Goal: Task Accomplishment & Management: Complete application form

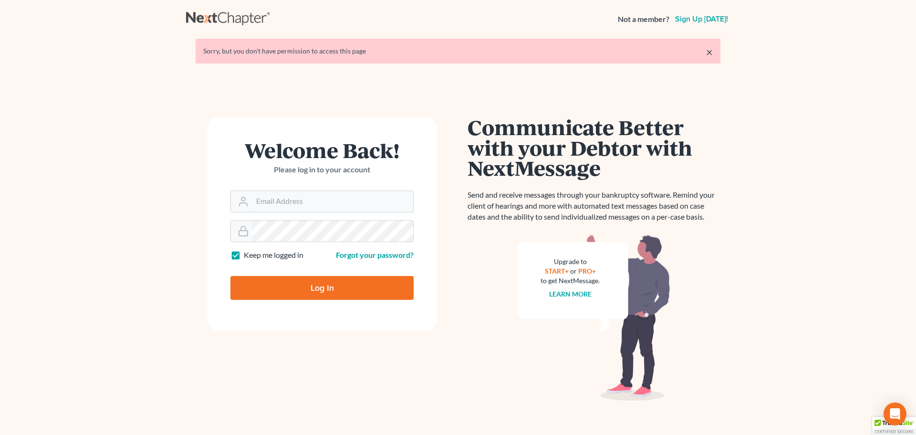
type input "[PERSON_NAME][EMAIL_ADDRESS][DOMAIN_NAME]"
click at [285, 287] on input "Log In" at bounding box center [321, 288] width 183 height 24
type input "Thinking..."
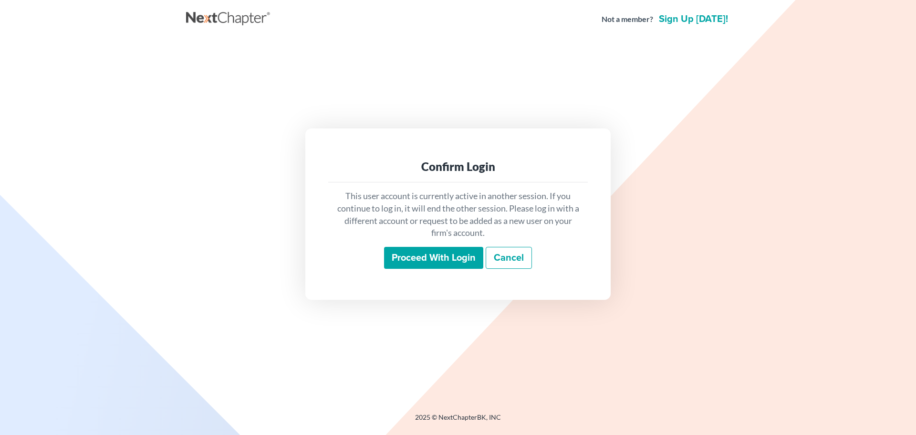
click at [422, 262] on input "Proceed with login" at bounding box center [433, 258] width 99 height 22
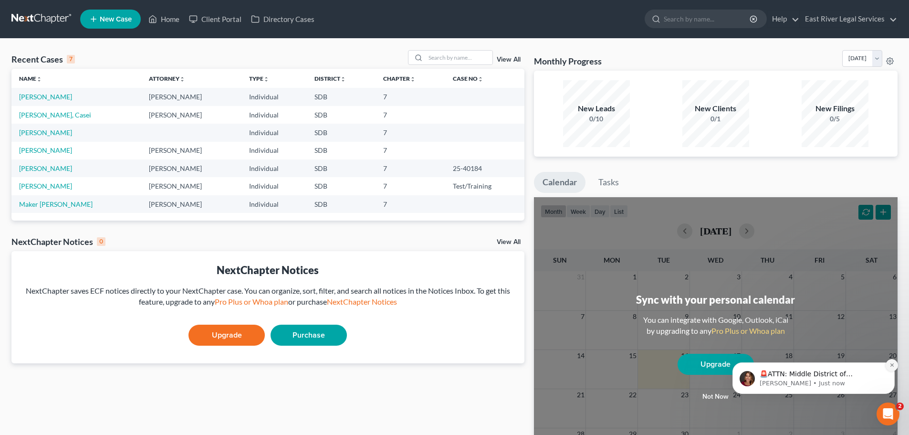
click at [892, 367] on icon "Dismiss notification" at bounding box center [892, 364] width 5 height 5
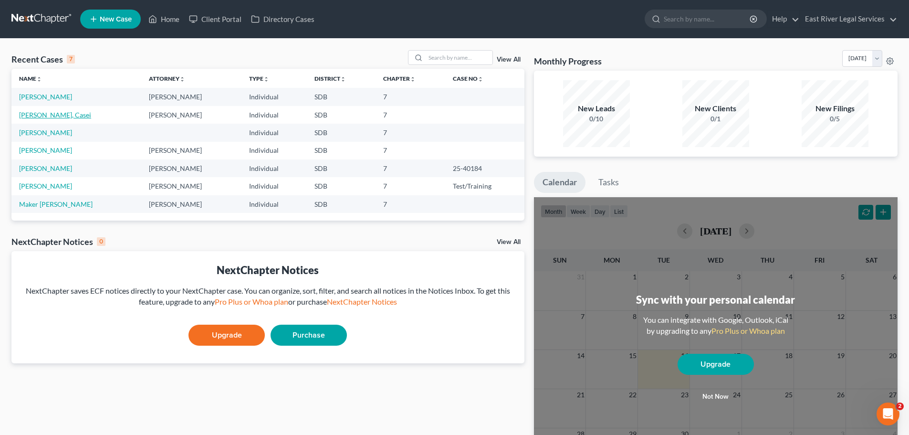
click at [50, 118] on link "Anderson, Casei" at bounding box center [55, 115] width 72 height 8
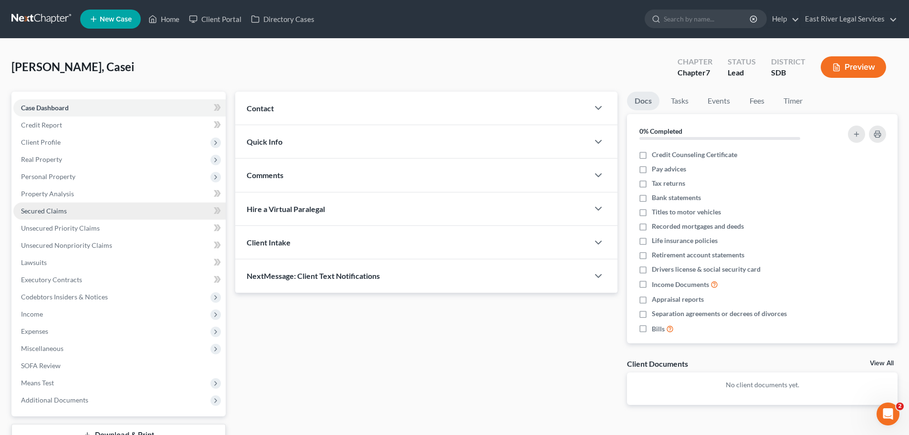
click at [41, 213] on span "Secured Claims" at bounding box center [44, 211] width 46 height 8
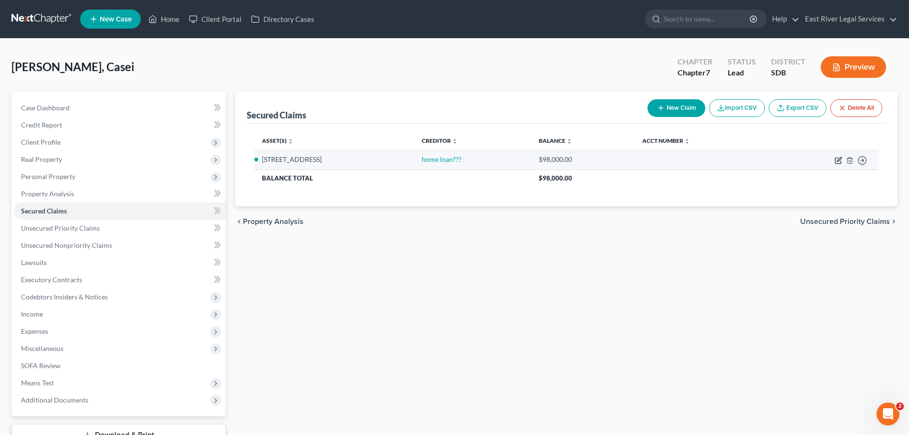
click at [837, 162] on icon "button" at bounding box center [839, 161] width 8 height 8
select select "0"
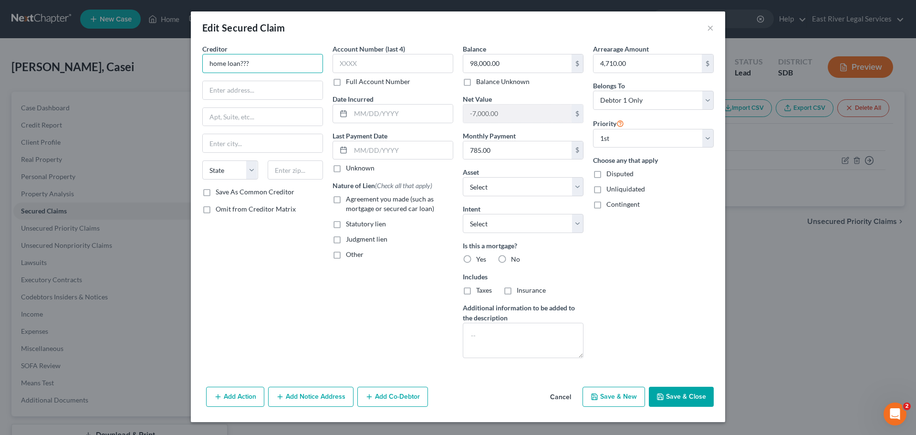
drag, startPoint x: 280, startPoint y: 64, endPoint x: -121, endPoint y: 68, distance: 401.3
click at [0, 68] on html "Home New Case Client Portal Directory Cases East River Legal Services kristina@…" at bounding box center [458, 253] width 916 height 507
type input "Home Loan Serv"
click at [670, 398] on button "Save & Close" at bounding box center [681, 397] width 65 height 20
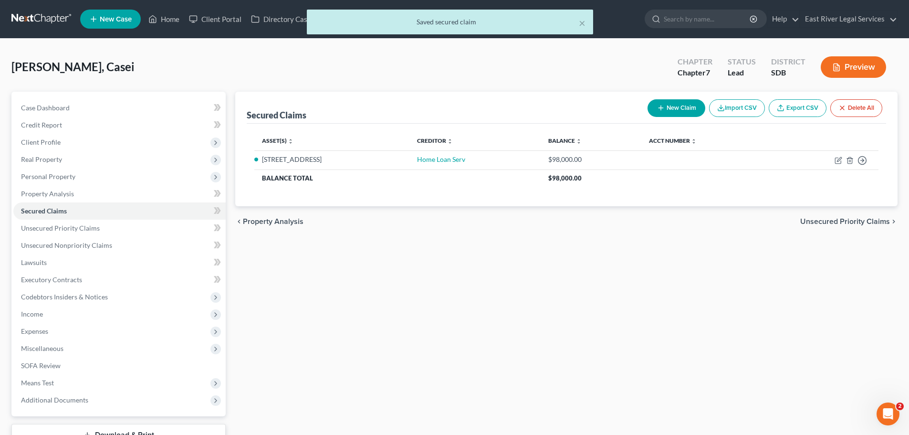
click at [162, 20] on div "× Saved secured claim" at bounding box center [449, 25] width 909 height 30
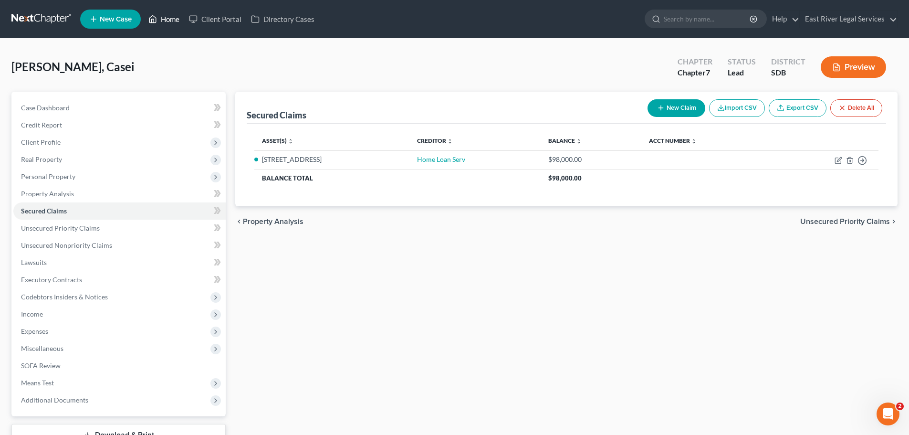
click at [168, 19] on link "Home" at bounding box center [164, 18] width 41 height 17
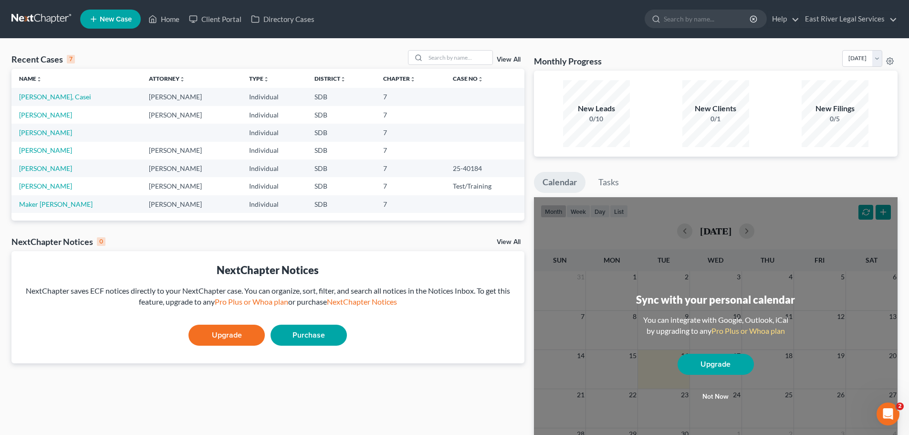
click at [500, 59] on link "View All" at bounding box center [509, 59] width 24 height 7
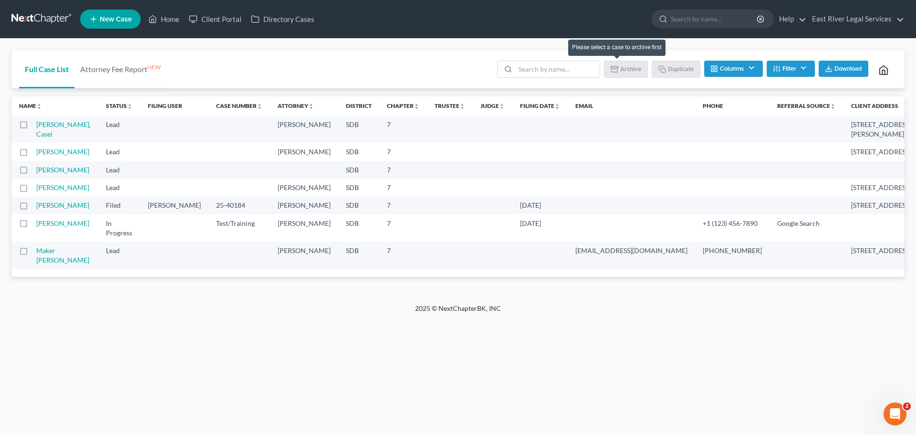
click at [633, 71] on li "Archive" at bounding box center [626, 70] width 44 height 19
click at [785, 66] on button "Filter" at bounding box center [791, 69] width 48 height 16
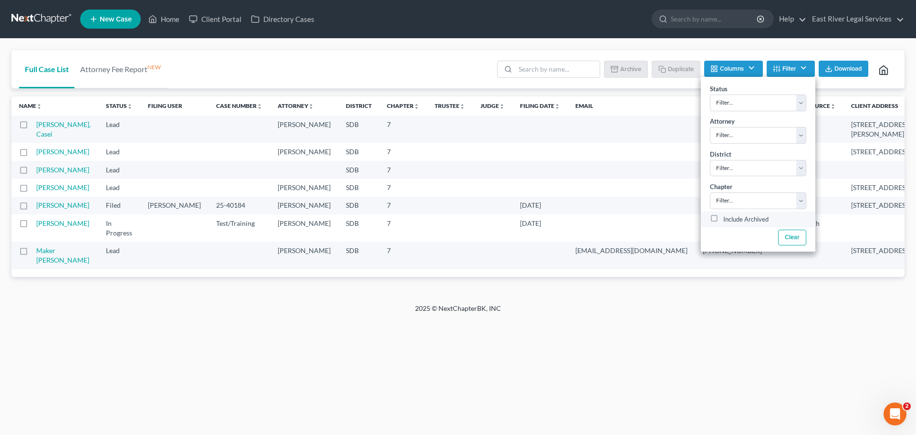
click at [723, 218] on label "Include Archived" at bounding box center [745, 219] width 45 height 11
click at [727, 218] on input "Include Archived" at bounding box center [730, 217] width 6 height 6
checkbox input "true"
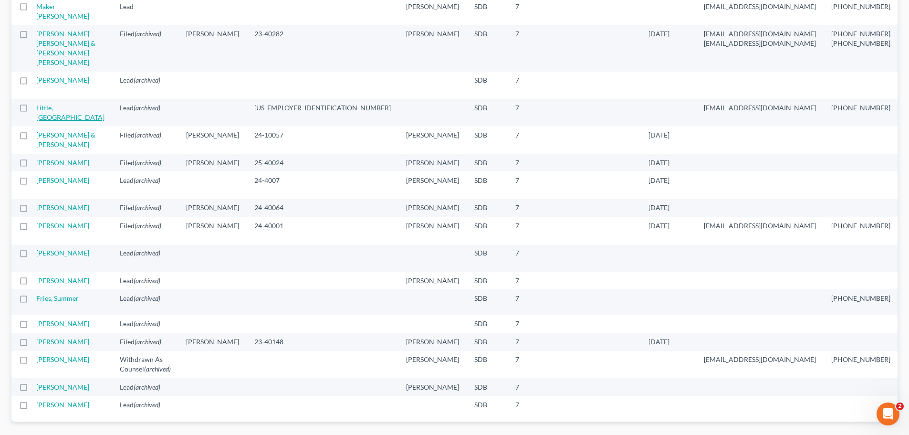
scroll to position [286, 0]
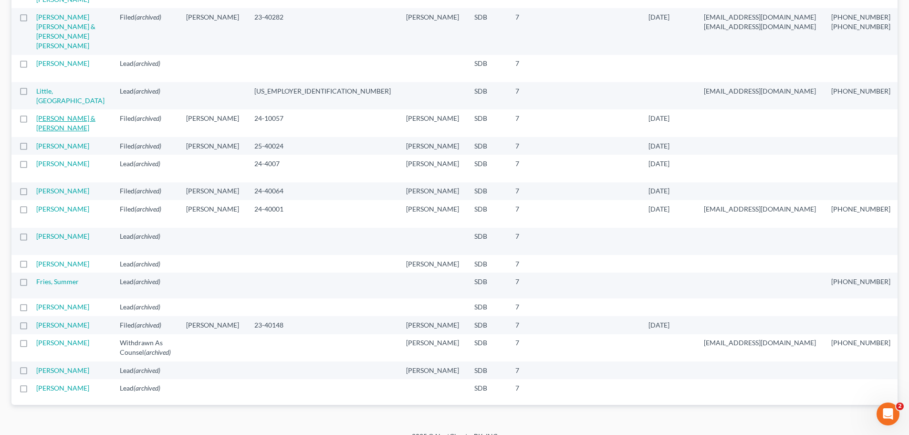
click at [45, 132] on link "[PERSON_NAME] & [PERSON_NAME]" at bounding box center [65, 123] width 59 height 18
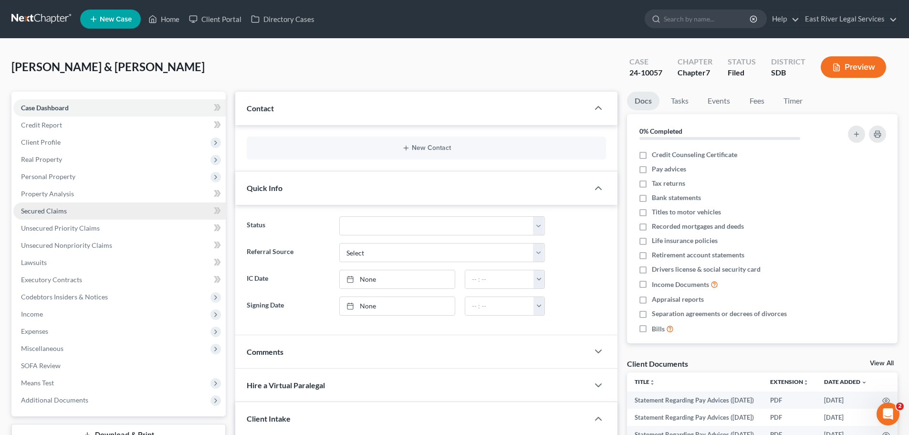
click at [71, 212] on link "Secured Claims" at bounding box center [119, 210] width 212 height 17
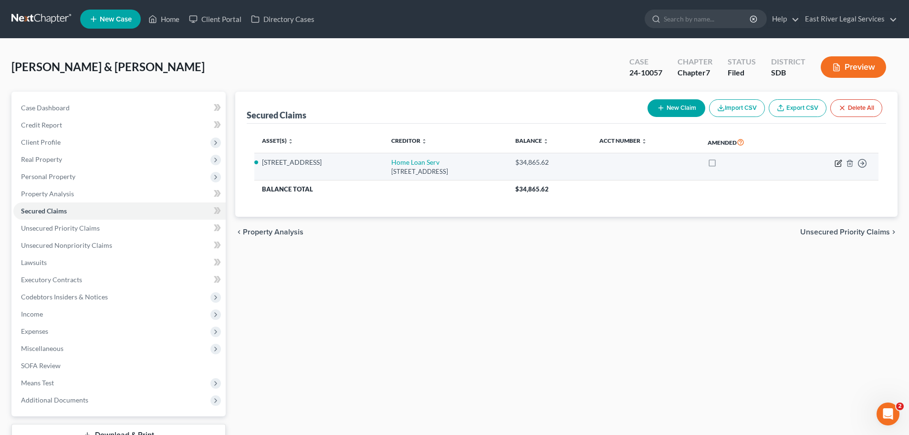
click at [835, 163] on icon "button" at bounding box center [838, 163] width 6 height 6
select select "13"
select select "4"
select select "2"
select select "0"
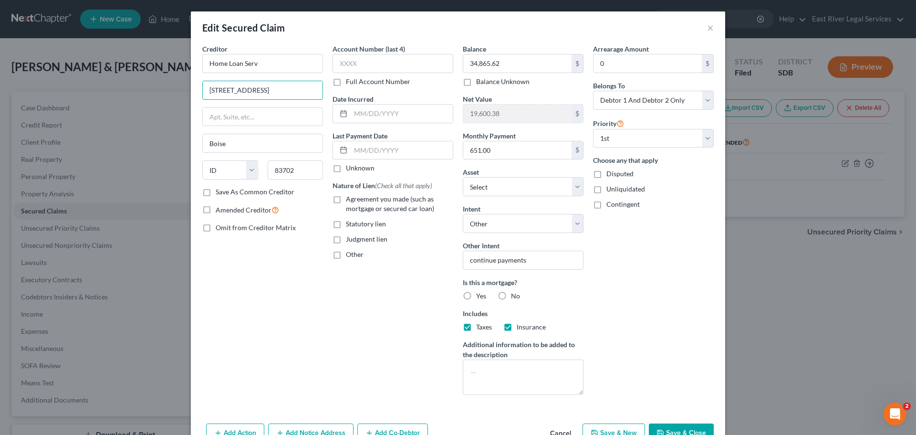
drag, startPoint x: 277, startPoint y: 88, endPoint x: 164, endPoint y: 91, distance: 113.6
click at [164, 91] on div "Edit Secured Claim × Creditor * Home Loan Serv 565 W Myrtle St Boise State AL A…" at bounding box center [458, 217] width 916 height 435
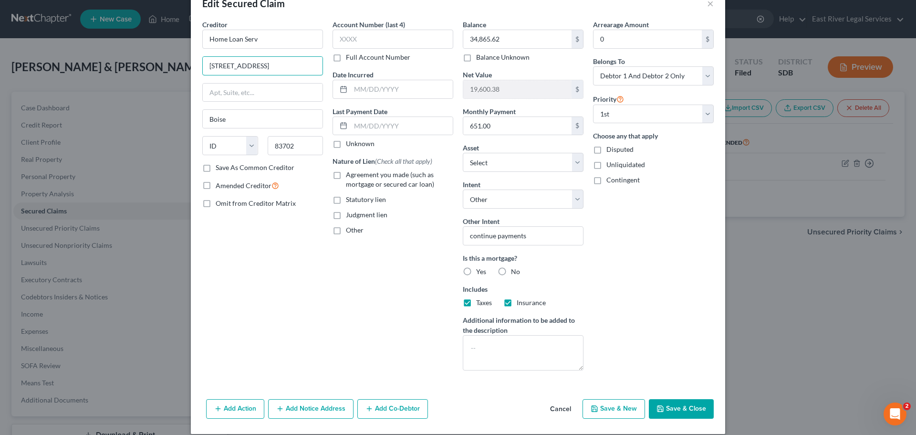
scroll to position [35, 0]
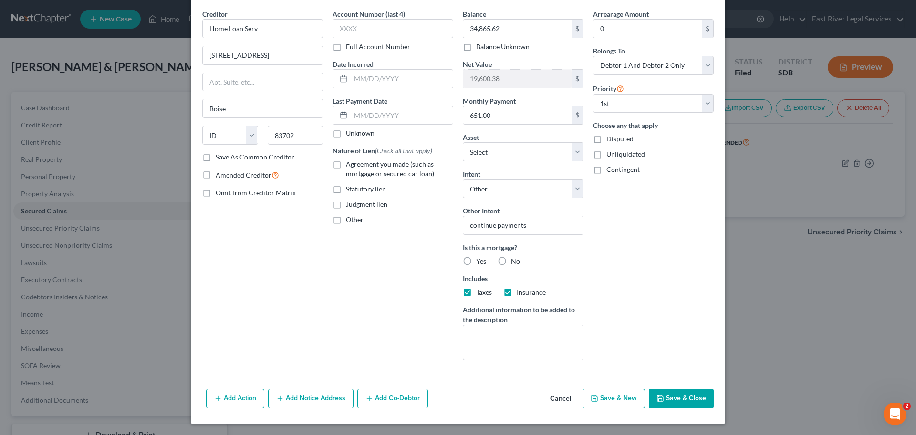
click at [216, 158] on label "Save As Common Creditor" at bounding box center [255, 157] width 79 height 10
click at [220, 158] on input "Save As Common Creditor" at bounding box center [223, 155] width 6 height 6
click at [674, 402] on button "Save & Close" at bounding box center [681, 398] width 65 height 20
checkbox input "false"
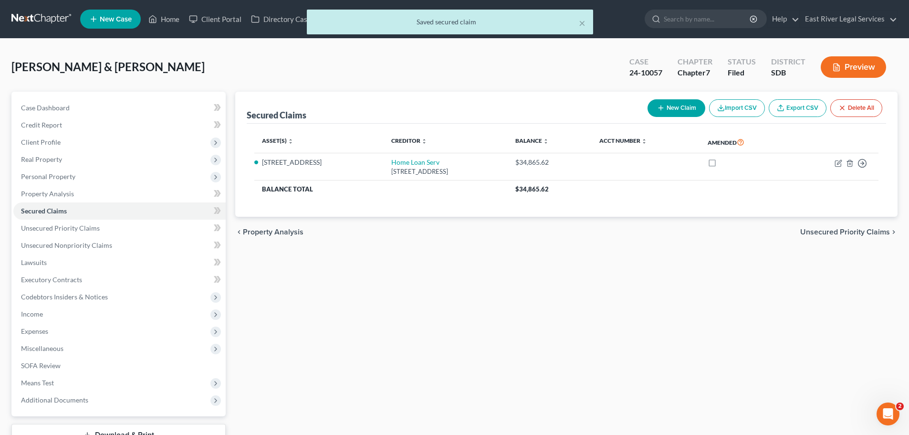
click at [162, 19] on div "× Saved secured claim" at bounding box center [449, 25] width 909 height 30
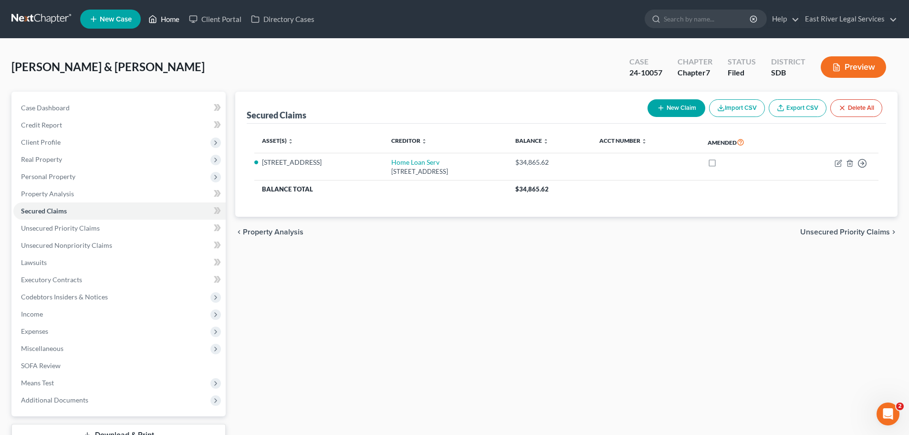
click at [170, 20] on link "Home" at bounding box center [164, 18] width 41 height 17
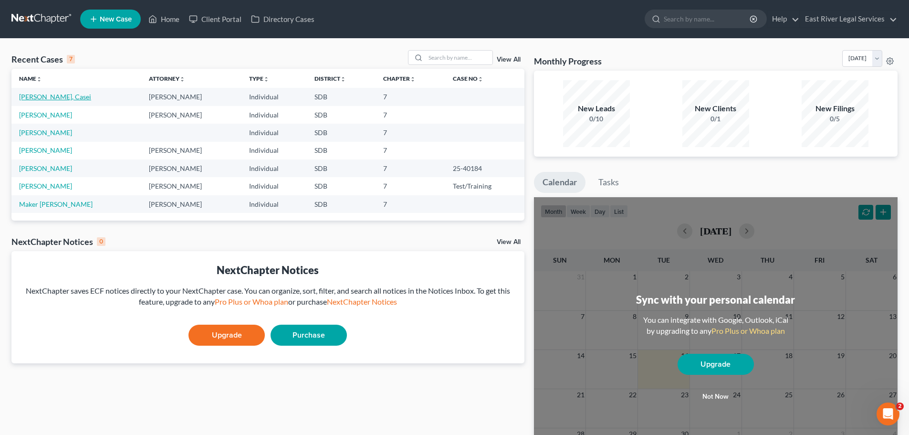
click at [41, 95] on link "[PERSON_NAME], Casei" at bounding box center [55, 97] width 72 height 8
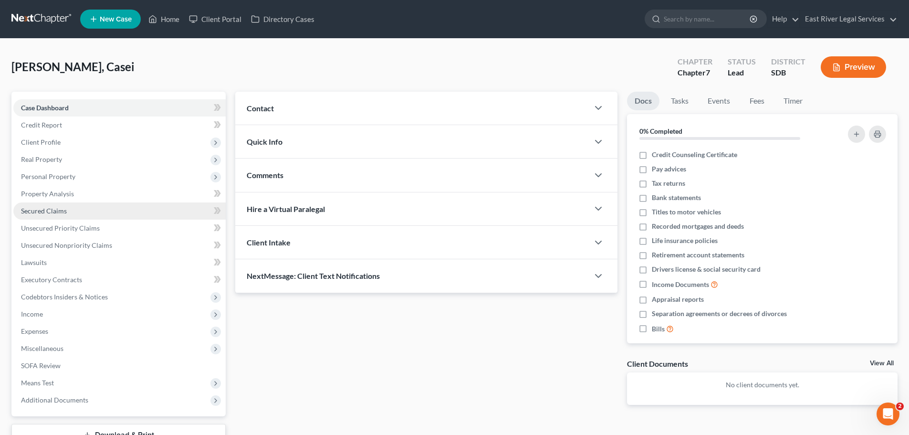
click at [59, 212] on span "Secured Claims" at bounding box center [44, 211] width 46 height 8
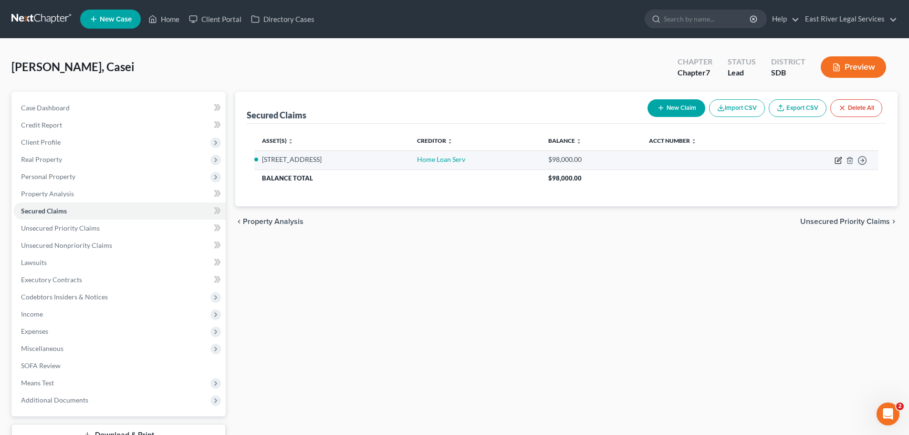
click at [836, 158] on icon "button" at bounding box center [838, 161] width 6 height 6
select select "0"
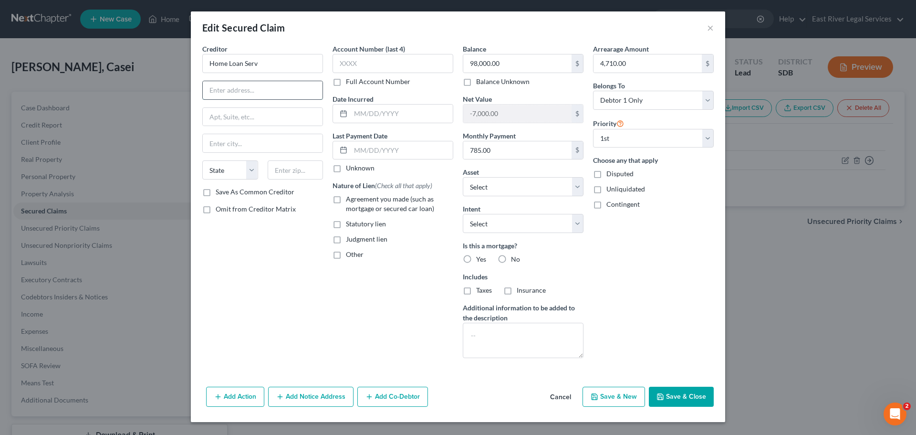
click at [249, 91] on input "text" at bounding box center [263, 90] width 120 height 18
paste input "565 W Myrtle St"
type input "565 W Myrtle St"
click at [288, 178] on input "text" at bounding box center [296, 169] width 56 height 19
type input "83702"
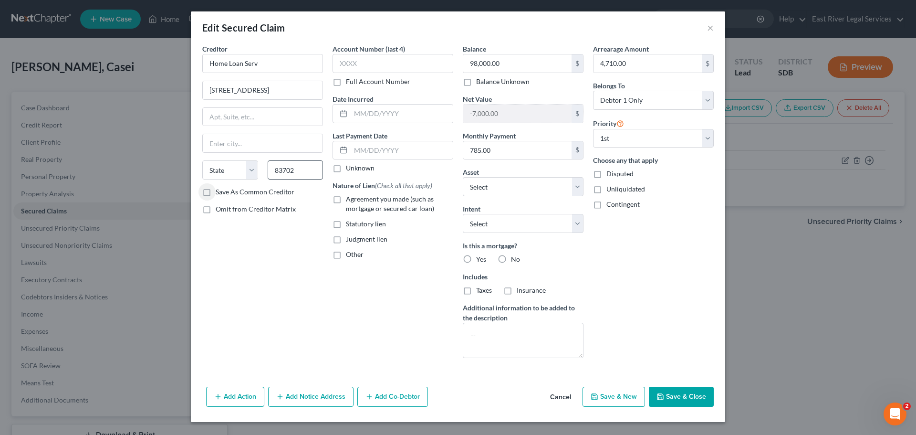
type input "Boise"
select select "13"
click at [288, 318] on div "Creditor * Home Loan Serv 565 W Myrtle St Boise State AL AK AR AZ CA CO CT DE D…" at bounding box center [263, 205] width 130 height 322
click at [342, 63] on input "text" at bounding box center [393, 63] width 121 height 19
type input "0845"
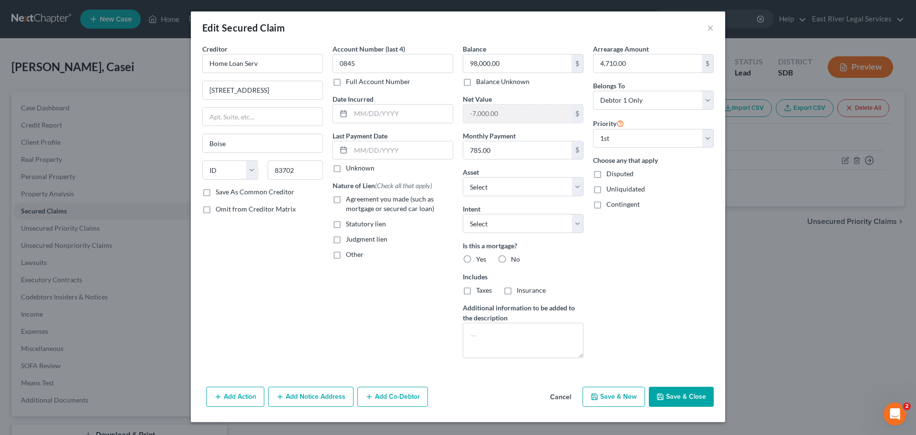
click at [314, 332] on div "Creditor * Home Loan Serv 565 W Myrtle St Boise State AL AK AR AZ CA CO CT DE D…" at bounding box center [263, 205] width 130 height 322
click at [575, 188] on select "Select Other Multiple Assets 203 N Dakota St - $91000.0 Pet(s) - Cat - $5.0 Cas…" at bounding box center [523, 186] width 121 height 19
select select "0"
click at [463, 177] on select "Select Other Multiple Assets 203 N Dakota St - $91000.0 Pet(s) - Cat - $5.0 Cas…" at bounding box center [523, 186] width 121 height 19
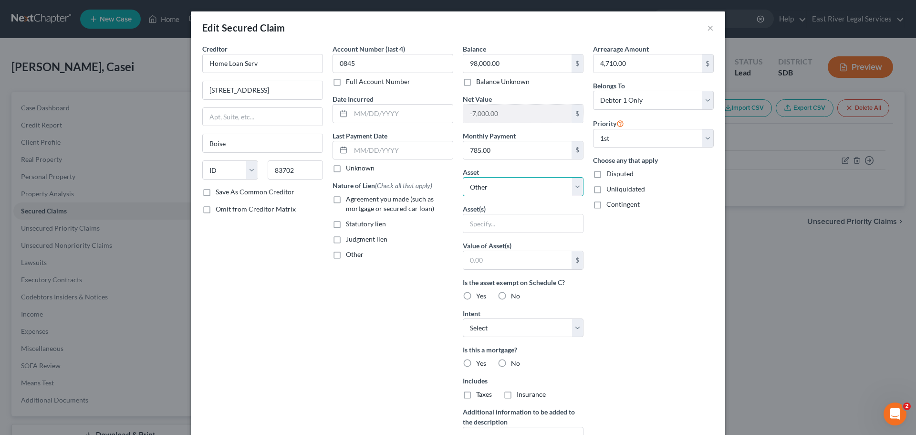
click at [497, 182] on select "Select Other Multiple Assets 203 N Dakota St - $91000.0 Pet(s) - Cat - $5.0 Cas…" at bounding box center [523, 186] width 121 height 19
click at [384, 371] on div "Account Number (last 4) 0845 Full Account Number Date Incurred Last Payment Dat…" at bounding box center [393, 257] width 130 height 426
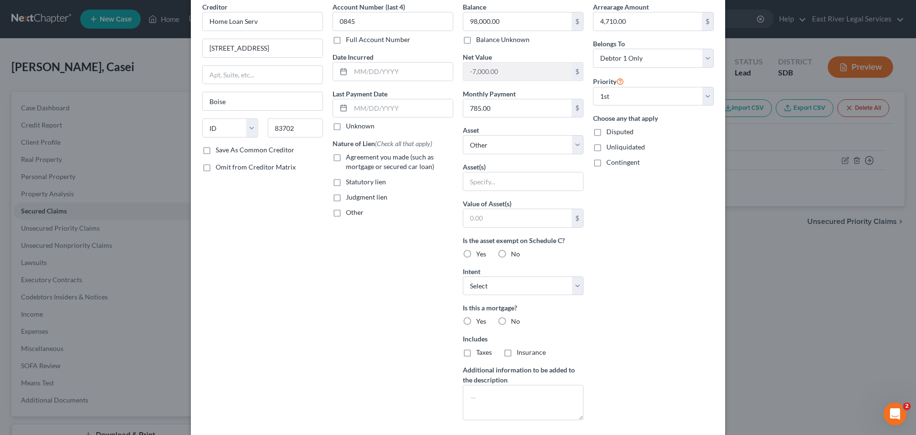
scroll to position [103, 0]
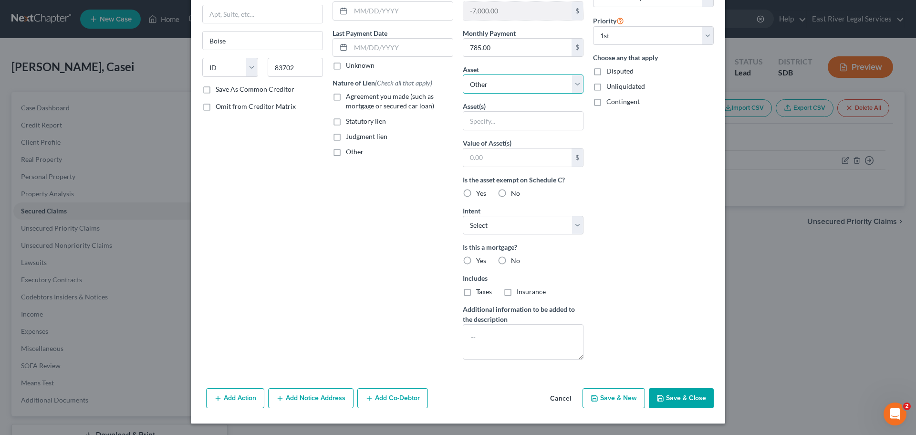
click at [480, 85] on select "Select Other Multiple Assets 203 N Dakota St - $91000.0 Pet(s) - Cat - $5.0 Cas…" at bounding box center [523, 83] width 121 height 19
select select
click at [463, 94] on select "Select Other Multiple Assets 203 N Dakota St - $91000.0 Pet(s) - Cat - $5.0 Cas…" at bounding box center [523, 83] width 121 height 19
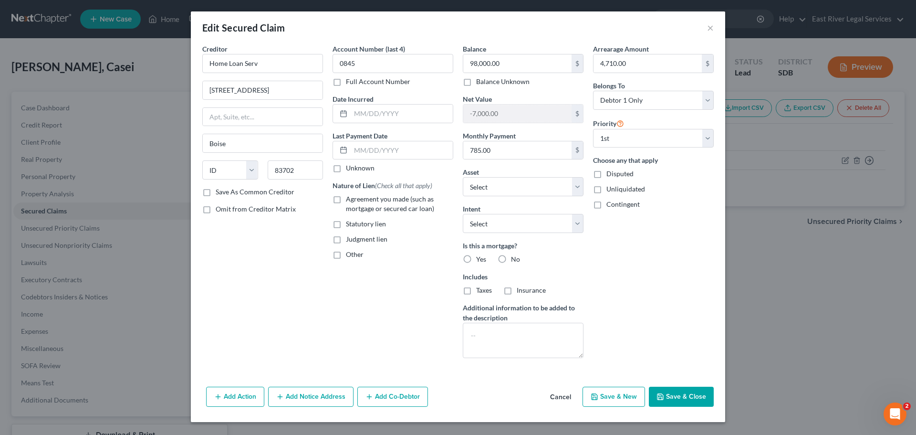
click at [317, 306] on div "Creditor * Home Loan Serv 565 W Myrtle St Boise State AL AK AR AZ CA CO CT DE D…" at bounding box center [263, 205] width 130 height 322
click at [476, 261] on label "Yes" at bounding box center [481, 259] width 10 height 10
click at [480, 261] on input "Yes" at bounding box center [483, 257] width 6 height 6
radio input "true"
click at [663, 256] on div "Arrearage Amount 4,710.00 $ Belongs To * Select Debtor 1 Only Debtor 2 Only Deb…" at bounding box center [653, 205] width 130 height 322
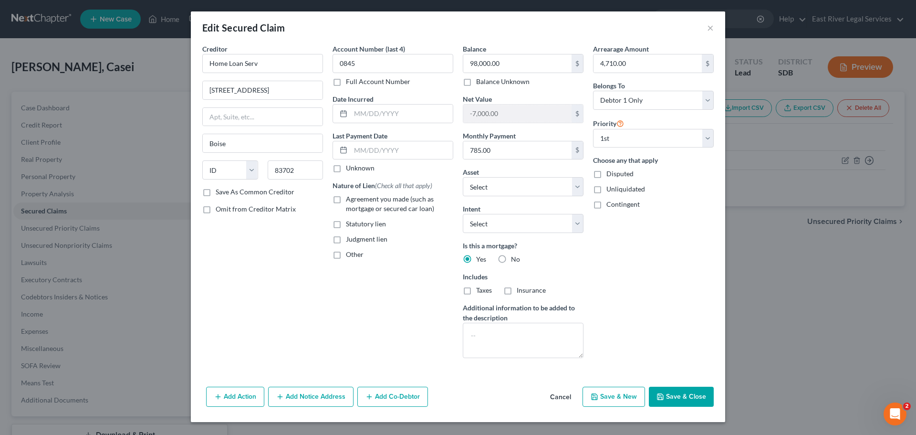
click at [346, 199] on label "Agreement you made (such as mortgage or secured car loan)" at bounding box center [399, 203] width 107 height 19
click at [350, 199] on input "Agreement you made (such as mortgage or secured car loan)" at bounding box center [353, 197] width 6 height 6
checkbox input "true"
click at [331, 293] on div "Account Number (last 4) 0845 Full Account Number Date Incurred Last Payment Dat…" at bounding box center [393, 205] width 130 height 322
click at [345, 325] on div "Account Number (last 4) 0845 Full Account Number Date Incurred Last Payment Dat…" at bounding box center [393, 205] width 130 height 322
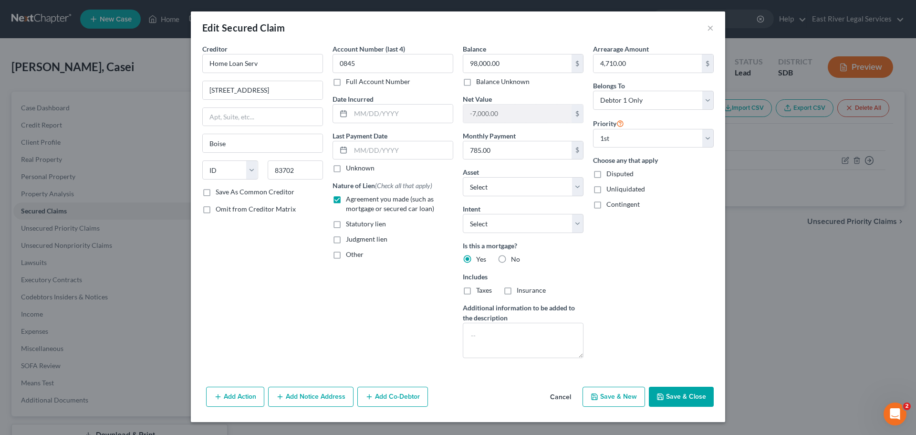
click at [672, 397] on button "Save & Close" at bounding box center [681, 397] width 65 height 20
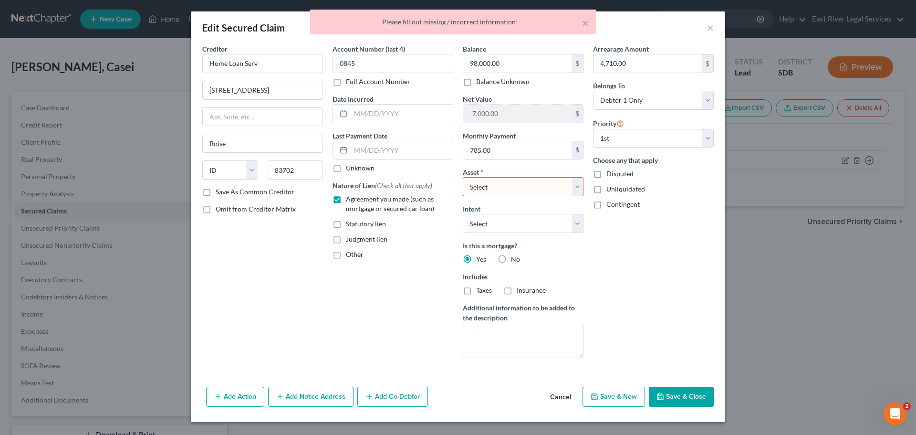
click at [578, 191] on select "Select Other Multiple Assets 203 N Dakota St - $91000.0 Pet(s) - Cat - $5.0 Cas…" at bounding box center [523, 186] width 121 height 19
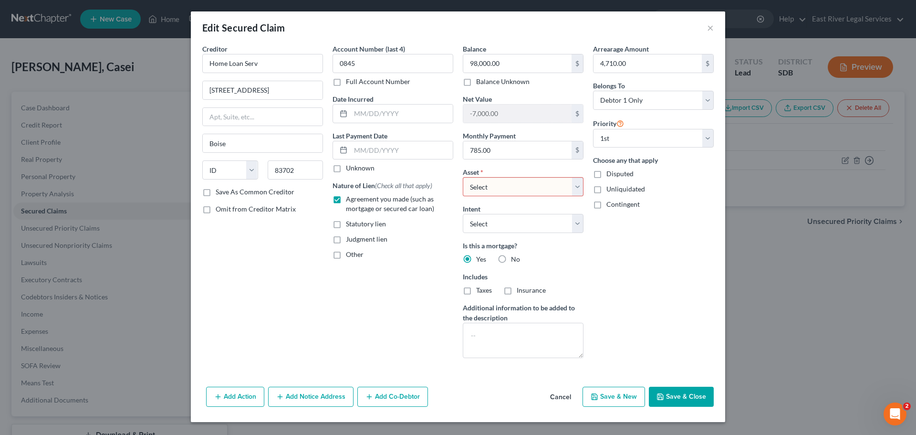
click at [328, 292] on div "Account Number (last 4) 0845 Full Account Number Date Incurred Last Payment Dat…" at bounding box center [393, 205] width 130 height 322
click at [481, 171] on span "*" at bounding box center [482, 172] width 3 height 10
click at [497, 184] on select "Select Other Multiple Assets 203 N Dakota St - $91000.0 Pet(s) - Cat - $5.0 Cas…" at bounding box center [523, 186] width 121 height 19
click at [463, 177] on select "Select Other Multiple Assets 203 N Dakota St - $91000.0 Pet(s) - Cat - $5.0 Cas…" at bounding box center [523, 186] width 121 height 19
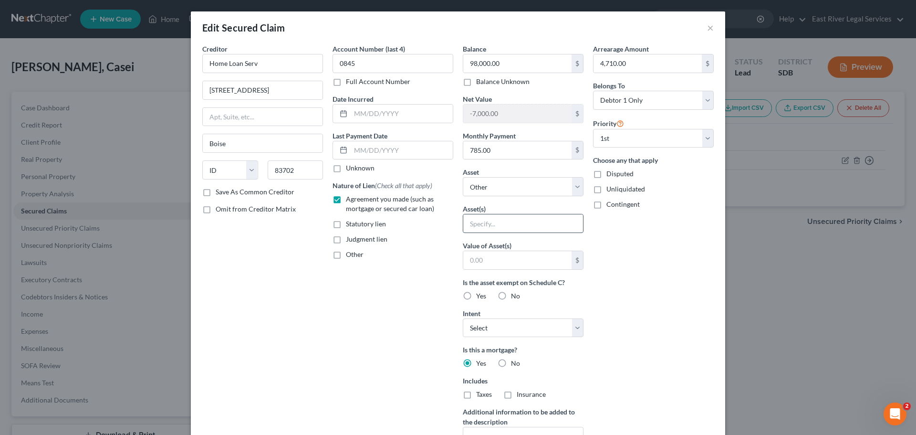
click at [479, 222] on input "text" at bounding box center [523, 223] width 120 height 18
drag, startPoint x: 276, startPoint y: 90, endPoint x: 126, endPoint y: 103, distance: 150.8
click at [126, 103] on div "Edit Secured Claim × Creditor * Home Loan Serv 565 W Myrtle St Boise State AL A…" at bounding box center [458, 217] width 916 height 435
click at [514, 187] on select "Select Other Multiple Assets 203 N Dakota St - $91000.0 Pet(s) - Cat - $5.0 Cas…" at bounding box center [523, 186] width 121 height 19
select select "2"
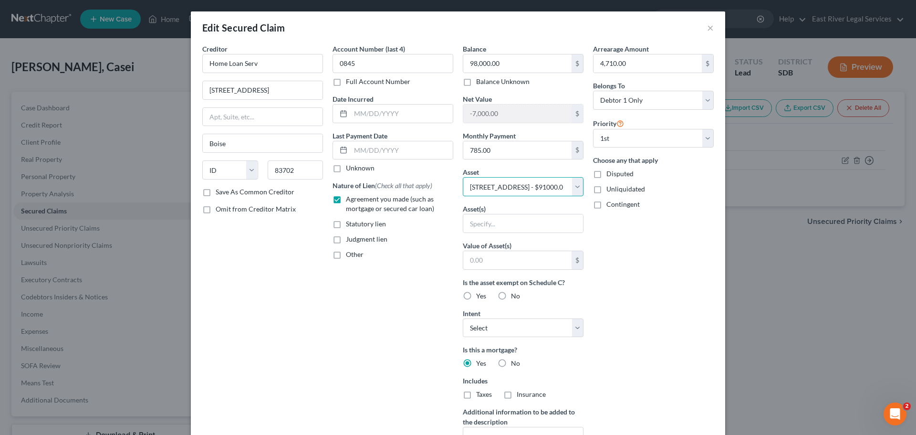
click at [463, 177] on select "Select Other Multiple Assets 203 N Dakota St - $91000.0 Pet(s) - Cat - $5.0 Cas…" at bounding box center [523, 186] width 121 height 19
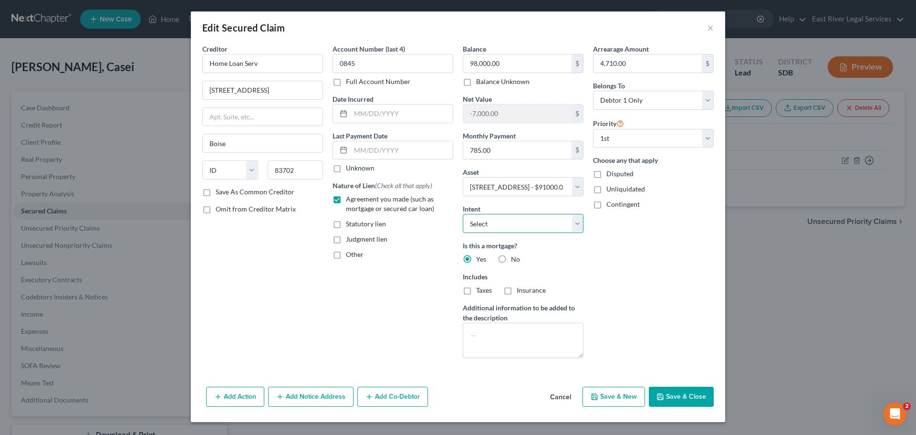
click at [540, 226] on select "Select Surrender Redeem Reaffirm Avoid Other" at bounding box center [523, 223] width 121 height 19
select select "4"
click at [463, 214] on select "Select Surrender Redeem Reaffirm Avoid Other" at bounding box center [523, 223] width 121 height 19
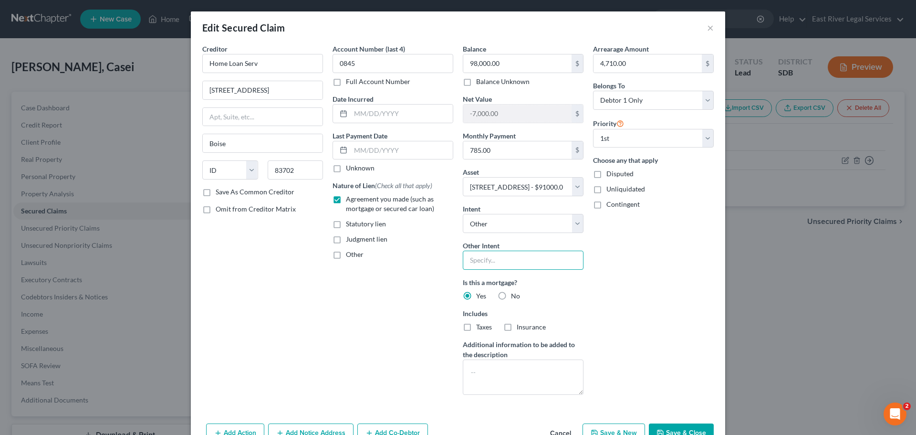
click at [487, 263] on input "text" at bounding box center [523, 260] width 121 height 19
type input "continue payments"
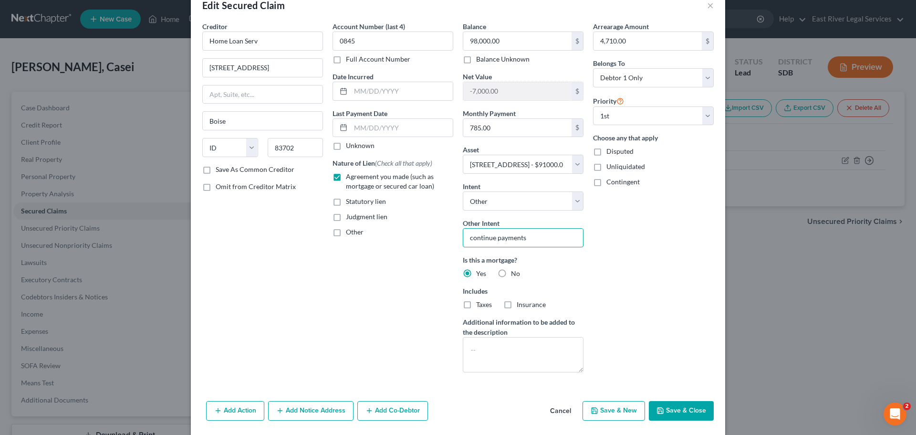
scroll to position [35, 0]
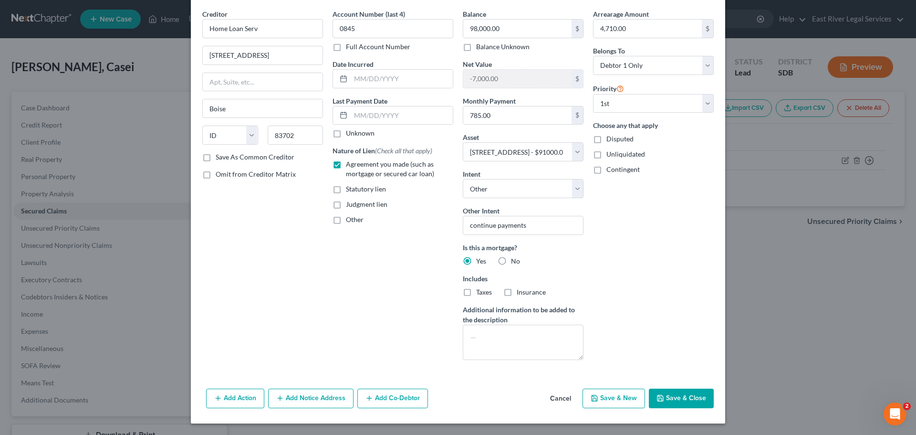
click at [476, 289] on label "Taxes" at bounding box center [484, 292] width 16 height 10
click at [480, 289] on input "Taxes" at bounding box center [483, 290] width 6 height 6
checkbox input "true"
click at [517, 293] on span "Insurance" at bounding box center [531, 292] width 29 height 8
click at [521, 293] on input "Insurance" at bounding box center [524, 290] width 6 height 6
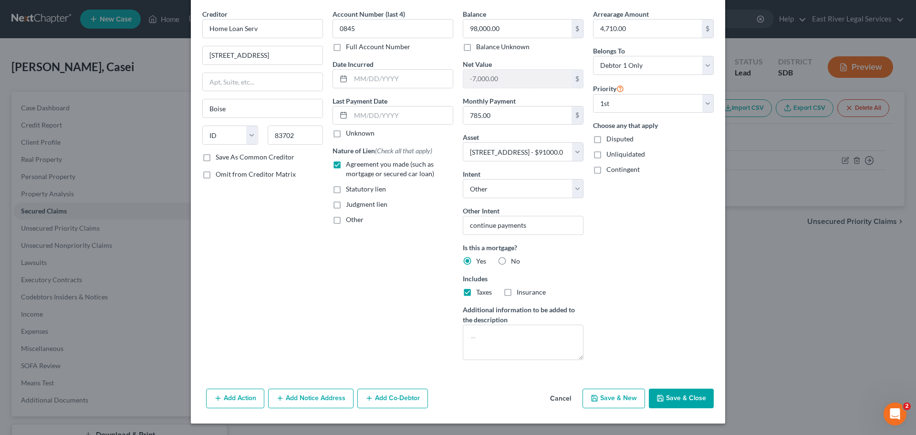
checkbox input "true"
click at [346, 161] on label "Agreement you made (such as mortgage or secured car loan)" at bounding box center [399, 168] width 107 height 19
click at [350, 161] on input "Agreement you made (such as mortgage or secured car loan)" at bounding box center [353, 162] width 6 height 6
checkbox input "false"
click at [575, 266] on div "Is this a mortgage? Yes No Includes Taxes Insurance" at bounding box center [523, 269] width 121 height 54
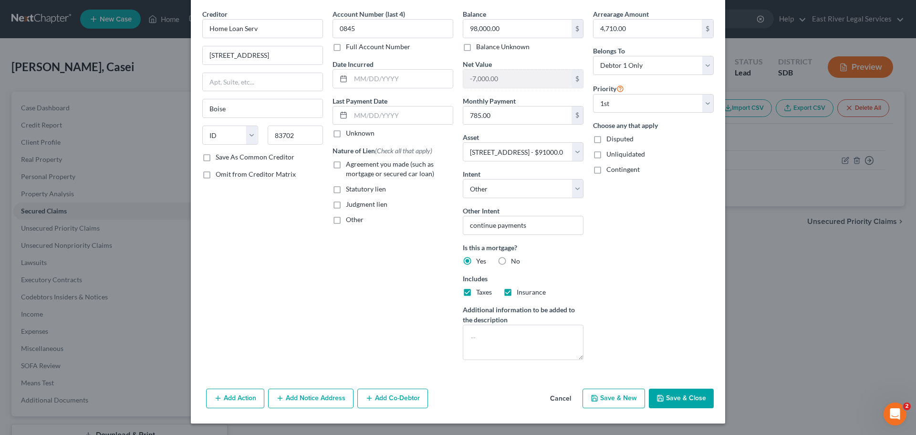
click at [476, 259] on label "Yes" at bounding box center [481, 261] width 10 height 10
click at [480, 259] on input "Yes" at bounding box center [483, 259] width 6 height 6
click at [416, 273] on div "Account Number (last 4) 0845 Full Account Number Date Incurred Last Payment Dat…" at bounding box center [393, 188] width 130 height 358
click at [564, 397] on button "Cancel" at bounding box center [561, 398] width 36 height 19
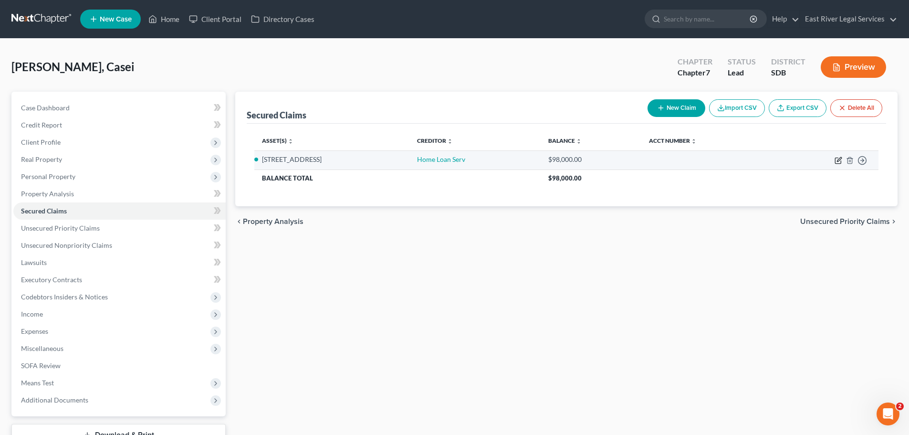
click at [837, 161] on icon "button" at bounding box center [839, 159] width 4 height 4
select select "2"
select select "0"
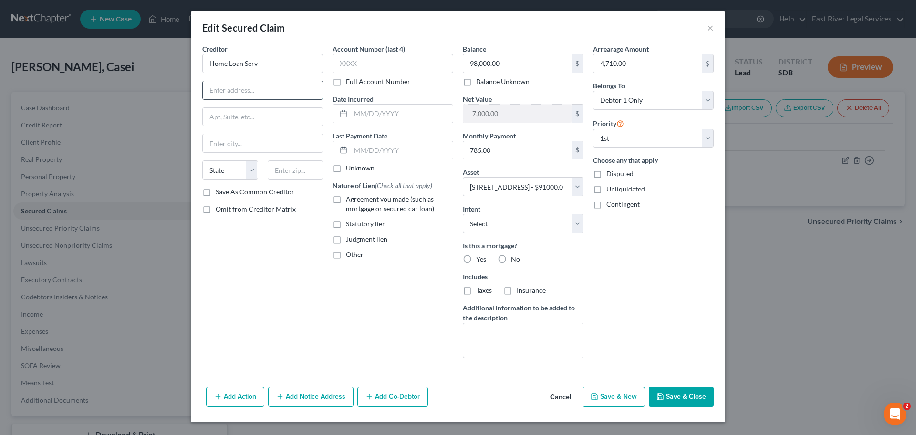
click at [226, 92] on input "text" at bounding box center [263, 90] width 120 height 18
paste input "565 W Myrtle St"
type input "565 W Myrtle St"
click at [283, 172] on input "text" at bounding box center [296, 169] width 56 height 19
type input "83702"
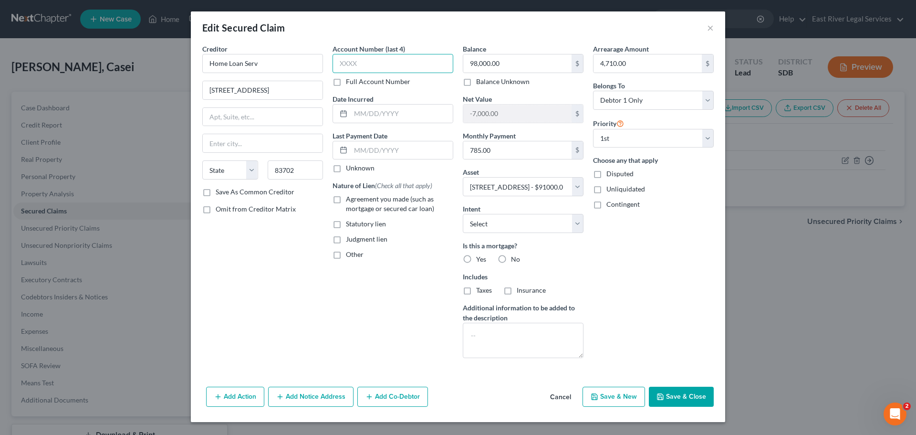
click at [356, 69] on input "text" at bounding box center [393, 63] width 121 height 19
type input "Boise"
select select "13"
type input "0845"
click at [535, 222] on select "Select Surrender Redeem Reaffirm Avoid Other" at bounding box center [523, 223] width 121 height 19
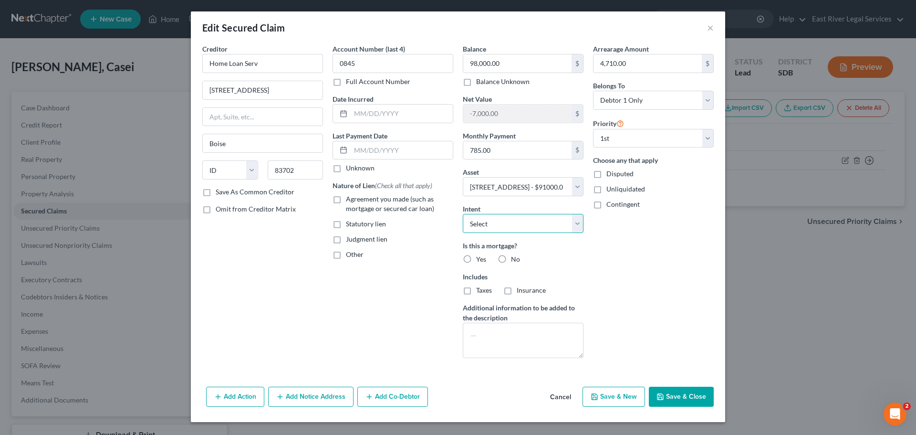
select select "4"
click at [463, 214] on select "Select Surrender Redeem Reaffirm Avoid Other" at bounding box center [523, 223] width 121 height 19
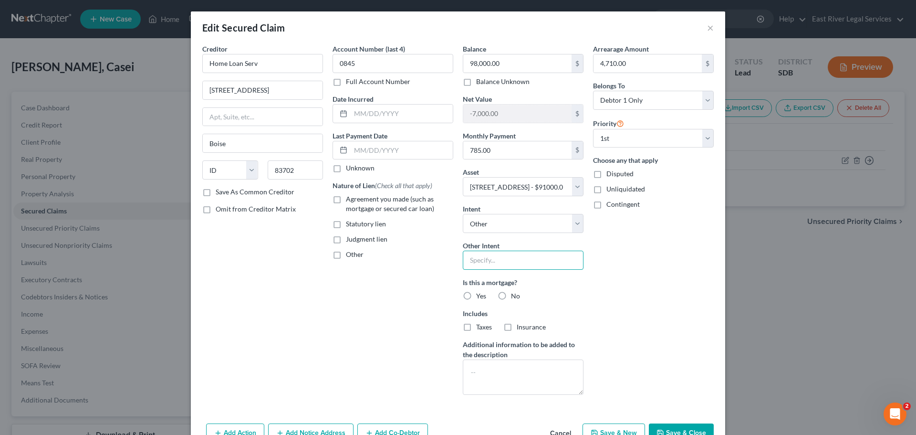
click at [481, 258] on input "text" at bounding box center [523, 260] width 121 height 19
type input "continue payments"
click at [302, 353] on div "Creditor * Home Loan Serv 565 W Myrtle St Boise State AL AK AR AZ CA CO CT DE D…" at bounding box center [263, 223] width 130 height 358
click at [476, 327] on label "Taxes" at bounding box center [484, 327] width 16 height 10
click at [480, 327] on input "Taxes" at bounding box center [483, 325] width 6 height 6
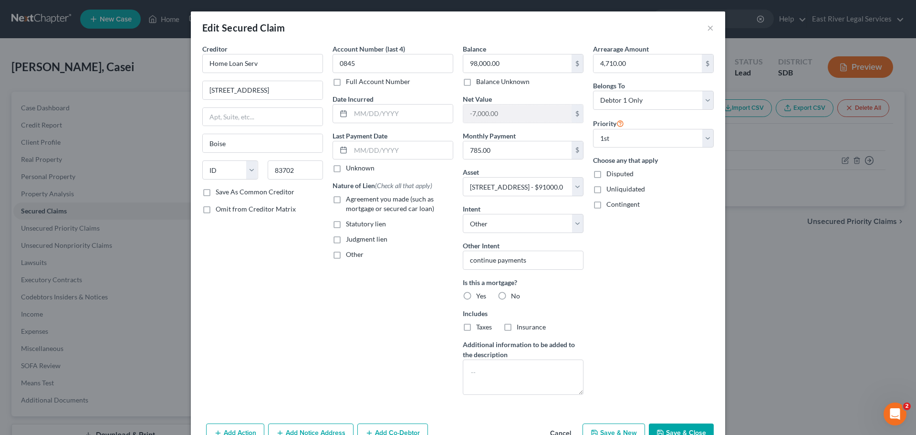
checkbox input "true"
click at [517, 327] on label "Insurance" at bounding box center [531, 327] width 29 height 10
click at [521, 327] on input "Insurance" at bounding box center [524, 325] width 6 height 6
checkbox input "true"
click at [650, 301] on div "Arrearage Amount 4,710.00 $ Belongs To * Select Debtor 1 Only Debtor 2 Only Deb…" at bounding box center [653, 223] width 130 height 358
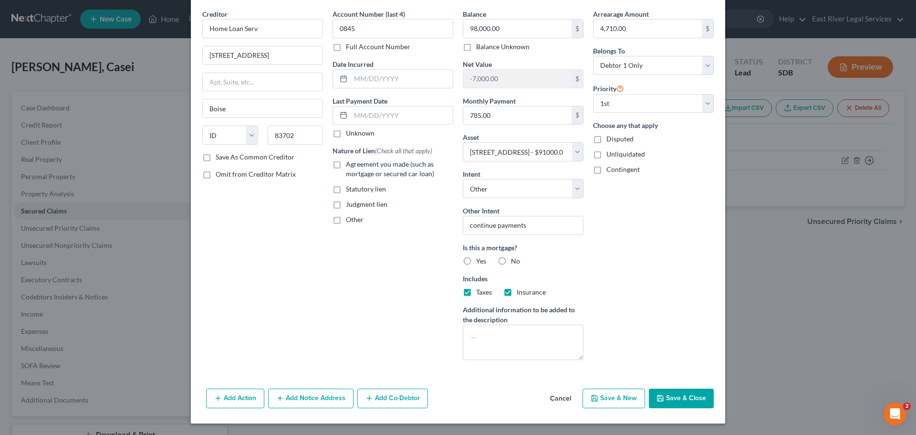
click at [676, 396] on button "Save & Close" at bounding box center [681, 398] width 65 height 20
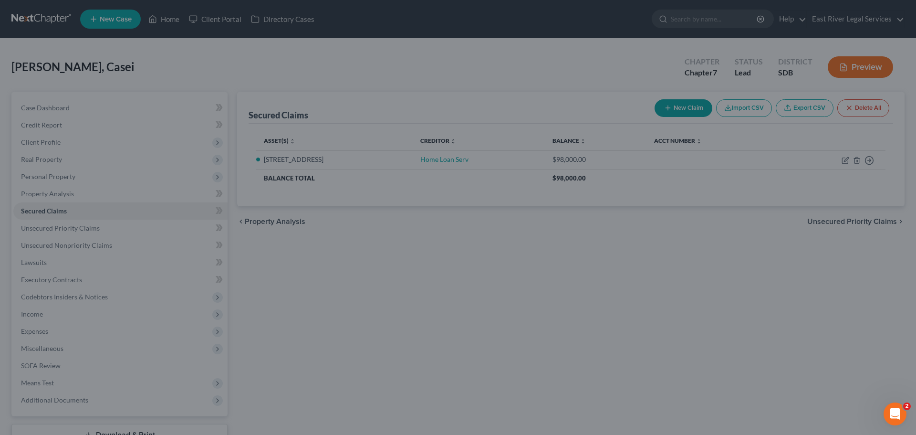
select select "2"
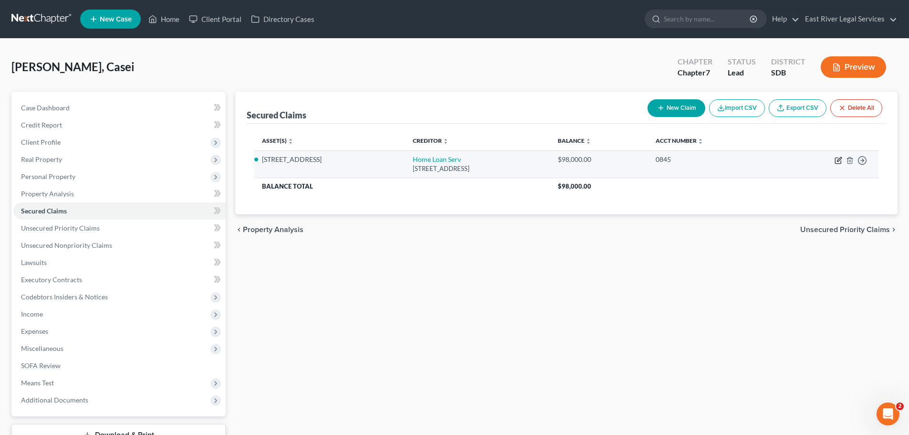
click at [839, 162] on icon "button" at bounding box center [839, 161] width 8 height 8
select select "13"
select select "4"
select select "0"
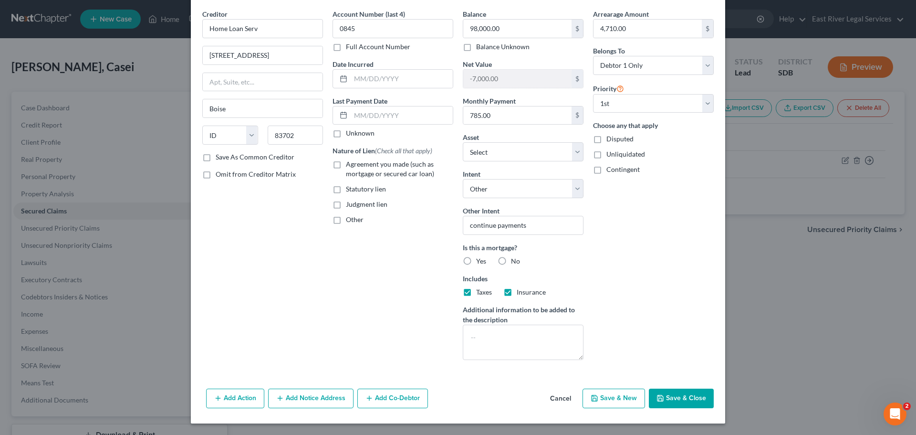
click at [233, 396] on button "Add Action" at bounding box center [235, 398] width 58 height 20
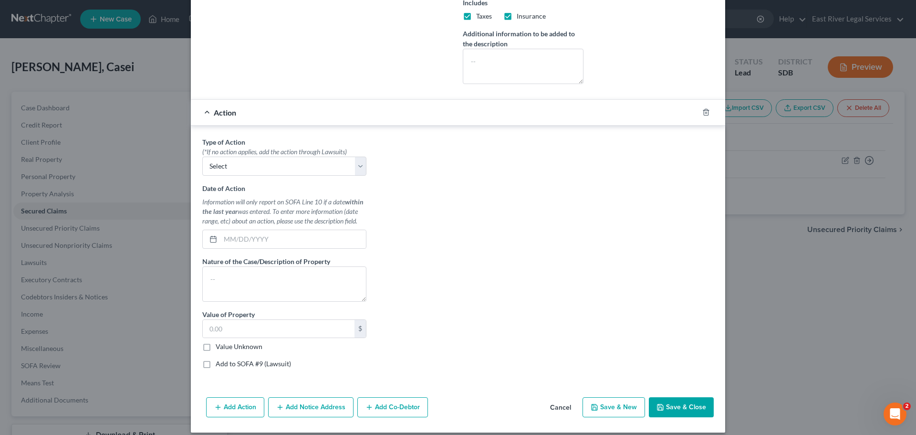
scroll to position [320, 0]
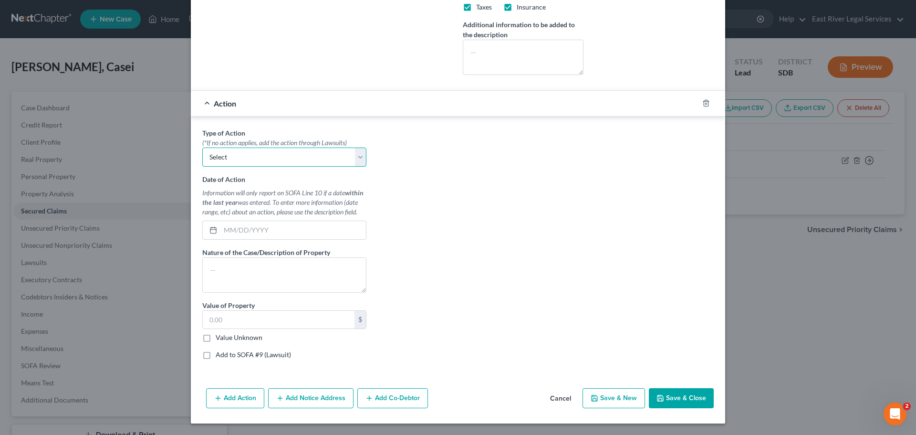
click at [224, 161] on select "Select Repossession Garnishment Foreclosure Personal Injury Attached, Seized, O…" at bounding box center [284, 156] width 164 height 19
click at [704, 104] on icon "button" at bounding box center [706, 103] width 4 height 6
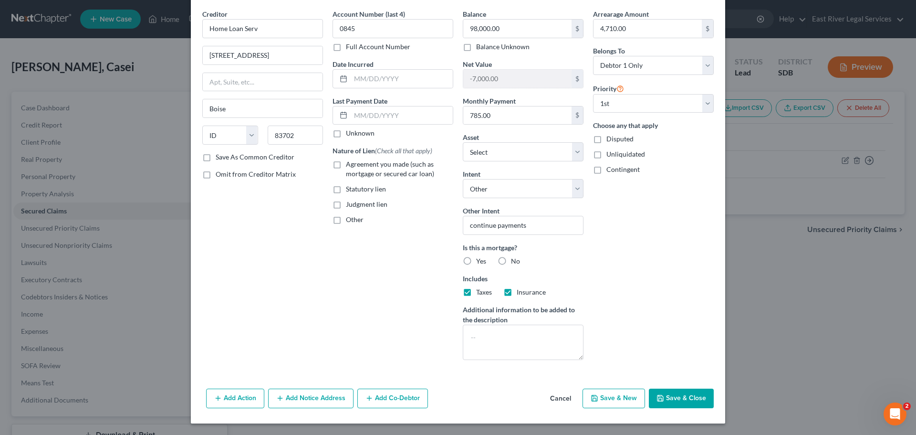
scroll to position [35, 0]
click at [372, 398] on button "Add Co-Debtor" at bounding box center [392, 398] width 71 height 20
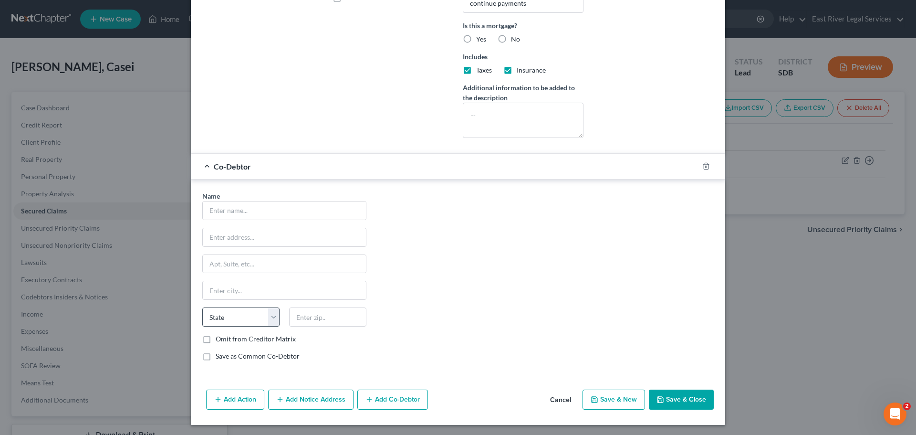
scroll to position [258, 0]
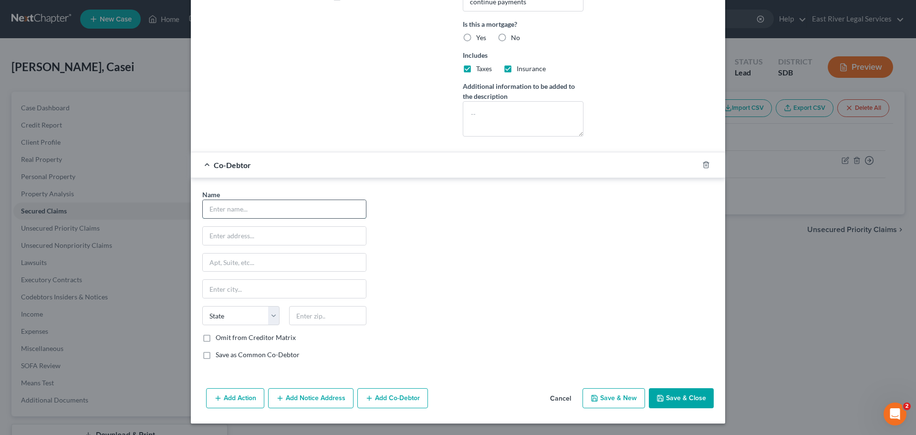
click at [218, 209] on input "text" at bounding box center [284, 209] width 163 height 18
type input "Daniel Dietrich"
click at [209, 237] on input "text" at bounding box center [284, 236] width 163 height 18
click at [252, 236] on input "4703" at bounding box center [284, 236] width 163 height 18
type input "4703 West Sara Place"
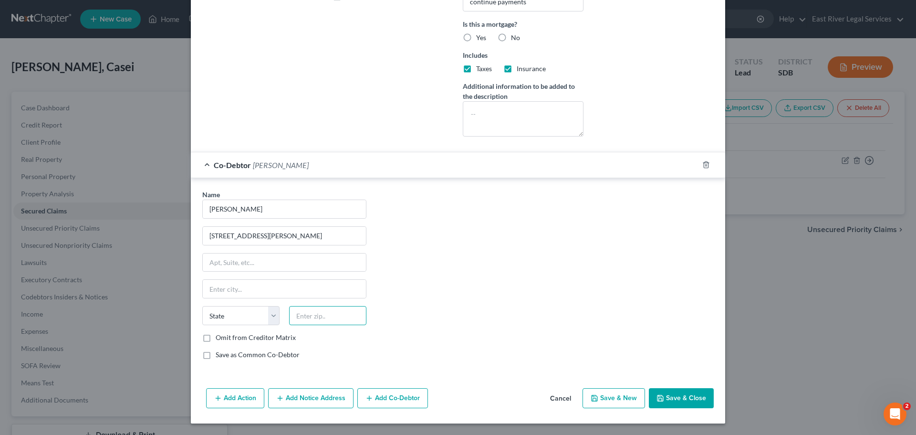
click at [336, 322] on input "text" at bounding box center [327, 315] width 77 height 19
type input "57103"
type input "Sioux Falls"
select select "43"
click at [680, 397] on button "Save & Close" at bounding box center [681, 398] width 65 height 20
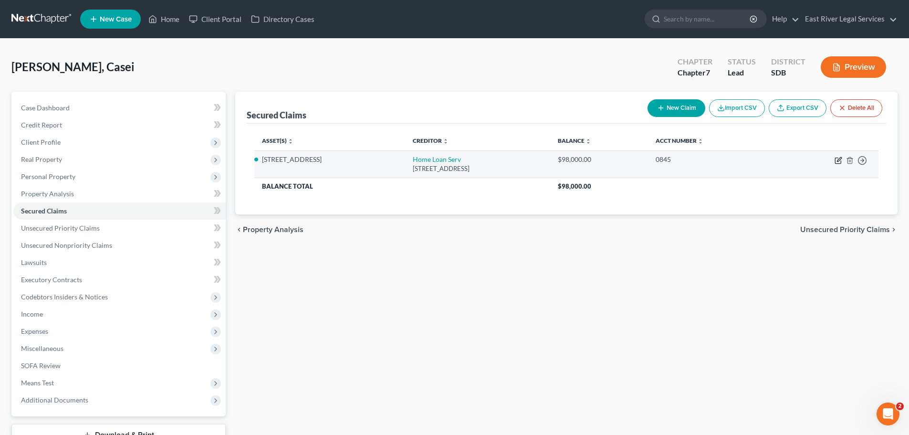
click at [835, 161] on icon "button" at bounding box center [839, 161] width 8 height 8
select select "13"
select select "4"
select select "0"
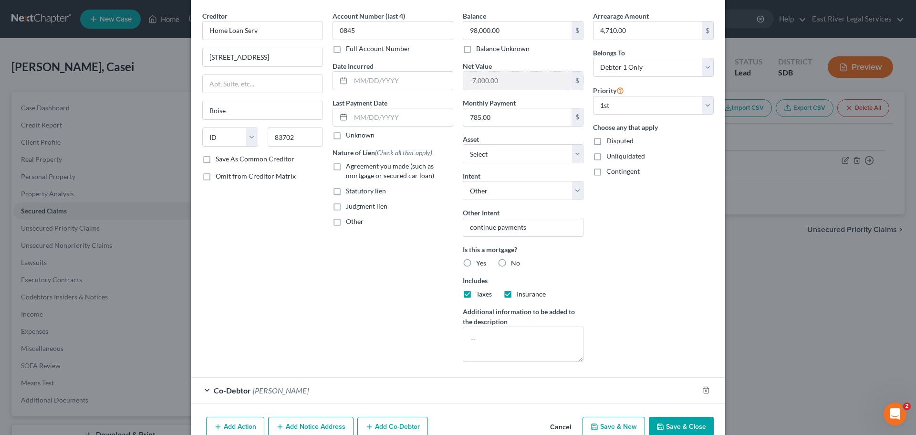
scroll to position [62, 0]
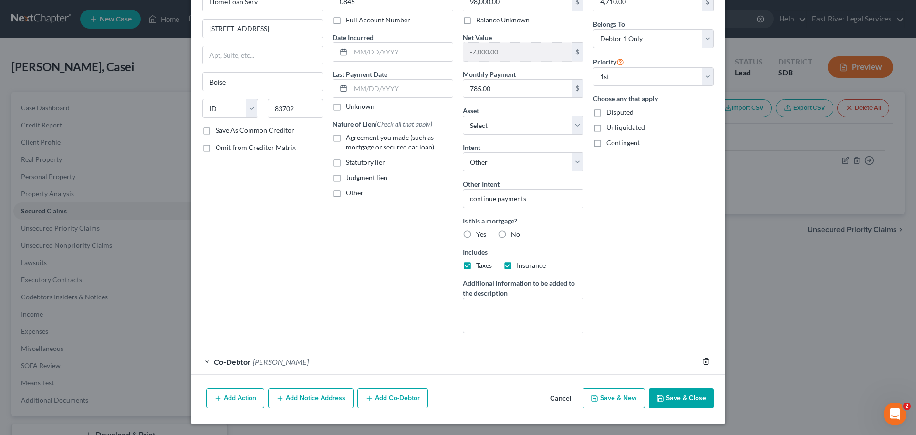
click at [703, 361] on icon "button" at bounding box center [706, 361] width 8 height 8
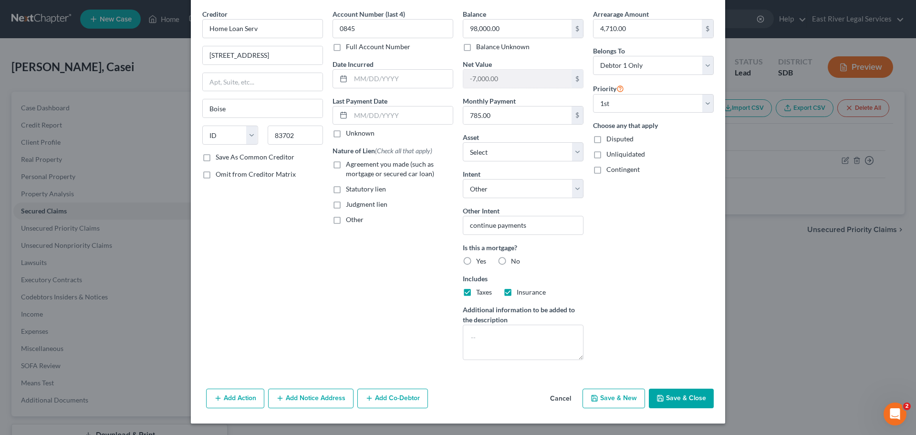
click at [667, 398] on button "Save & Close" at bounding box center [681, 398] width 65 height 20
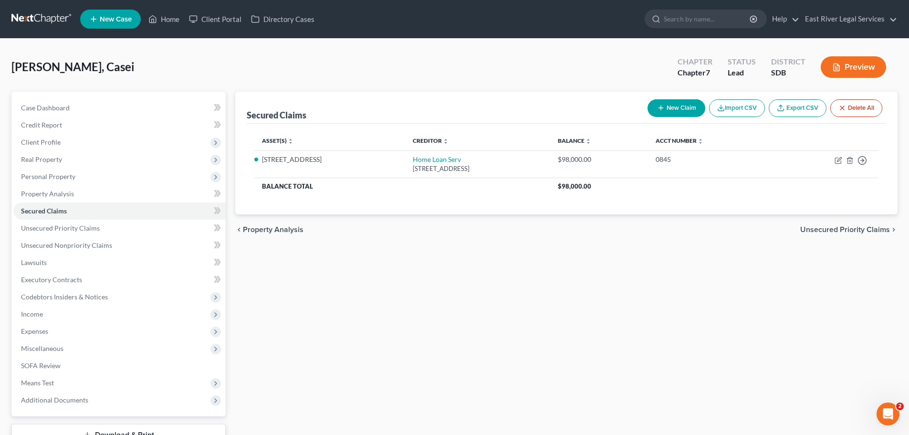
drag, startPoint x: 612, startPoint y: 329, endPoint x: 607, endPoint y: 333, distance: 6.1
click at [609, 331] on div "Secured Claims New Claim Import CSV Export CSV Delete All Asset(s) expand_more …" at bounding box center [566, 281] width 672 height 379
click at [666, 105] on button "New Claim" at bounding box center [677, 108] width 58 height 18
select select "0"
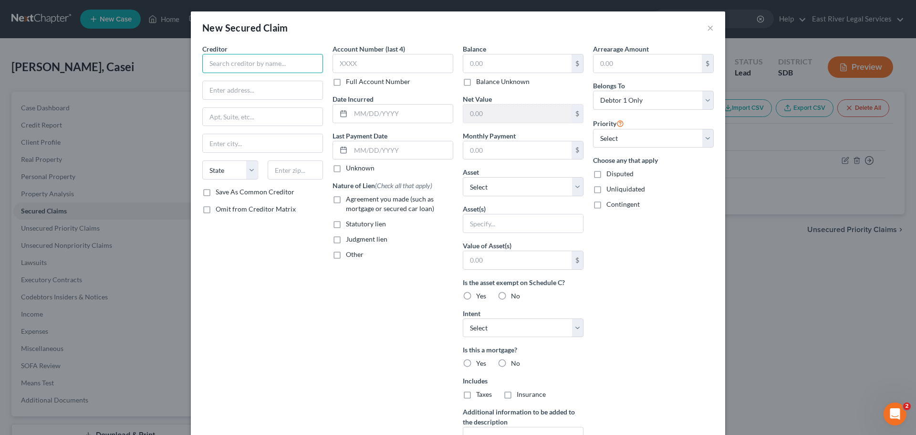
click at [222, 64] on input "text" at bounding box center [262, 63] width 121 height 19
type input "Bank West"
click at [246, 83] on input "text" at bounding box center [263, 90] width 120 height 18
paste input "P.O.BOX 998"
type input "P.O.BOX 998"
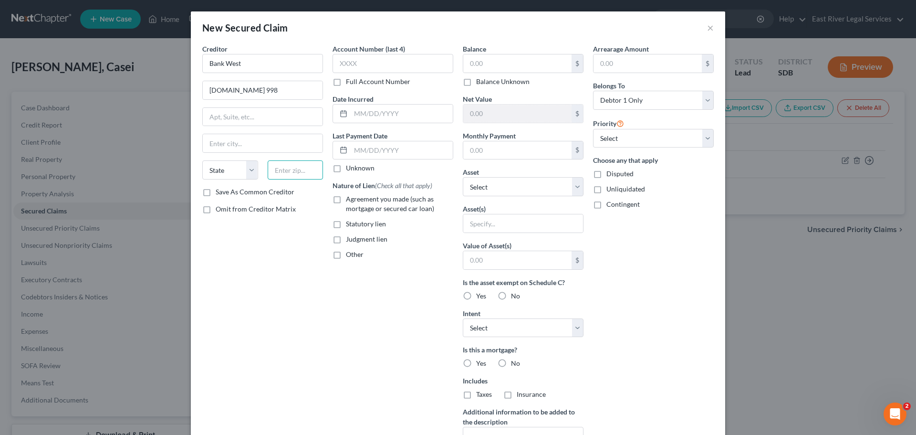
click at [276, 168] on input "text" at bounding box center [296, 169] width 56 height 19
paste input "57501"
type input "57501"
type input "Pierre"
select select "43"
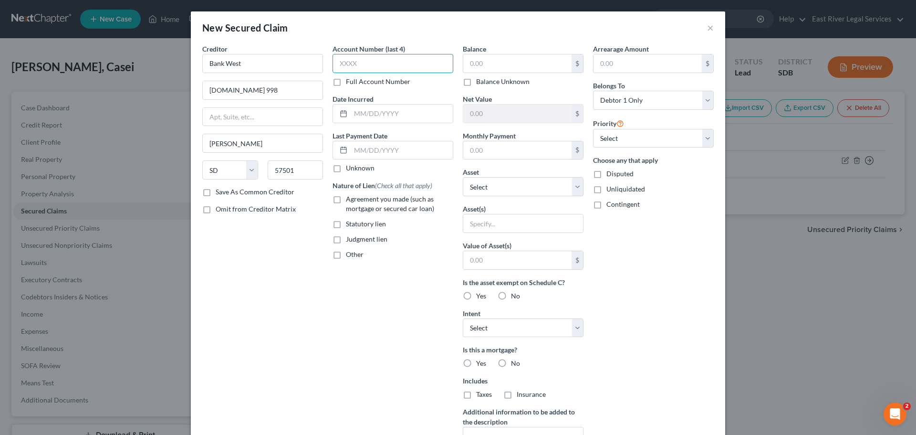
click at [353, 63] on input "text" at bounding box center [393, 63] width 121 height 19
type input "1311"
click at [345, 114] on div at bounding box center [342, 114] width 18 height 18
click at [354, 112] on input "text" at bounding box center [402, 114] width 102 height 18
type input "04/01/2010"
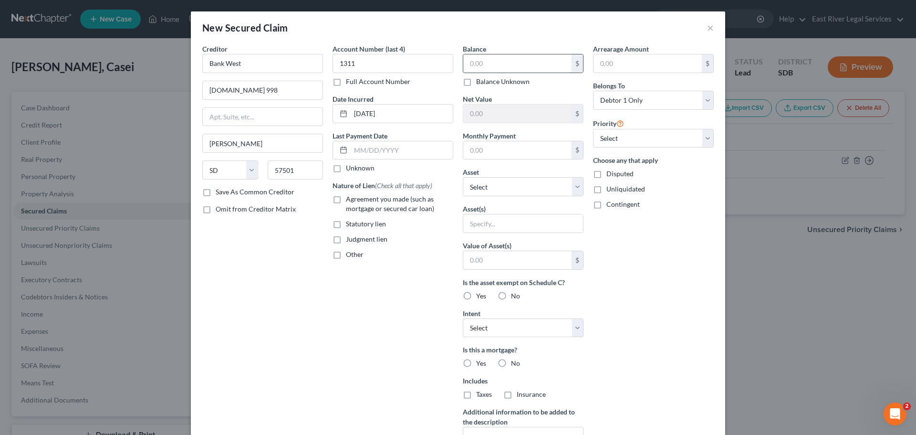
click at [497, 68] on input "text" at bounding box center [517, 63] width 108 height 18
type input "29,206"
click at [331, 321] on div "Account Number (last 4) 1311 Full Account Number Date Incurred 04/01/2010 Last …" at bounding box center [393, 257] width 130 height 426
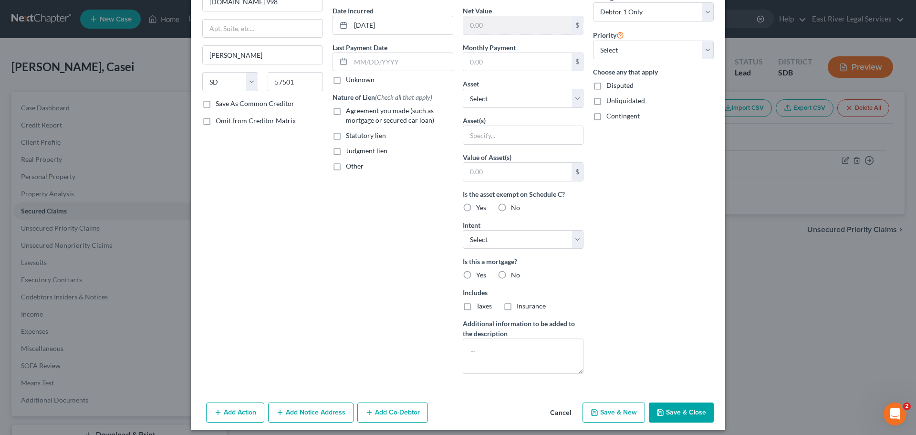
scroll to position [95, 0]
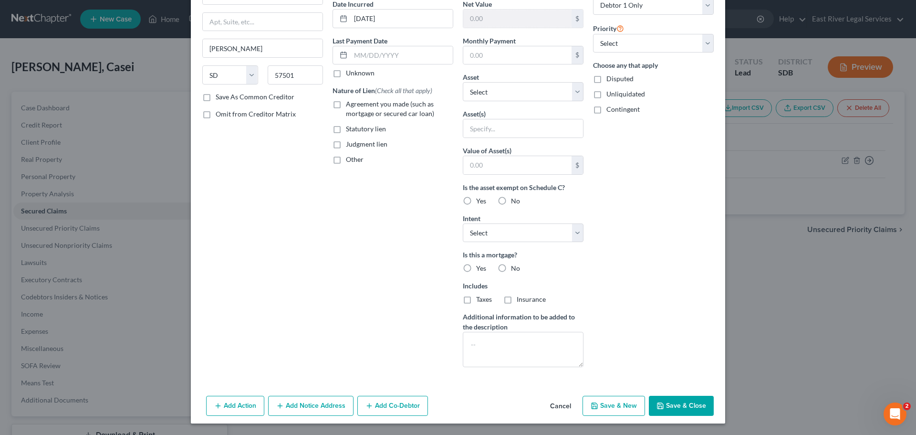
click at [397, 403] on button "Add Co-Debtor" at bounding box center [392, 406] width 71 height 20
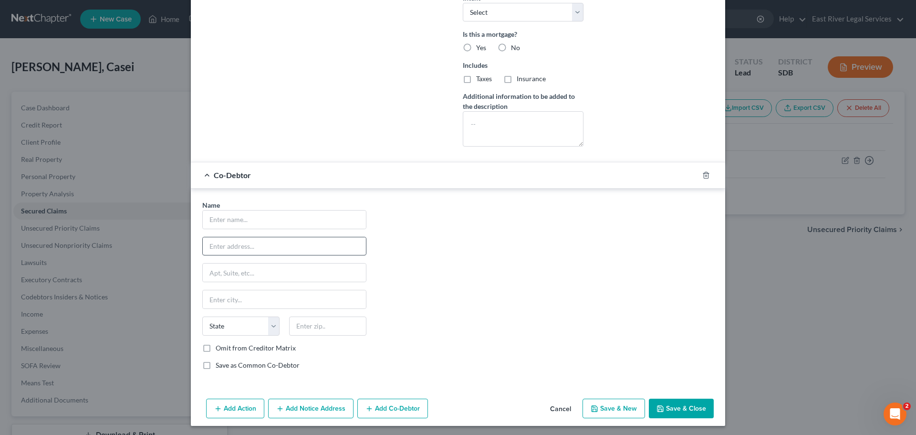
scroll to position [318, 0]
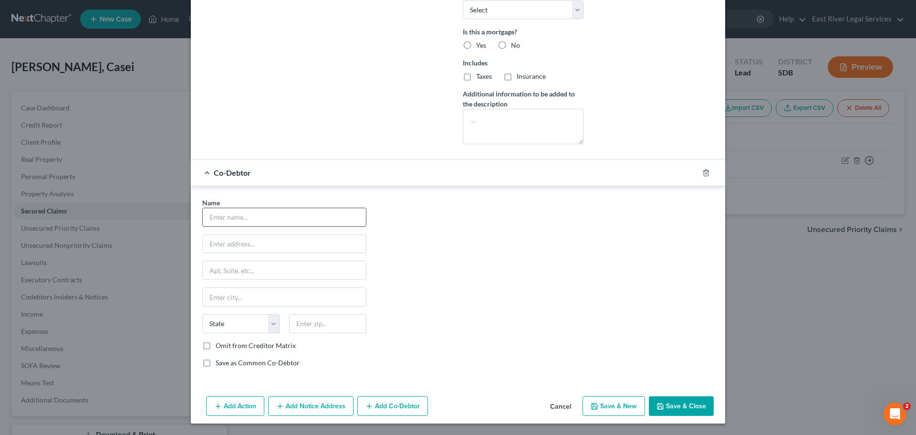
click at [220, 217] on input "text" at bounding box center [284, 217] width 163 height 18
type input "Daniel Dietrich"
type input "4703 West Sara Place"
type input "57106"
click at [667, 407] on button "Save & Close" at bounding box center [681, 406] width 65 height 20
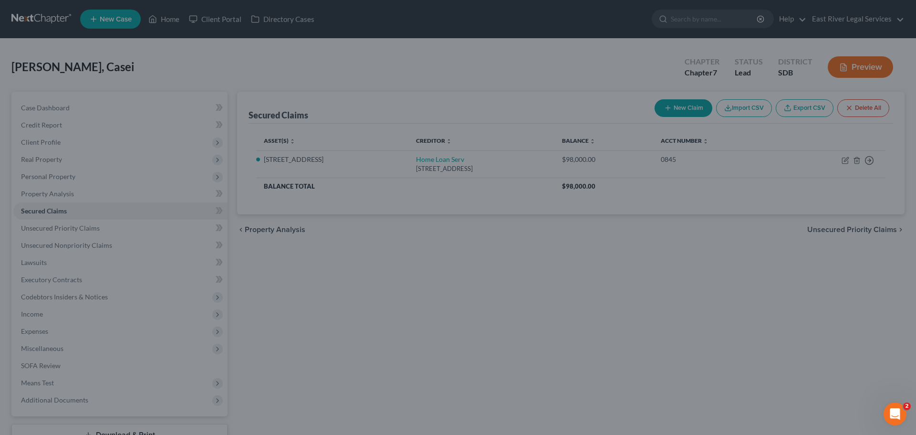
type input "Sioux Falls"
select select "43"
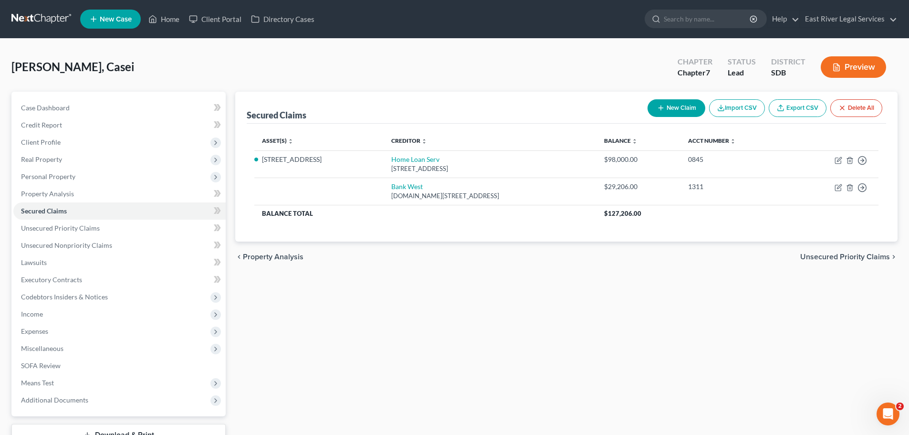
click at [667, 103] on button "New Claim" at bounding box center [677, 108] width 58 height 18
select select "0"
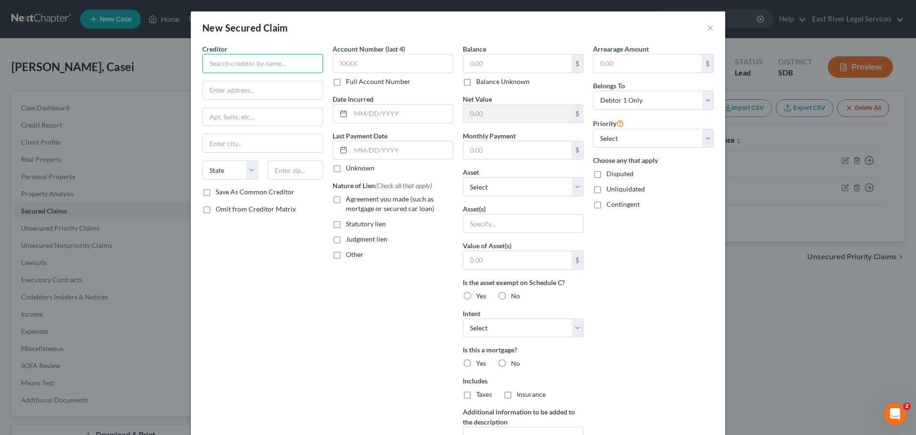
click at [217, 65] on input "text" at bounding box center [262, 63] width 121 height 19
type input "Idaho Housing"
click at [212, 87] on input "text" at bounding box center [263, 90] width 120 height 18
type input "P.O. Box 7899"
click at [281, 173] on input "text" at bounding box center [296, 169] width 56 height 19
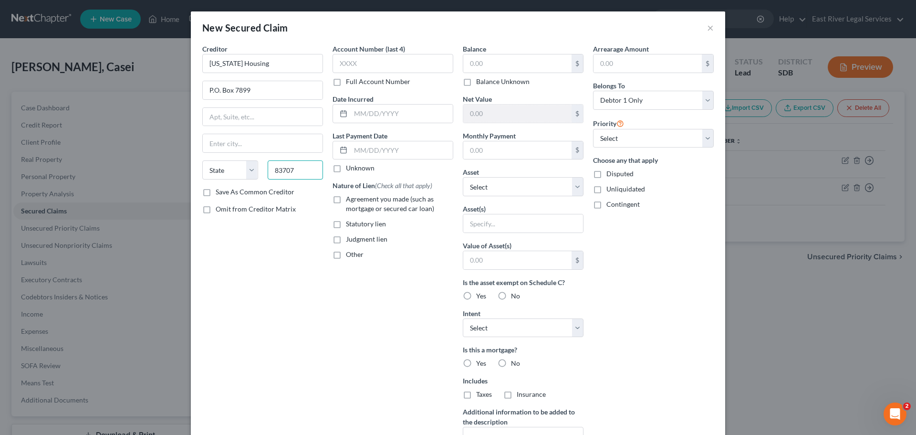
type input "83707"
type input "Boise"
select select "13"
click at [394, 65] on input "text" at bounding box center [393, 63] width 121 height 19
type input "0848"
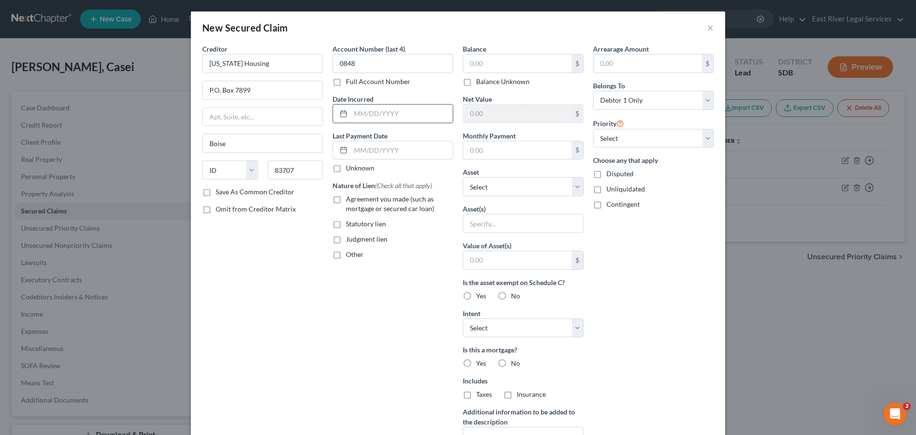
click at [351, 113] on input "text" at bounding box center [402, 114] width 102 height 18
type input "04/01/2024"
click at [479, 63] on input "text" at bounding box center [517, 63] width 108 height 18
type input "4,413.00"
click at [387, 338] on div "Account Number (last 4) 0848 Full Account Number Date Incurred 04/01/2024 Last …" at bounding box center [393, 257] width 130 height 426
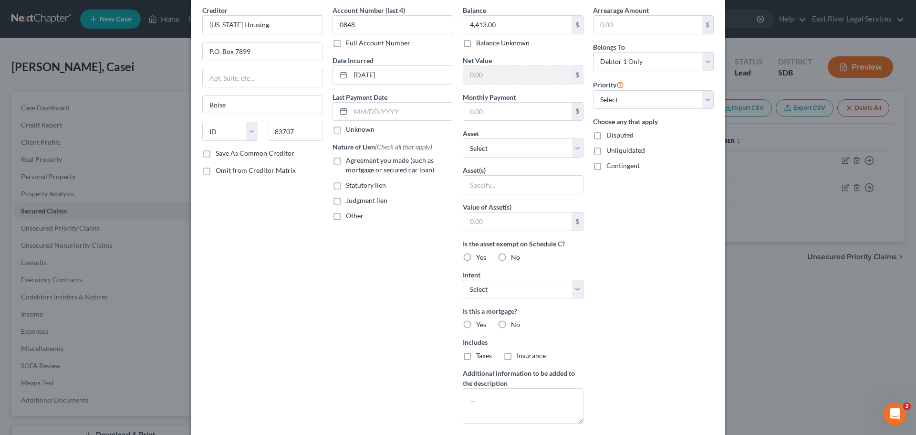
scroll to position [95, 0]
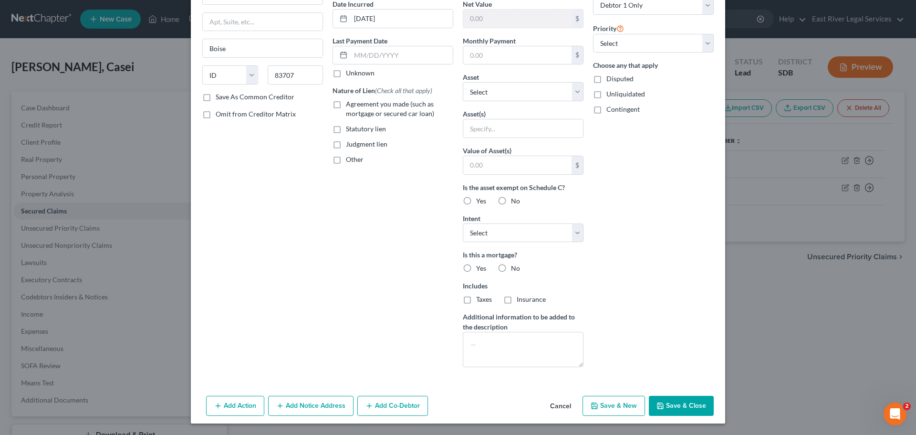
click at [681, 404] on button "Save & Close" at bounding box center [681, 406] width 65 height 20
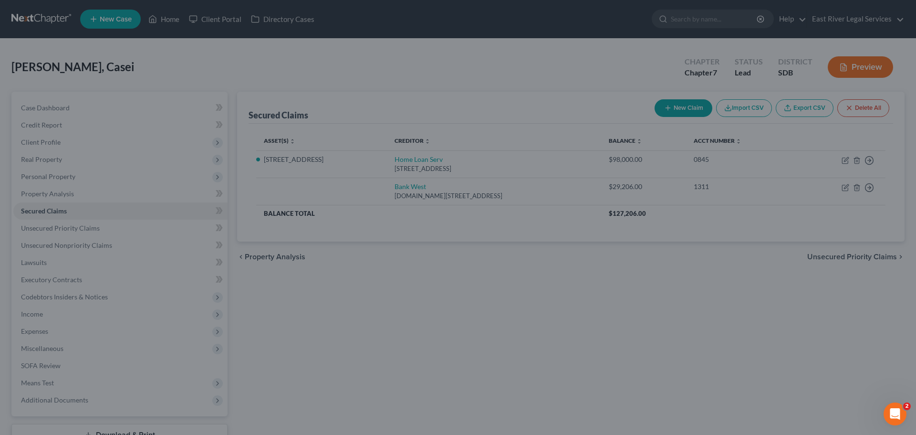
scroll to position [0, 0]
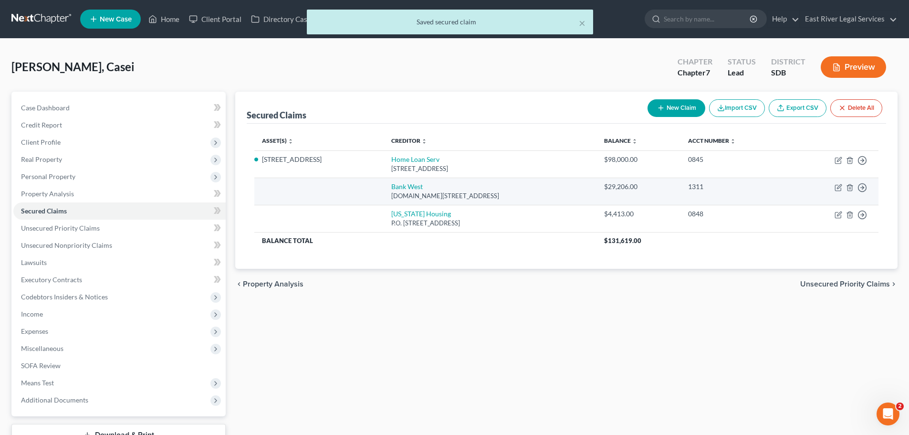
click at [267, 188] on td at bounding box center [318, 191] width 129 height 27
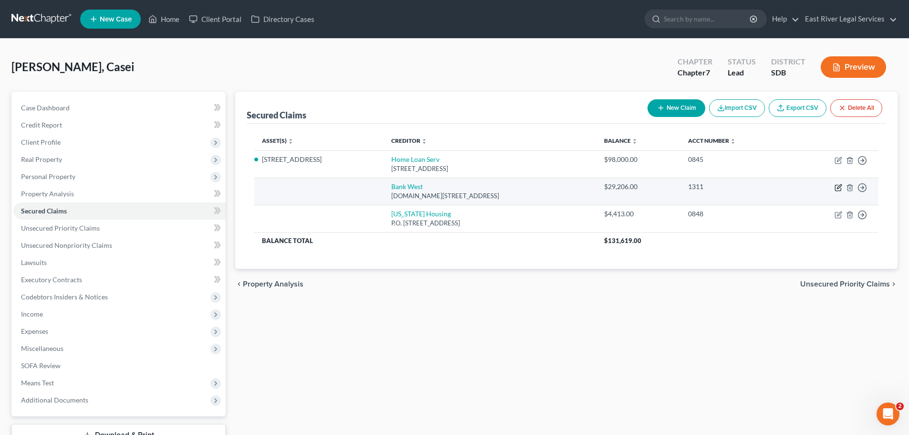
click at [835, 187] on icon "button" at bounding box center [838, 188] width 6 height 6
select select "43"
select select "0"
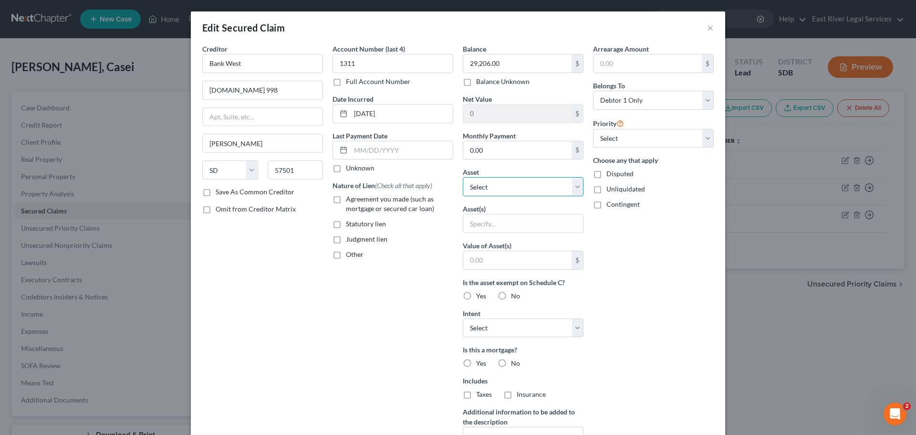
click at [492, 190] on select "Select Other Multiple Assets 203 N Dakota St - $91000.0 Pet(s) - Cat - $5.0 Cas…" at bounding box center [523, 186] width 121 height 19
select select "2"
click at [463, 177] on select "Select Other Multiple Assets 203 N Dakota St - $91000.0 Pet(s) - Cat - $5.0 Cas…" at bounding box center [523, 186] width 121 height 19
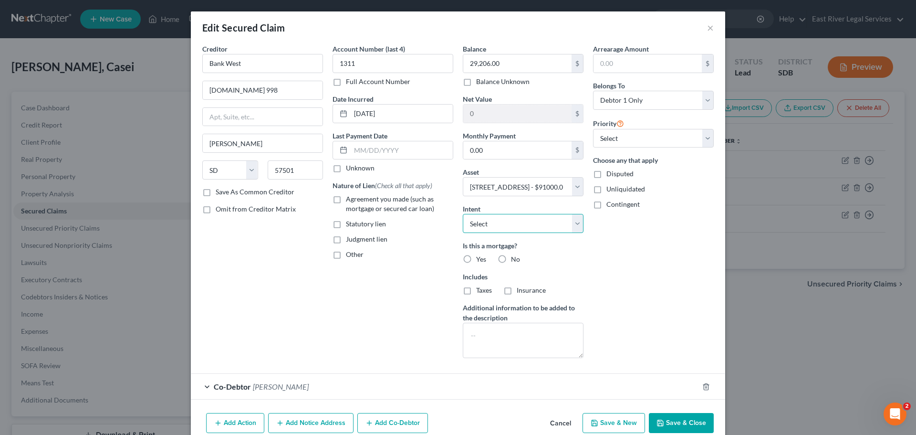
click at [529, 224] on select "Select Surrender Redeem Reaffirm Avoid Other" at bounding box center [523, 223] width 121 height 19
select select "4"
click at [463, 214] on select "Select Surrender Redeem Reaffirm Avoid Other" at bounding box center [523, 223] width 121 height 19
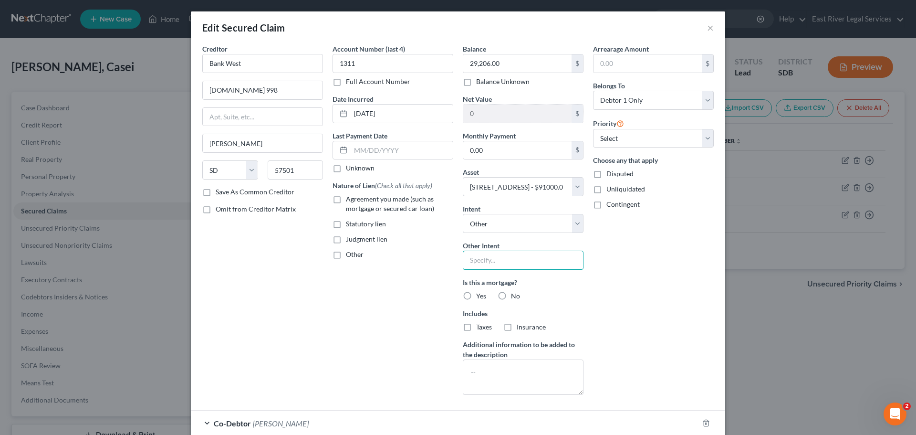
click at [482, 257] on input "text" at bounding box center [523, 260] width 121 height 19
type input "continue payments"
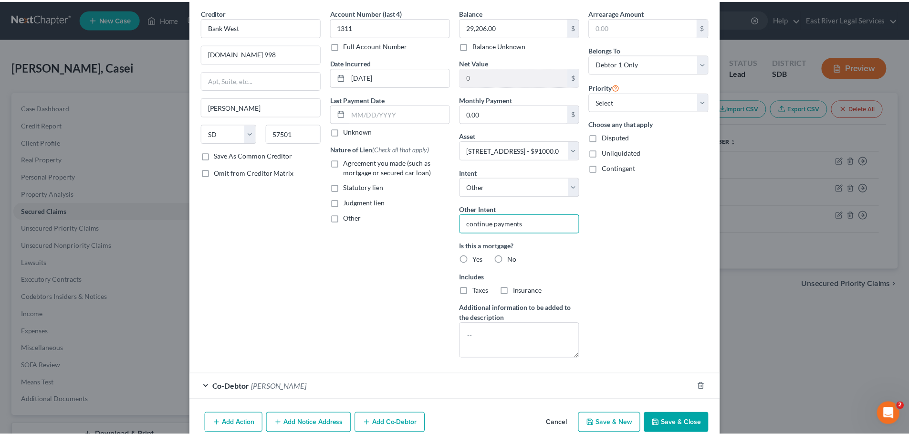
scroll to position [81, 0]
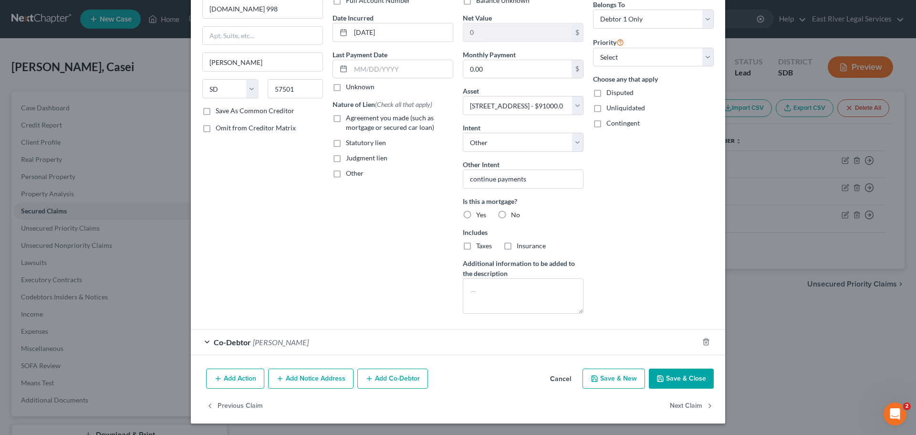
click at [675, 378] on button "Save & Close" at bounding box center [681, 378] width 65 height 20
select select
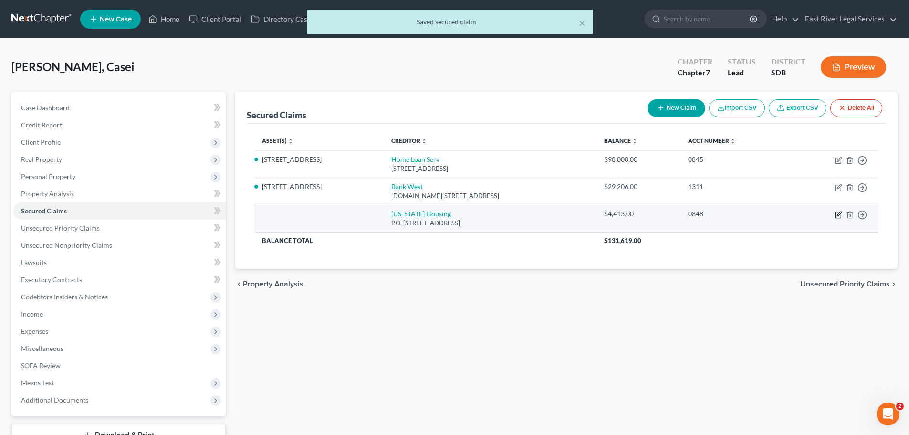
click at [838, 215] on icon "button" at bounding box center [839, 215] width 8 height 8
select select "13"
select select "0"
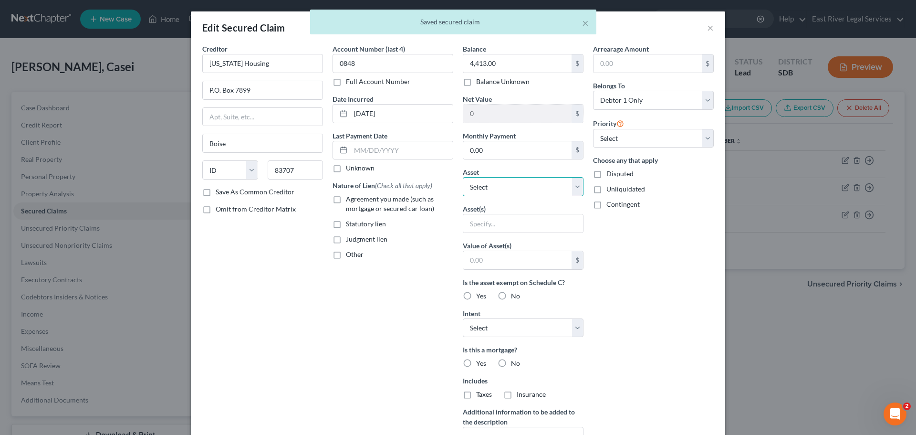
click at [478, 186] on select "Select Other Multiple Assets 203 N Dakota St - $91000.0 Pet(s) - Cat - $5.0 Cas…" at bounding box center [523, 186] width 121 height 19
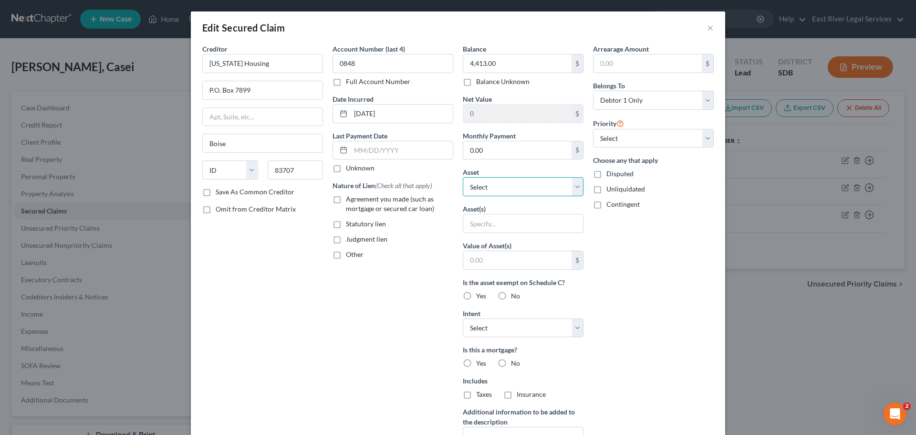
select select "2"
click at [463, 177] on select "Select Other Multiple Assets 203 N Dakota St - $91000.0 Pet(s) - Cat - $5.0 Cas…" at bounding box center [523, 186] width 121 height 19
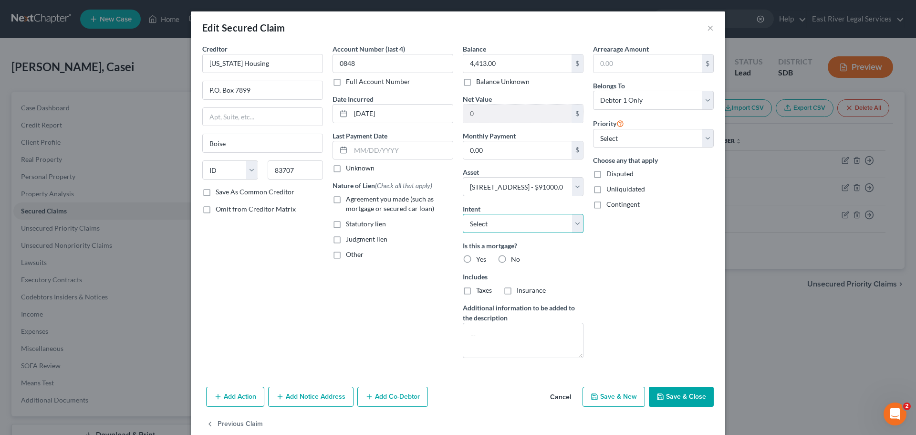
click at [485, 216] on select "Select Surrender Redeem Reaffirm Avoid Other" at bounding box center [523, 223] width 121 height 19
select select "4"
click at [463, 214] on select "Select Surrender Redeem Reaffirm Avoid Other" at bounding box center [523, 223] width 121 height 19
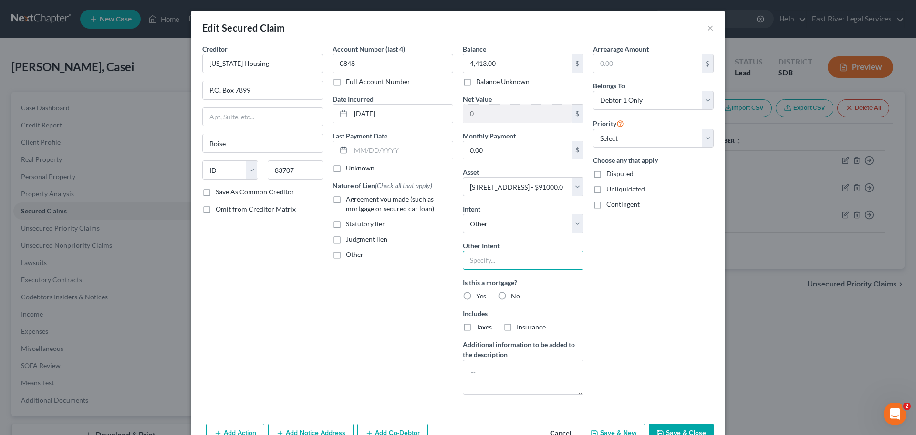
click at [482, 261] on input "text" at bounding box center [523, 260] width 121 height 19
type input "continue payments"
click at [670, 421] on div "Add Action Add Notice Address Add Co-Debtor Cancel Save & New Save & Close" at bounding box center [458, 434] width 534 height 31
click at [671, 426] on button "Save & Close" at bounding box center [681, 433] width 65 height 20
select select
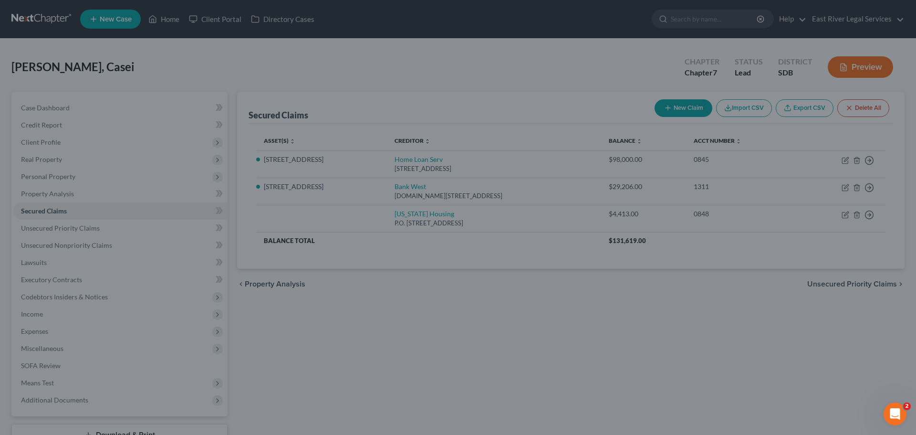
type input "-11,413.00"
select select "2"
type input "0"
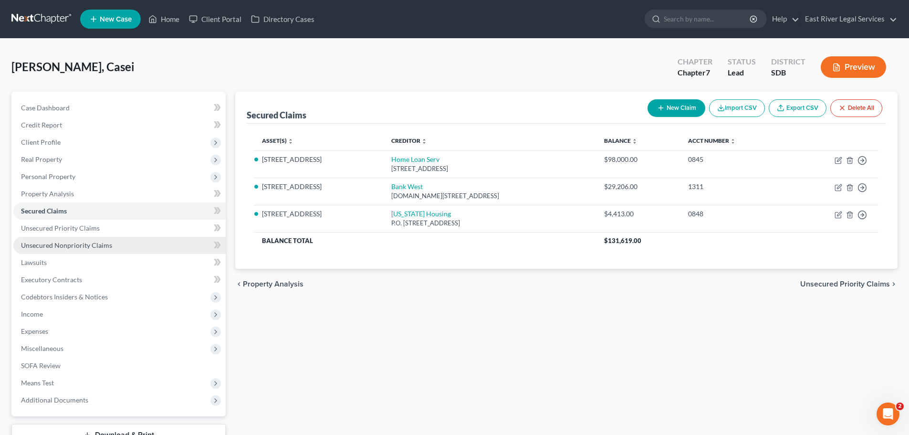
click at [50, 249] on span "Unsecured Nonpriority Claims" at bounding box center [66, 245] width 91 height 8
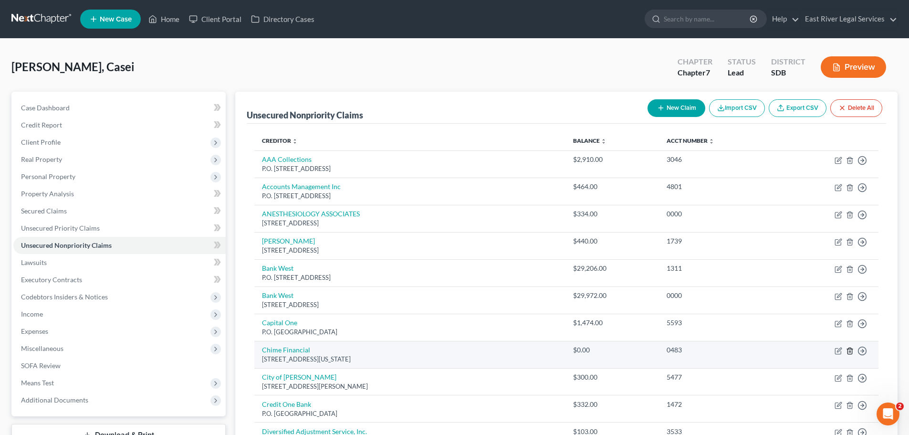
click at [849, 351] on line "button" at bounding box center [849, 351] width 0 height 2
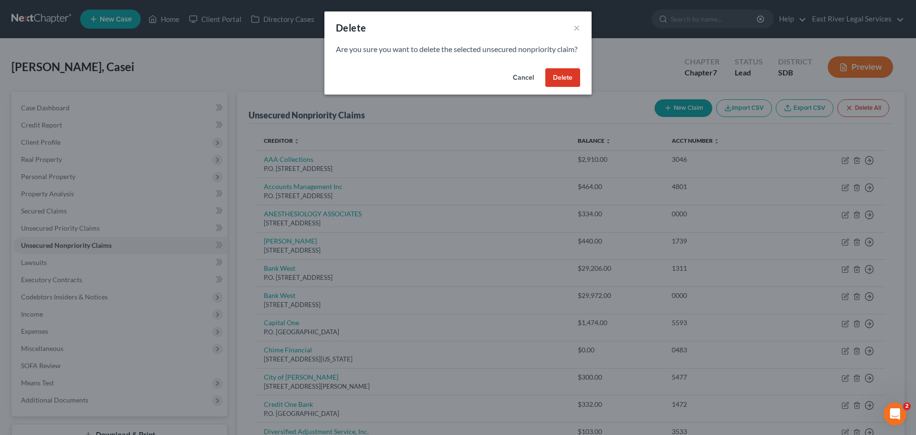
click at [556, 87] on button "Delete" at bounding box center [562, 77] width 35 height 19
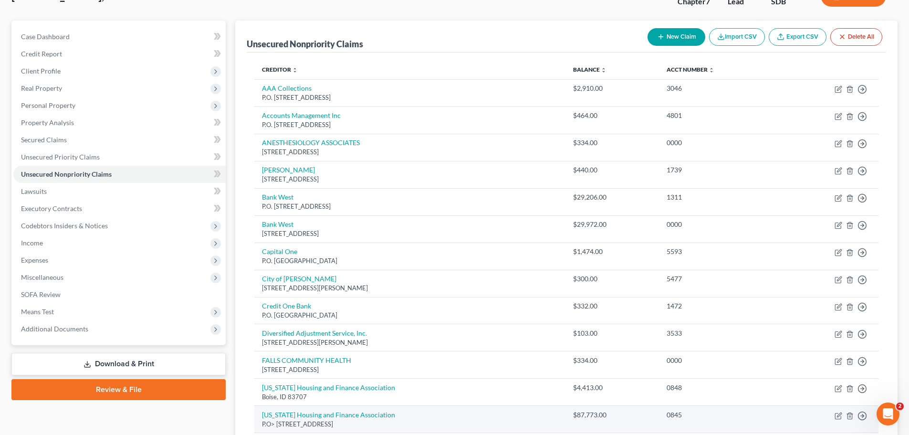
scroll to position [48, 0]
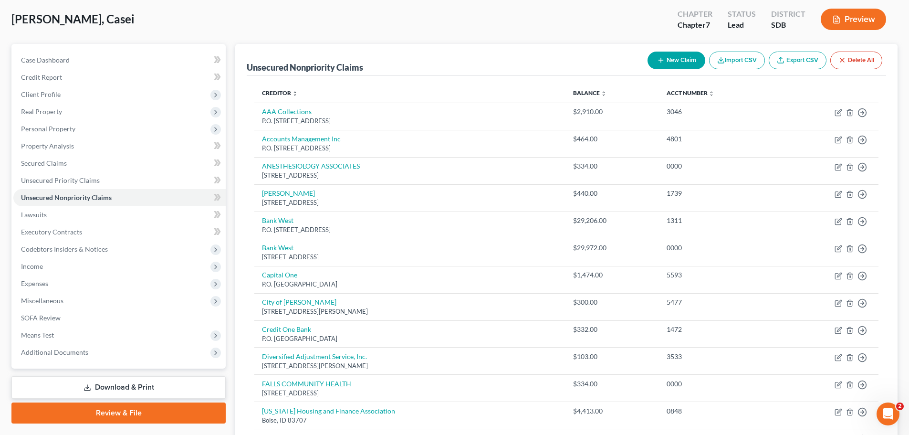
click at [666, 62] on button "New Claim" at bounding box center [677, 61] width 58 height 18
select select "0"
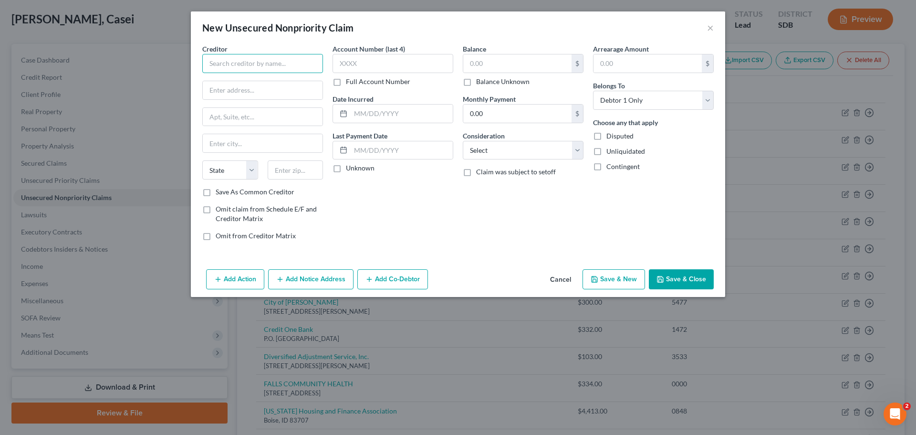
click at [225, 65] on input "text" at bounding box center [262, 63] width 121 height 19
click at [563, 276] on button "Cancel" at bounding box center [561, 279] width 36 height 19
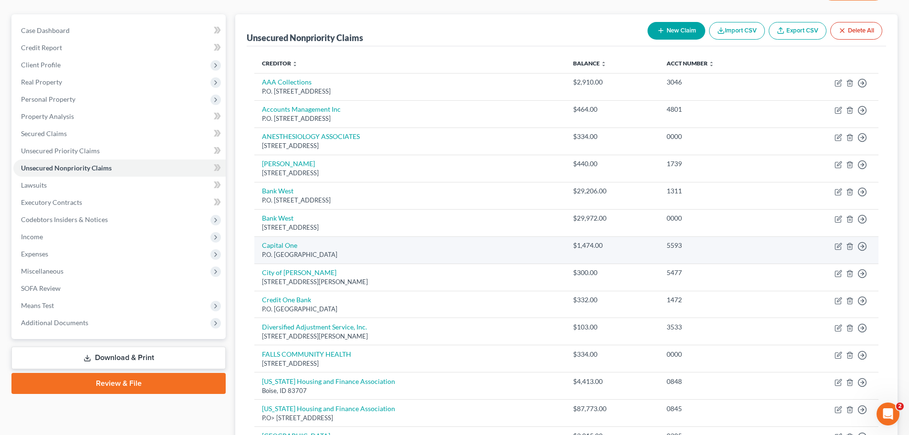
scroll to position [76, 0]
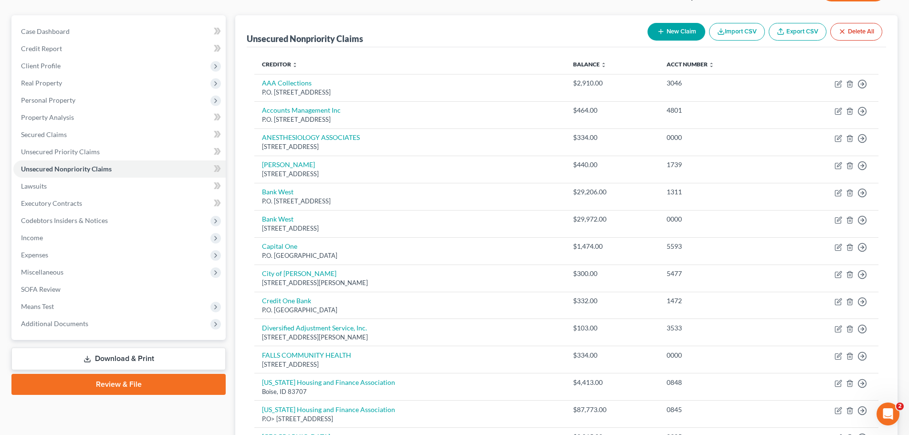
click at [667, 33] on button "New Claim" at bounding box center [677, 32] width 58 height 18
select select "0"
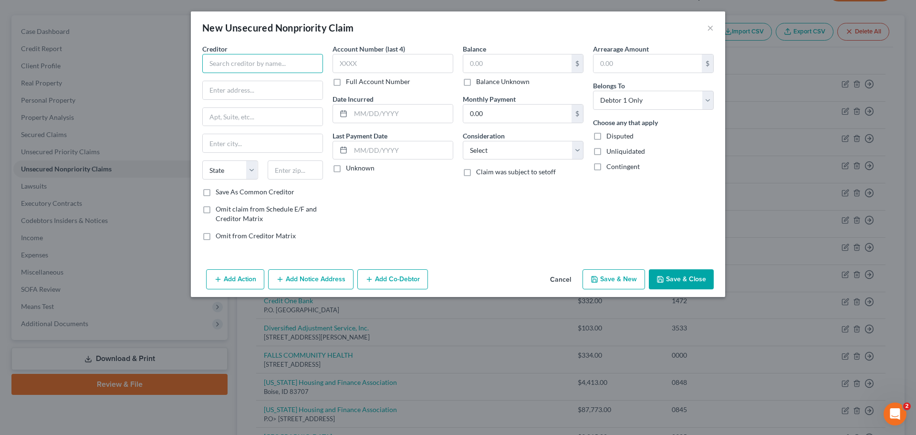
click at [211, 62] on input "text" at bounding box center [262, 63] width 121 height 19
type input "Levo Federal Credit Union"
click at [211, 88] on input "text" at bounding box center [263, 90] width 120 height 18
type input "700 E 14th Street"
type input "57101"
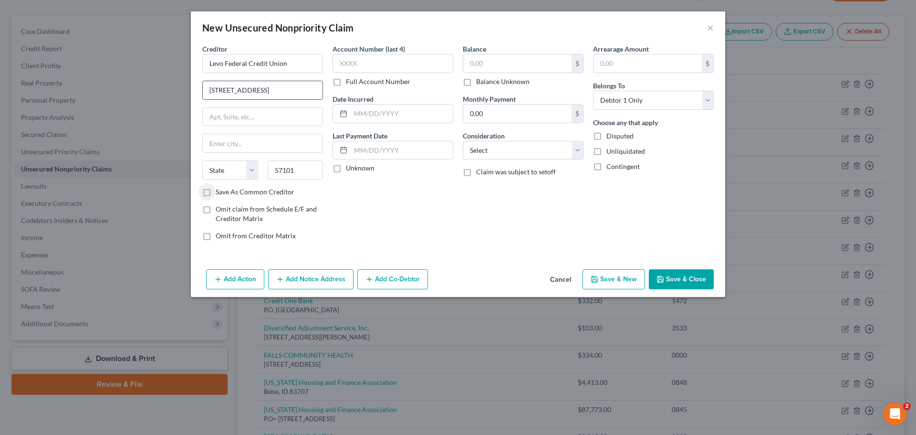
type input "Sioux Falls"
select select "43"
click at [354, 65] on input "text" at bounding box center [393, 63] width 121 height 19
type input "0900"
click at [472, 66] on input "text" at bounding box center [517, 63] width 108 height 18
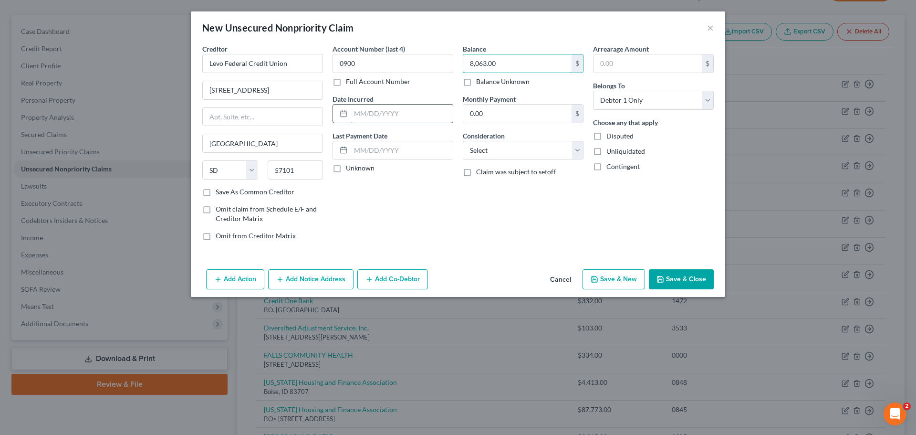
type input "8,063.00"
click at [357, 113] on input "text" at bounding box center [402, 114] width 102 height 18
type input "05/01/2024"
click at [503, 148] on select "Select Cable / Satellite Services Collection Agency Credit Card Debt Debt Couns…" at bounding box center [523, 150] width 121 height 19
select select "2"
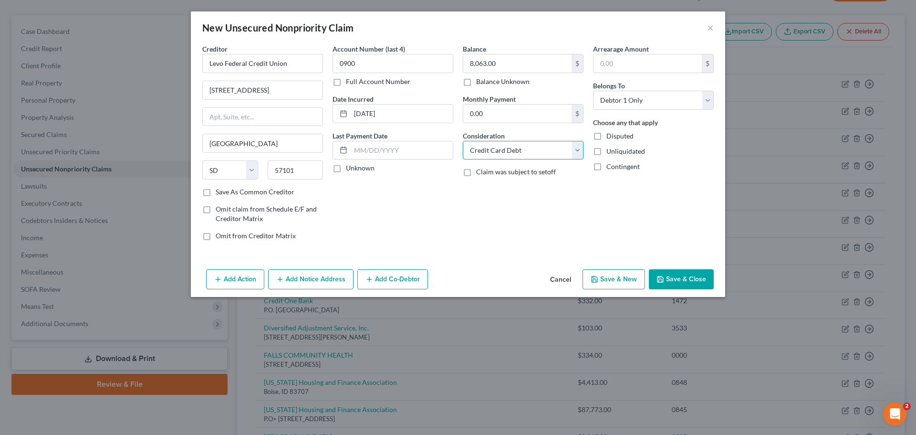
click at [463, 141] on select "Select Cable / Satellite Services Collection Agency Credit Card Debt Debt Couns…" at bounding box center [523, 150] width 121 height 19
click at [482, 211] on div "Balance 8,063.00 $ Balance Unknown Balance Undetermined 8,063.00 $ Balance Unkn…" at bounding box center [523, 146] width 130 height 204
click at [670, 283] on button "Save & Close" at bounding box center [681, 279] width 65 height 20
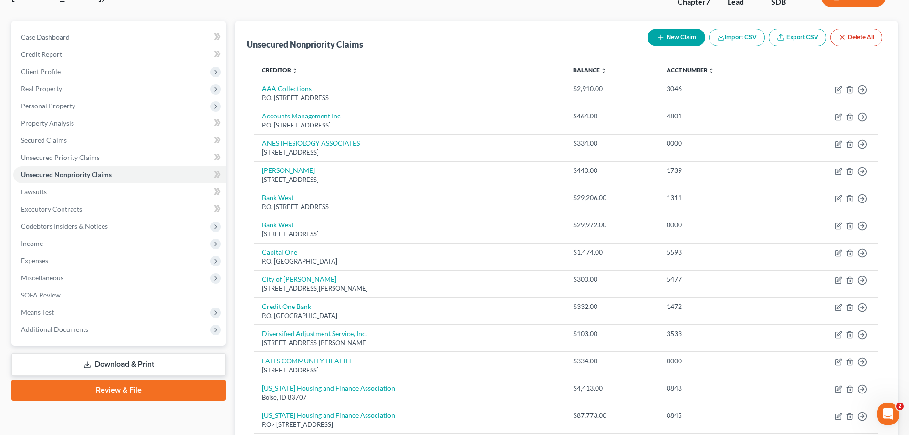
scroll to position [56, 0]
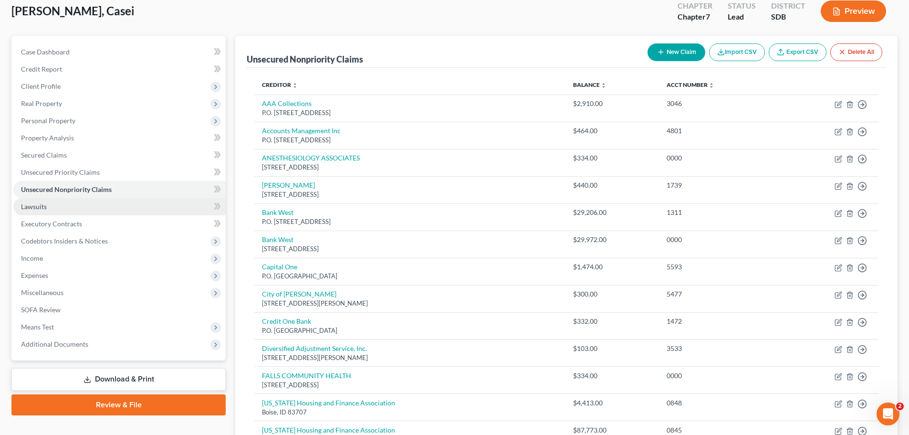
click at [47, 203] on link "Lawsuits" at bounding box center [119, 206] width 212 height 17
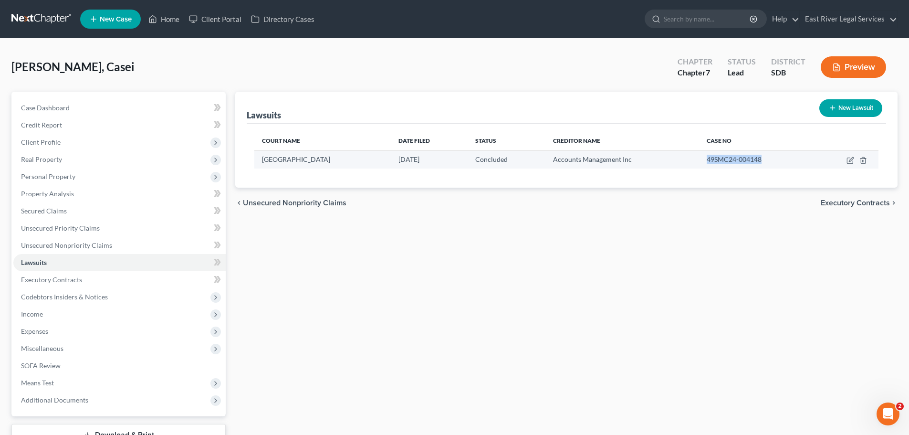
drag, startPoint x: 785, startPoint y: 160, endPoint x: 708, endPoint y: 163, distance: 76.9
click at [708, 163] on tr "Minnehaha County Courthouse 10/04/2024 Concluded Accounts Management Inc 49SMC2…" at bounding box center [566, 159] width 624 height 18
copy tr "49SMC24-004148"
click at [848, 161] on icon "button" at bounding box center [851, 161] width 8 height 8
select select "43"
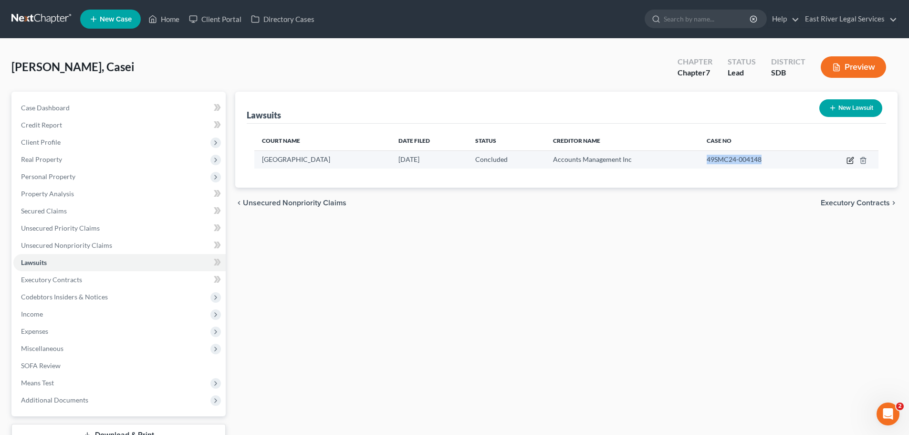
select select "2"
select select "4"
select select "43"
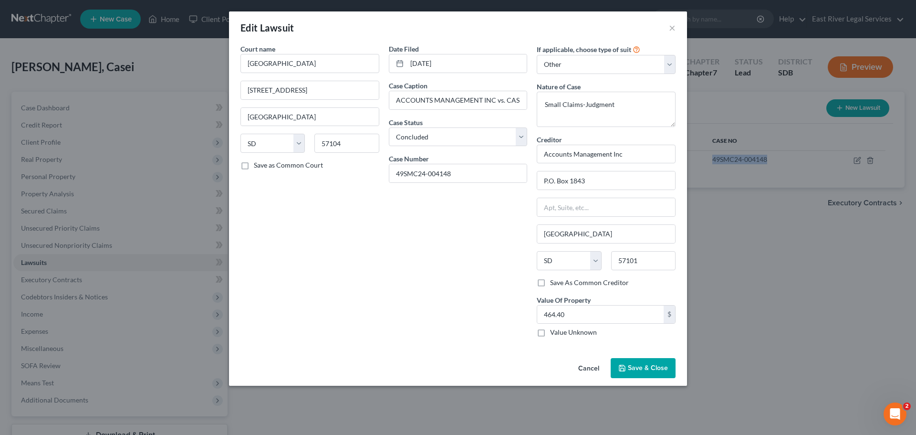
click at [586, 367] on button "Cancel" at bounding box center [589, 368] width 36 height 19
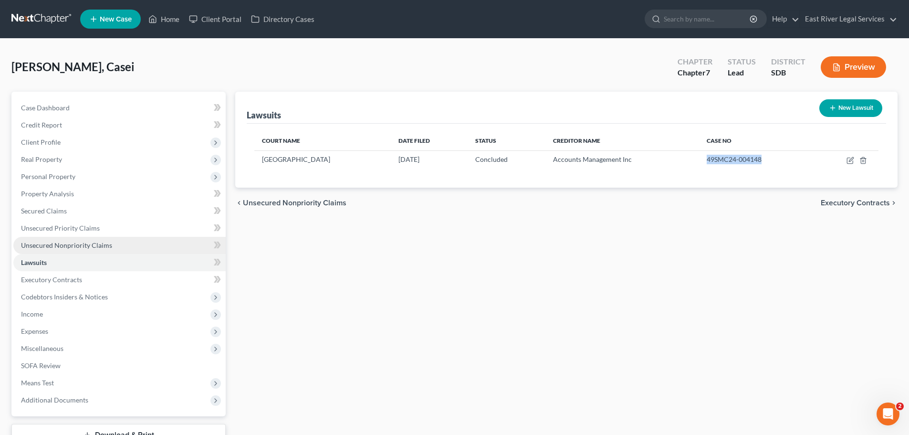
click at [48, 246] on span "Unsecured Nonpriority Claims" at bounding box center [66, 245] width 91 height 8
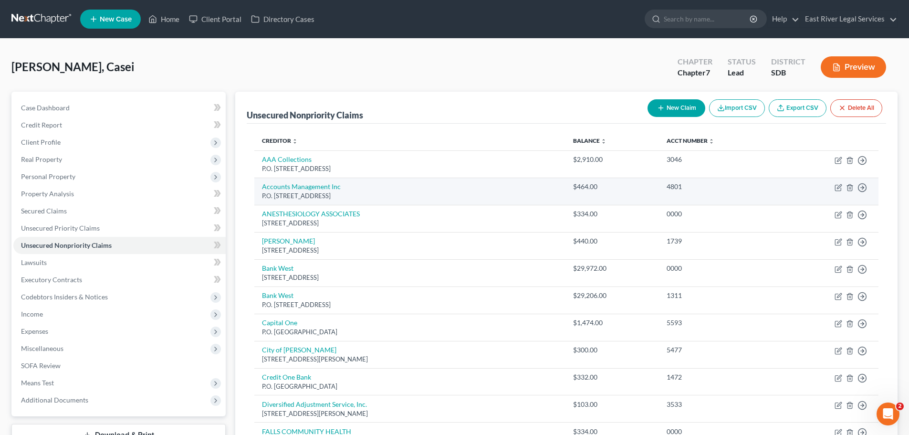
click at [434, 196] on div "P.O. [STREET_ADDRESS]" at bounding box center [410, 195] width 296 height 9
click at [838, 188] on icon "button" at bounding box center [839, 188] width 8 height 8
select select "43"
select select "8"
select select "0"
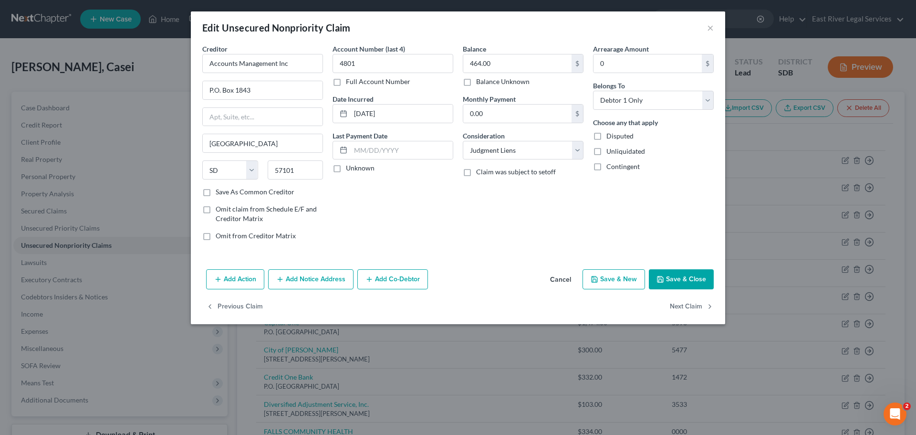
click at [244, 283] on button "Add Action" at bounding box center [235, 279] width 58 height 20
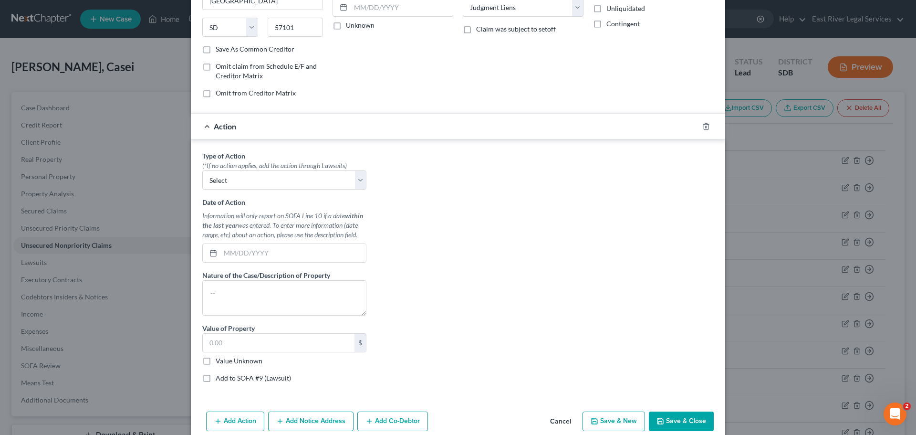
scroll to position [143, 0]
click at [272, 182] on select "Select Repossession Garnishment Foreclosure Personal Injury Attached, Seized, O…" at bounding box center [284, 179] width 164 height 19
click at [440, 76] on div "Account Number (last 4) 4801 Full Account Number Date Incurred 1/29/2025 Last P…" at bounding box center [393, 3] width 130 height 204
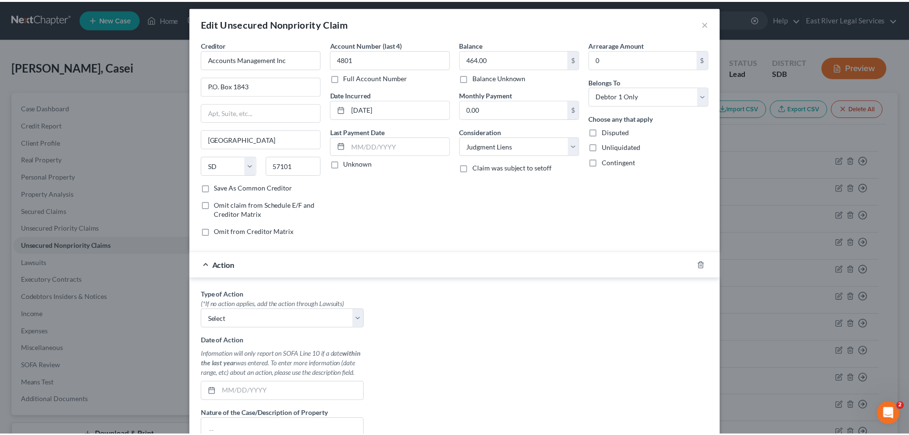
scroll to position [0, 0]
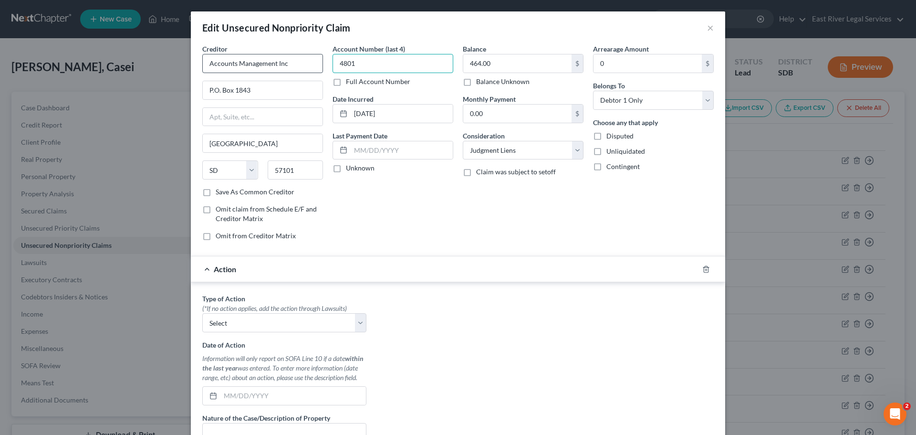
drag, startPoint x: 384, startPoint y: 62, endPoint x: 210, endPoint y: 63, distance: 173.2
click at [210, 63] on div "Creditor * Accounts Management Inc P.O. Box 1843 Sioux Falls State AL AK AR AZ …" at bounding box center [458, 146] width 521 height 204
paste input "9SM"
type input "49SM"
click at [346, 83] on label "Full Account Number" at bounding box center [378, 82] width 64 height 10
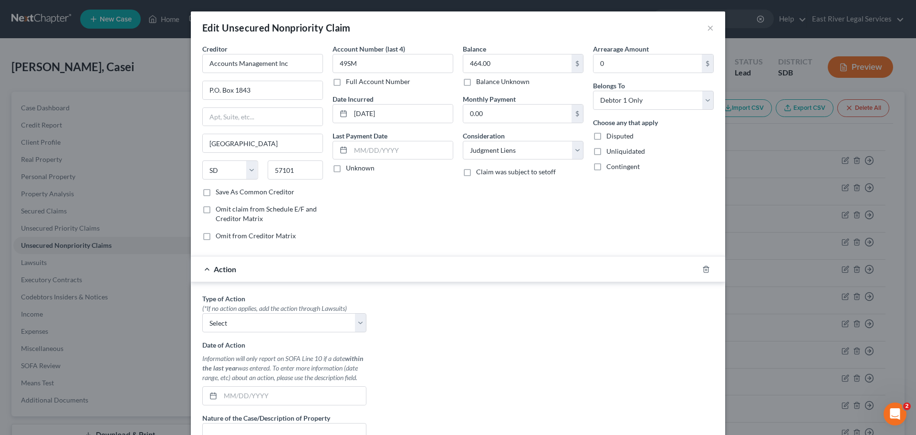
click at [350, 83] on input "Full Account Number" at bounding box center [353, 80] width 6 height 6
drag, startPoint x: 377, startPoint y: 63, endPoint x: 245, endPoint y: 64, distance: 131.7
click at [247, 64] on div "Creditor * Accounts Management Inc P.O. Box 1843 Sioux Falls State AL AK AR AZ …" at bounding box center [458, 146] width 521 height 204
paste input "C24-004148"
type input "49SMC24-004148"
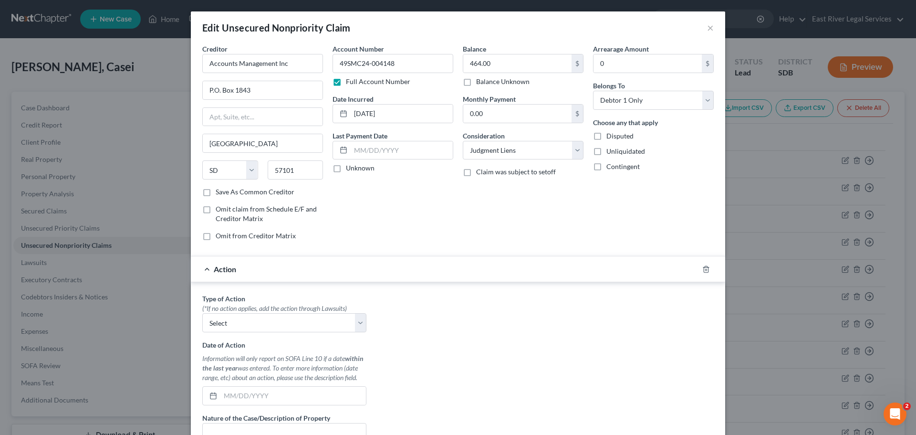
click at [422, 209] on div "Account Number 49SMC24-004148 Full Account Number Date Incurred 1/29/2025 Last …" at bounding box center [393, 146] width 130 height 204
click at [702, 269] on icon "button" at bounding box center [706, 269] width 8 height 8
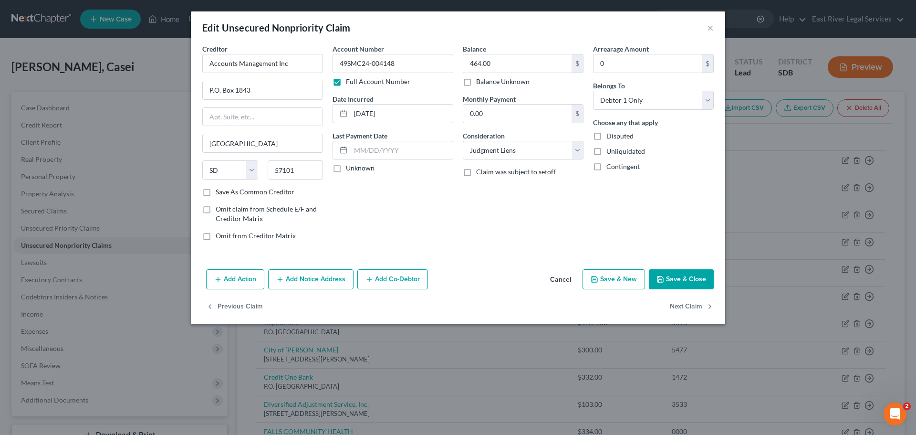
click at [519, 225] on div "Balance 464.00 $ Balance Unknown Balance Undetermined 464.00 $ Balance Unknown …" at bounding box center [523, 146] width 130 height 204
click at [443, 220] on div "Account Number 49SMC24-004148 Full Account Number Date Incurred 1/29/2025 Last …" at bounding box center [393, 146] width 130 height 204
click at [686, 280] on button "Save & Close" at bounding box center [681, 279] width 65 height 20
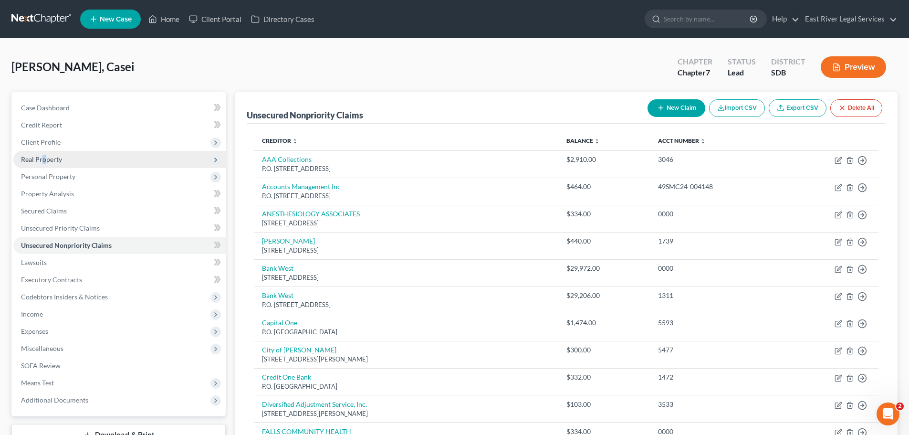
click at [43, 156] on span "Real Property" at bounding box center [41, 159] width 41 height 8
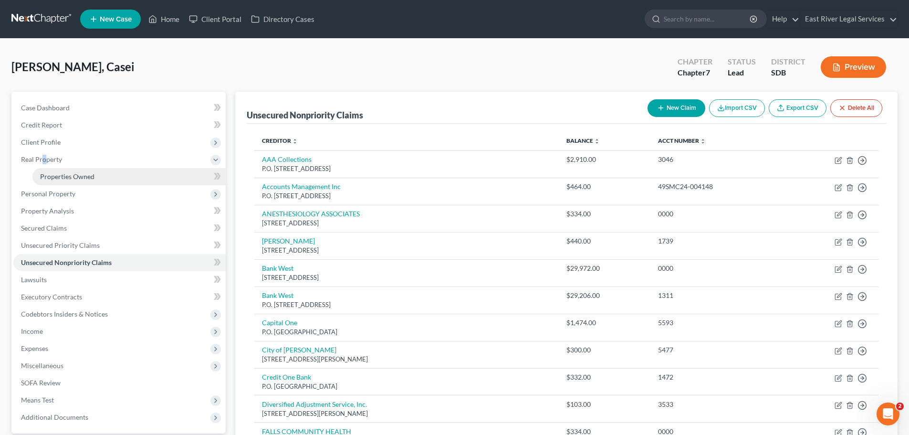
click at [52, 175] on span "Properties Owned" at bounding box center [67, 176] width 54 height 8
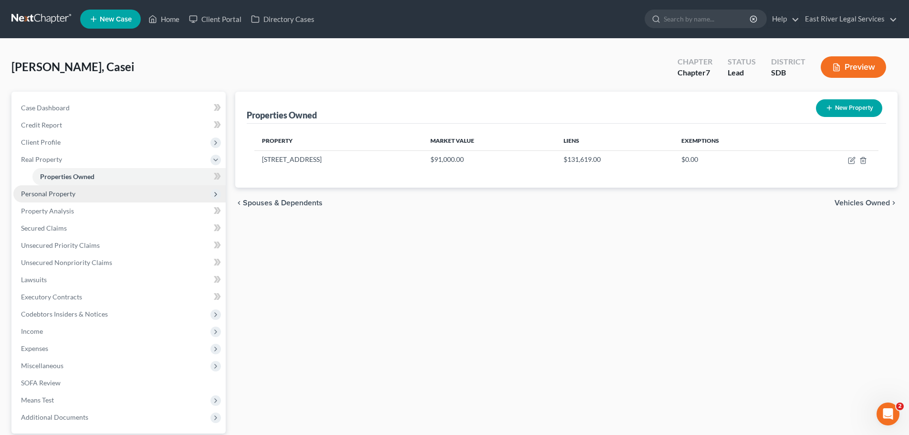
click at [53, 194] on span "Personal Property" at bounding box center [48, 193] width 54 height 8
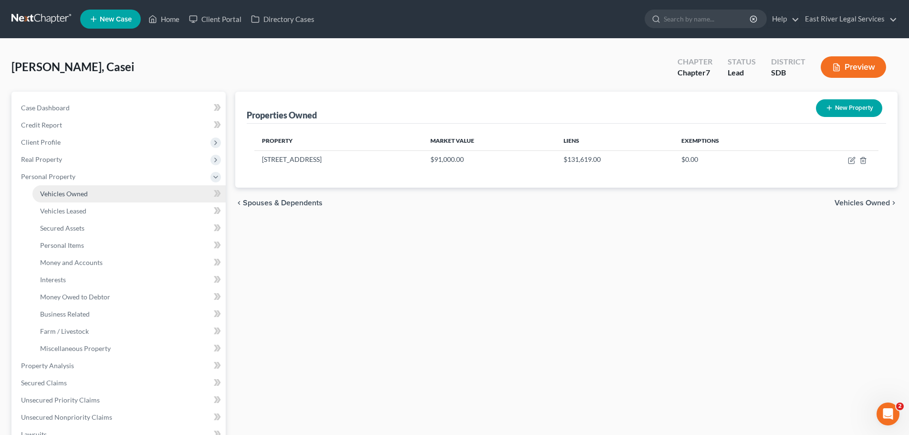
click at [58, 193] on span "Vehicles Owned" at bounding box center [64, 193] width 48 height 8
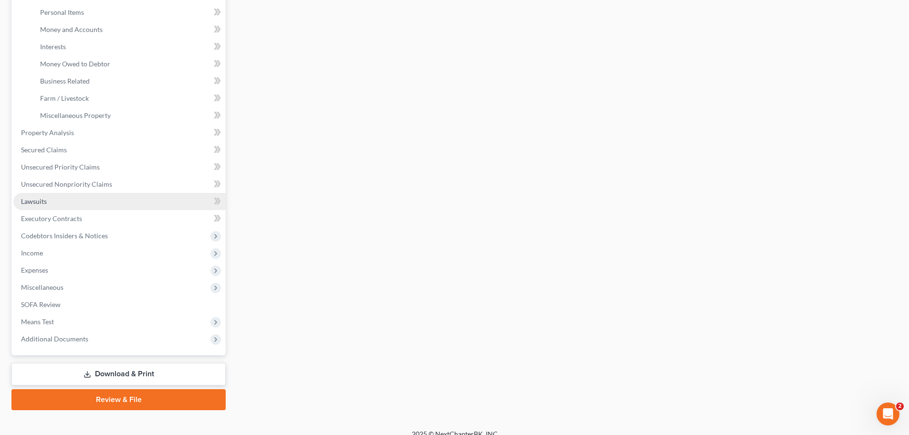
scroll to position [239, 0]
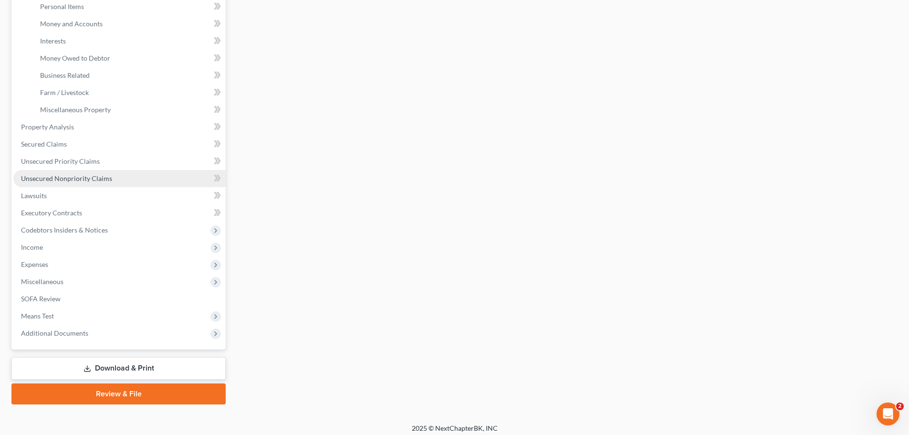
click at [64, 181] on span "Unsecured Nonpriority Claims" at bounding box center [66, 178] width 91 height 8
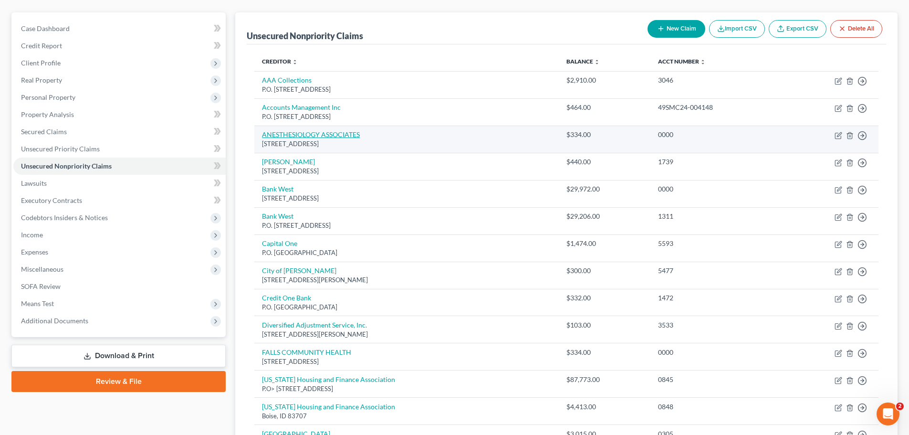
scroll to position [56, 0]
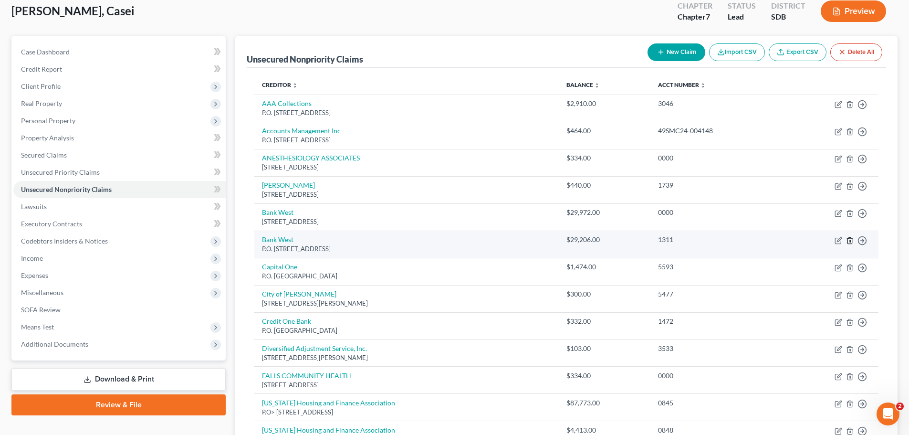
click at [848, 242] on icon "button" at bounding box center [850, 240] width 4 height 6
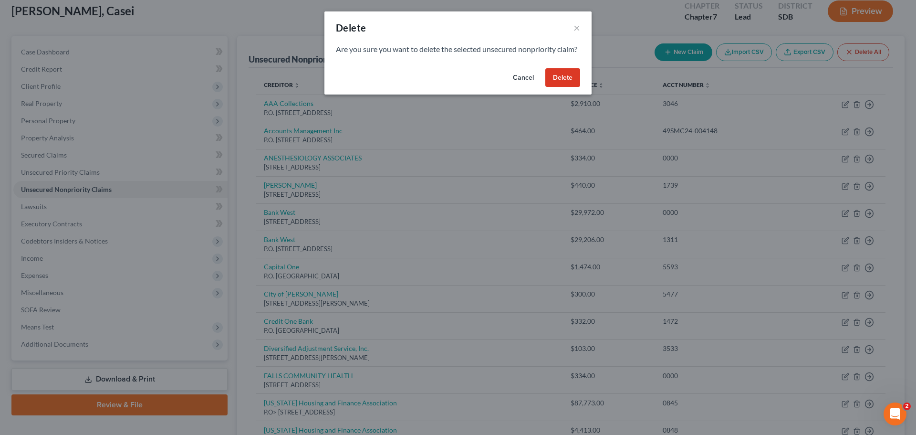
click at [513, 87] on button "Cancel" at bounding box center [523, 77] width 36 height 19
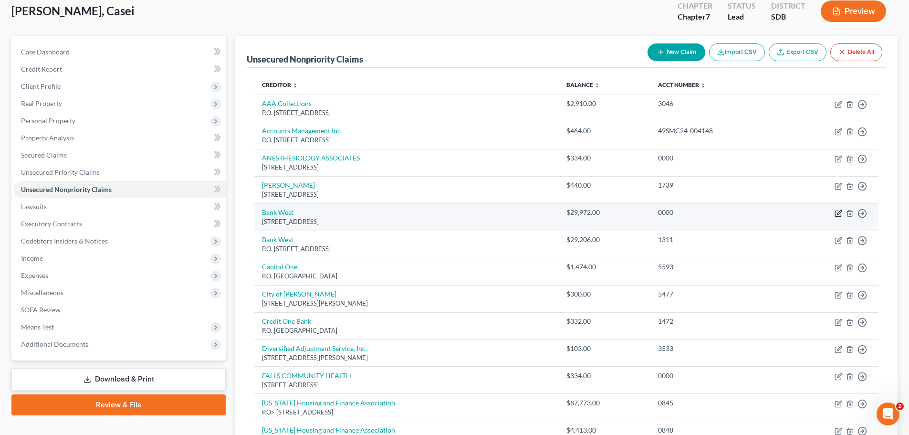
click at [837, 214] on icon "button" at bounding box center [839, 213] width 8 height 8
select select "43"
select select "14"
select select "0"
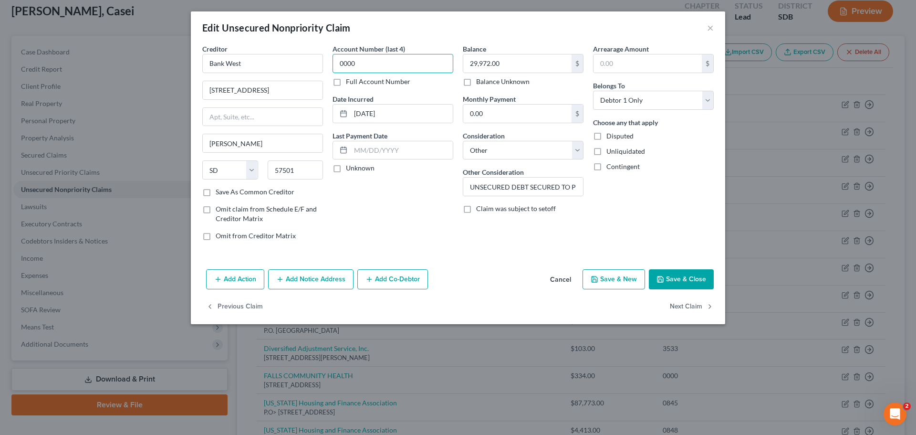
drag, startPoint x: 412, startPoint y: 64, endPoint x: 141, endPoint y: 92, distance: 272.0
click at [144, 92] on div "Edit Unsecured Nonpriority Claim × Creditor * Bank West 420 South Pierre Street…" at bounding box center [458, 217] width 916 height 435
type input "1311"
click at [690, 278] on button "Save & Close" at bounding box center [681, 279] width 65 height 20
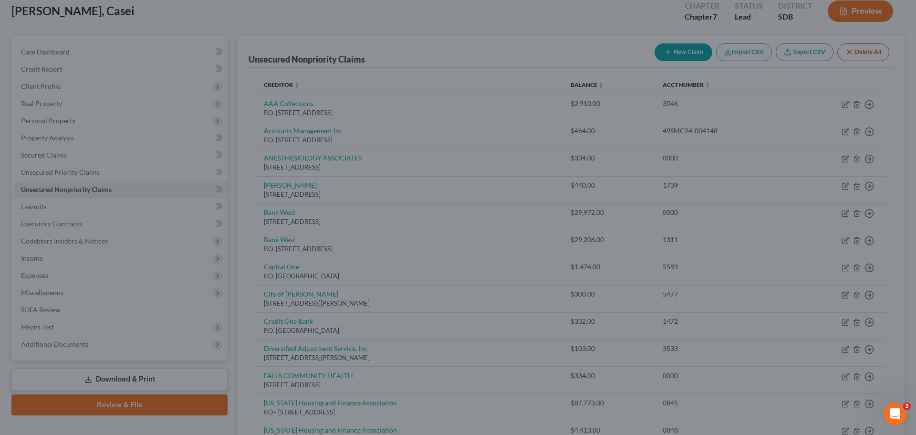
type input "0"
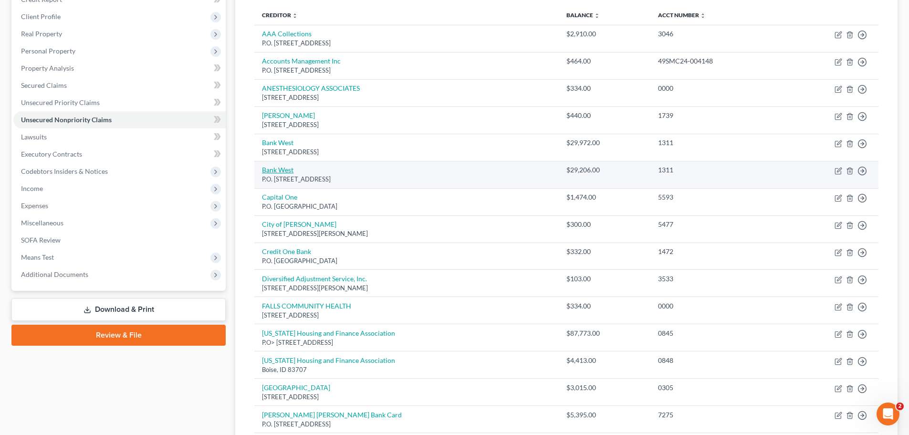
scroll to position [143, 0]
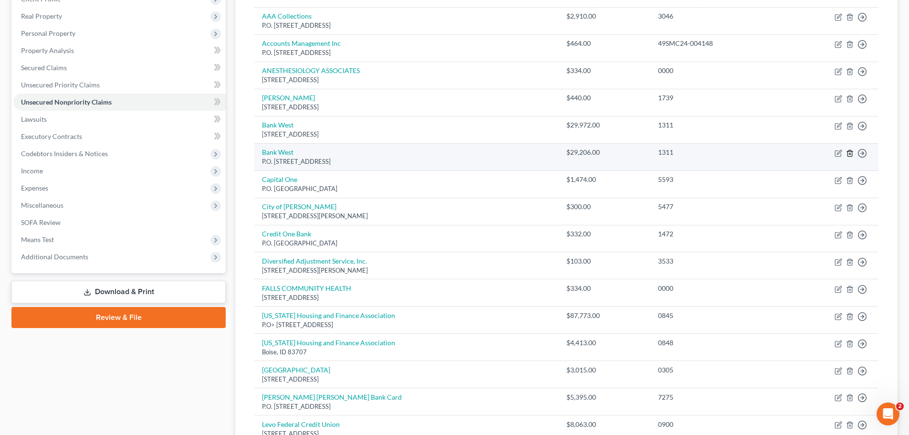
click at [849, 153] on icon "button" at bounding box center [850, 153] width 8 height 8
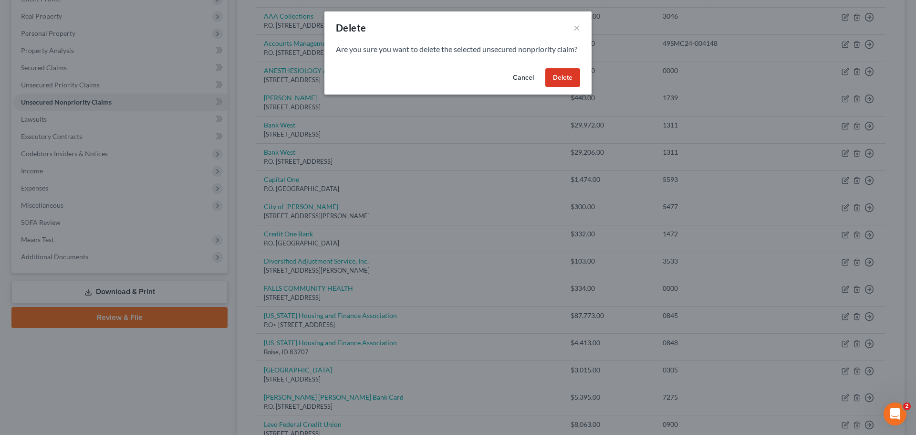
click at [559, 87] on button "Delete" at bounding box center [562, 77] width 35 height 19
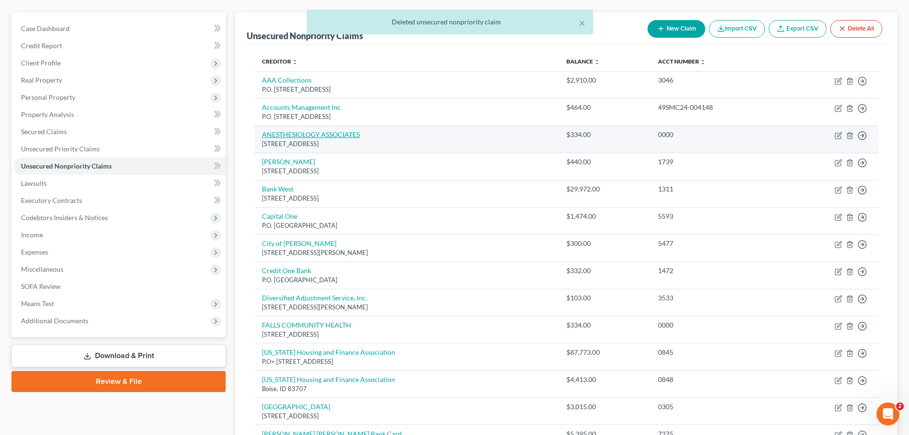
scroll to position [29, 0]
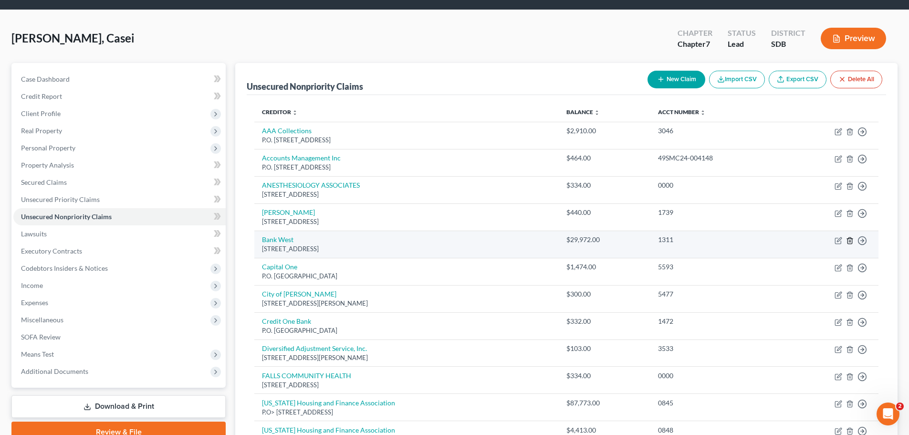
click at [849, 241] on line "button" at bounding box center [849, 241] width 0 height 2
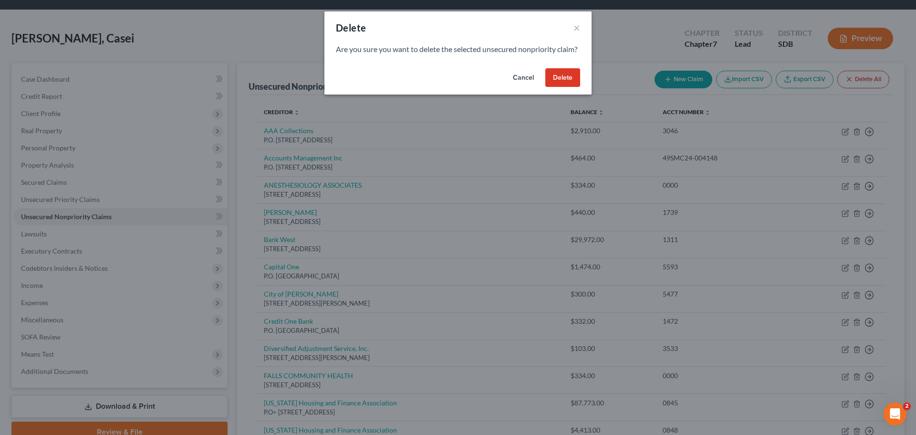
click at [576, 87] on button "Delete" at bounding box center [562, 77] width 35 height 19
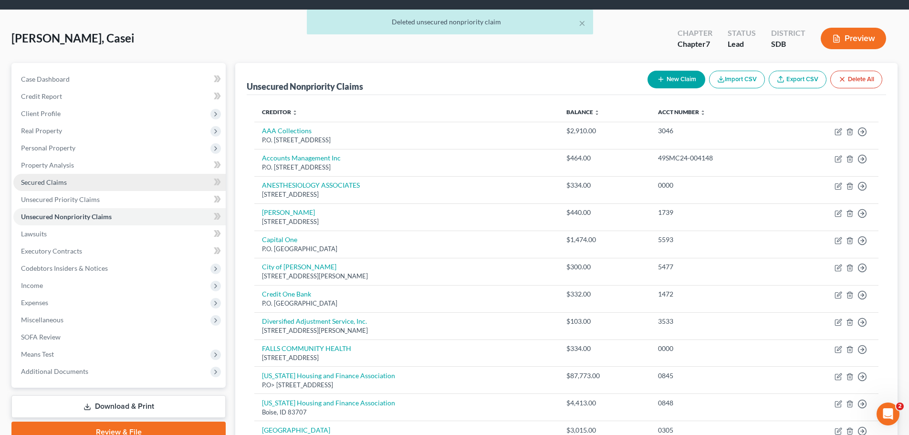
click at [57, 182] on span "Secured Claims" at bounding box center [44, 182] width 46 height 8
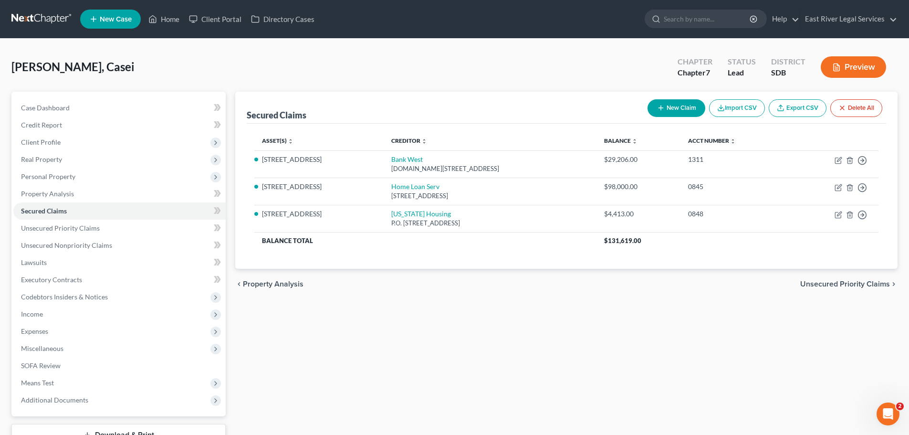
click at [818, 283] on span "Unsecured Priority Claims" at bounding box center [845, 284] width 90 height 8
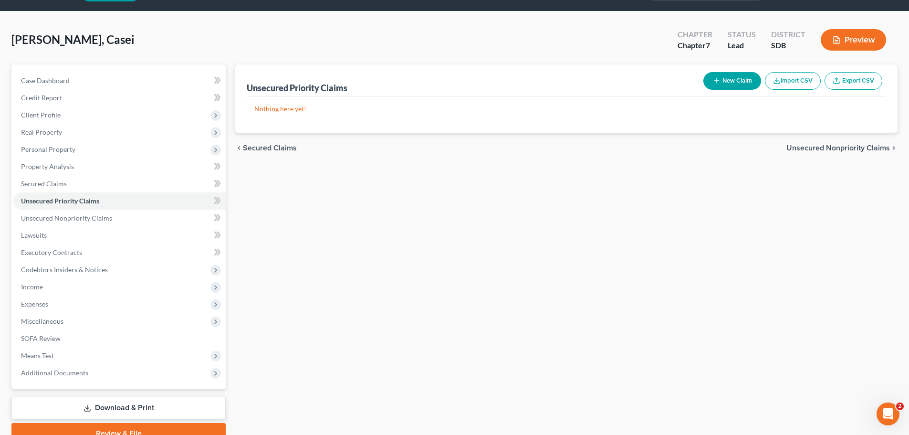
scroll to position [73, 0]
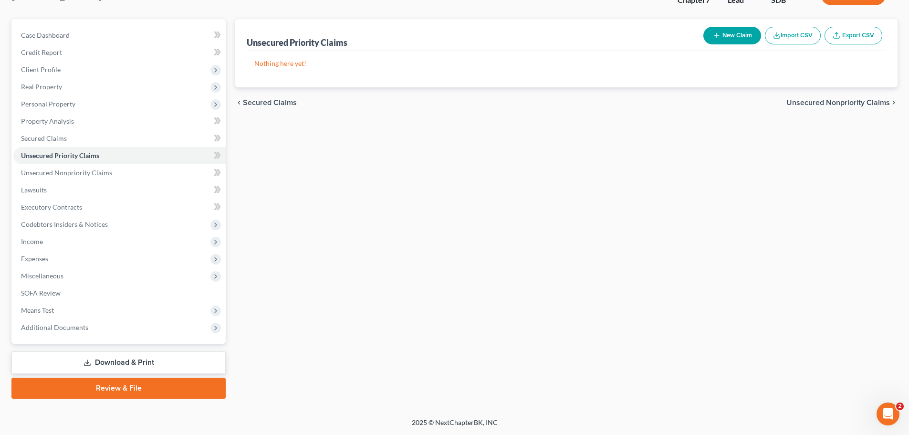
click at [808, 100] on span "Unsecured Nonpriority Claims" at bounding box center [838, 103] width 104 height 8
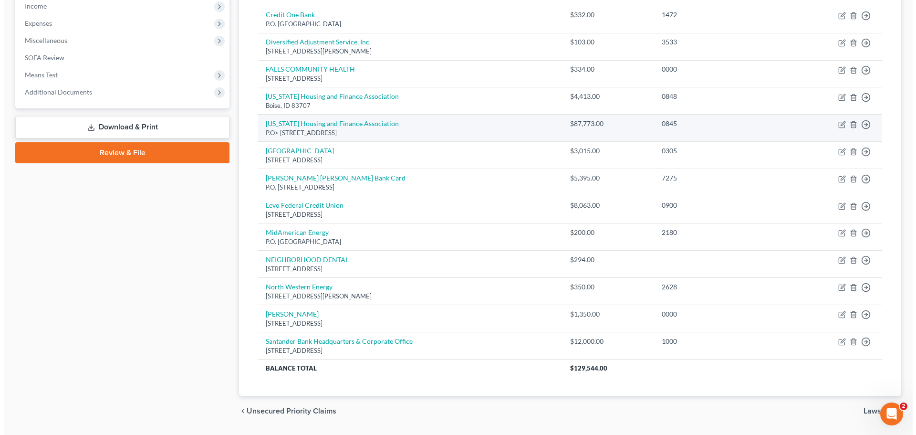
scroll to position [334, 0]
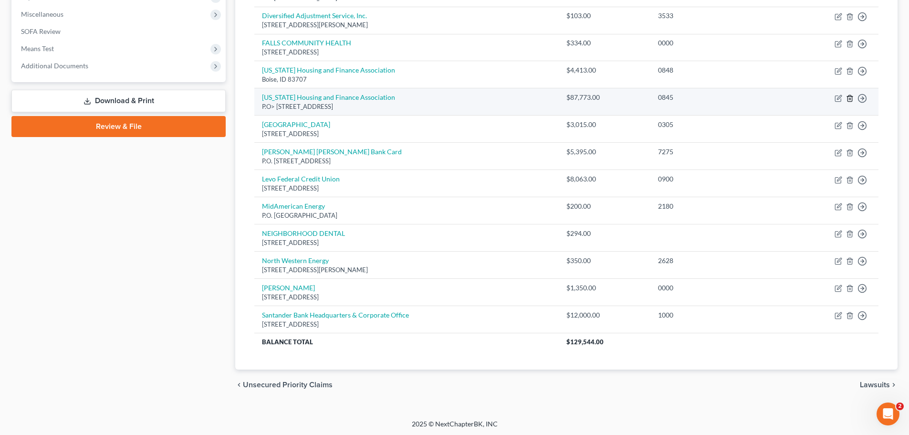
click at [850, 100] on icon "button" at bounding box center [850, 98] width 8 height 8
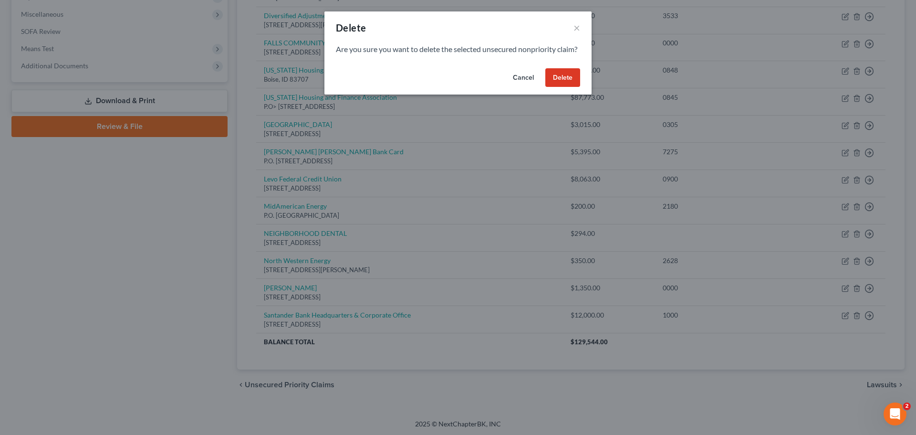
click at [573, 87] on button "Delete" at bounding box center [562, 77] width 35 height 19
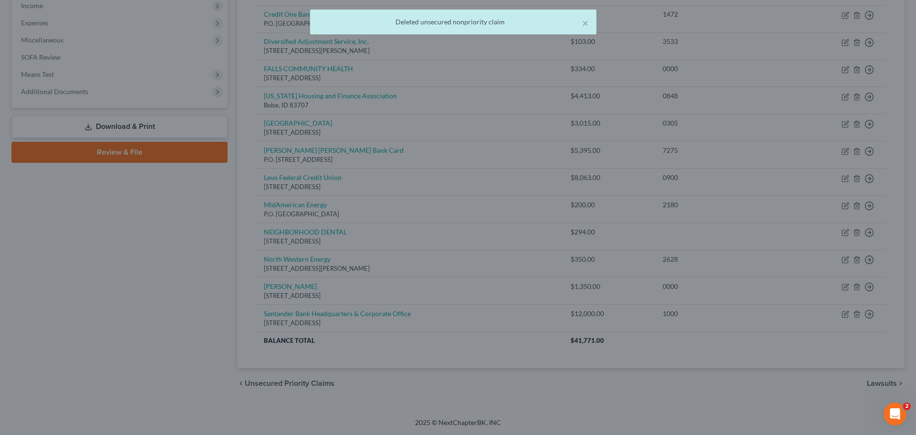
scroll to position [308, 0]
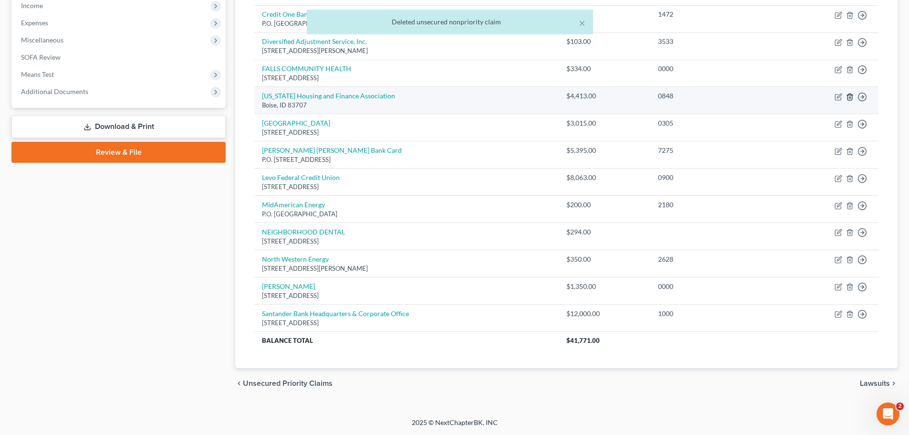
click at [852, 94] on icon "button" at bounding box center [850, 97] width 8 height 8
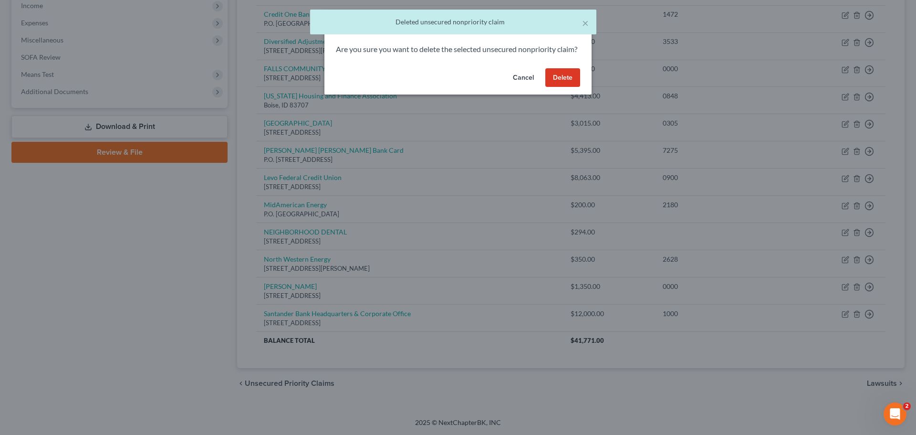
click at [564, 86] on button "Delete" at bounding box center [562, 77] width 35 height 19
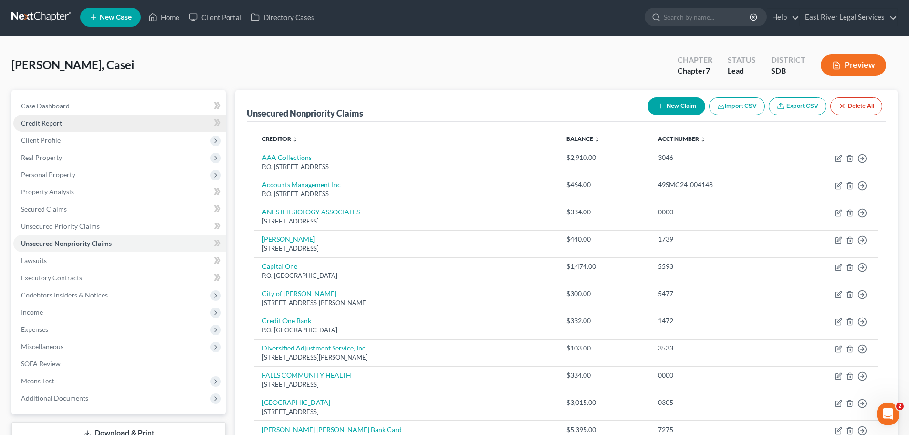
scroll to position [0, 0]
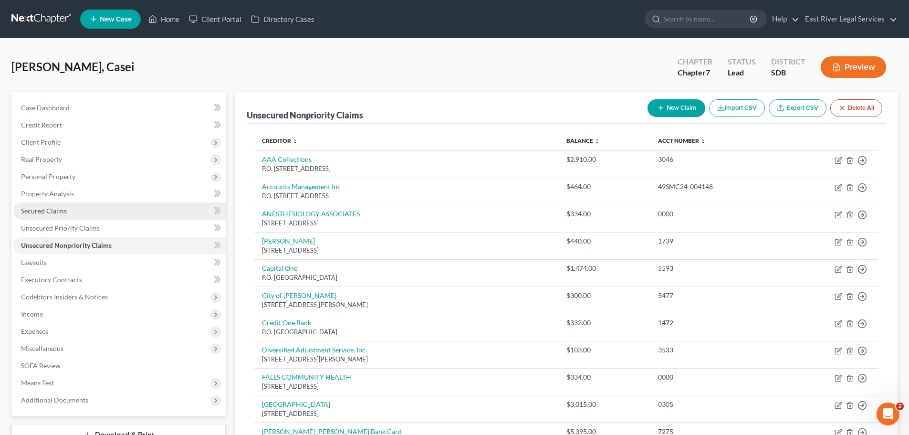
click at [64, 212] on span "Secured Claims" at bounding box center [44, 211] width 46 height 8
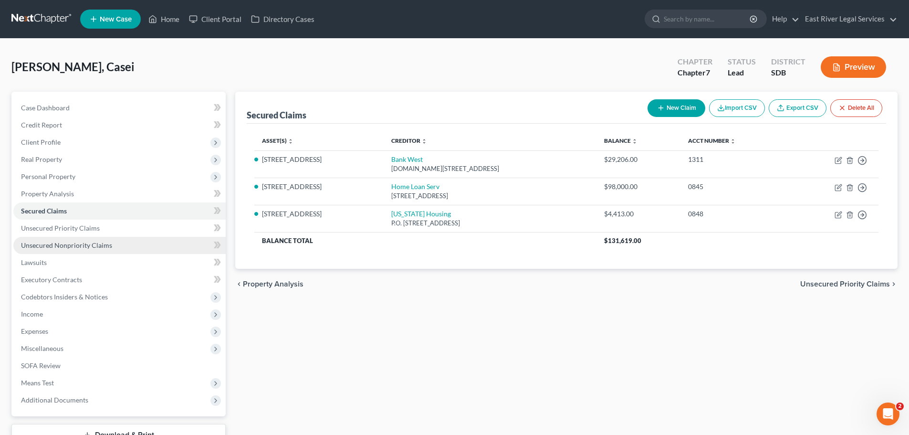
click at [85, 241] on span "Unsecured Nonpriority Claims" at bounding box center [66, 245] width 91 height 8
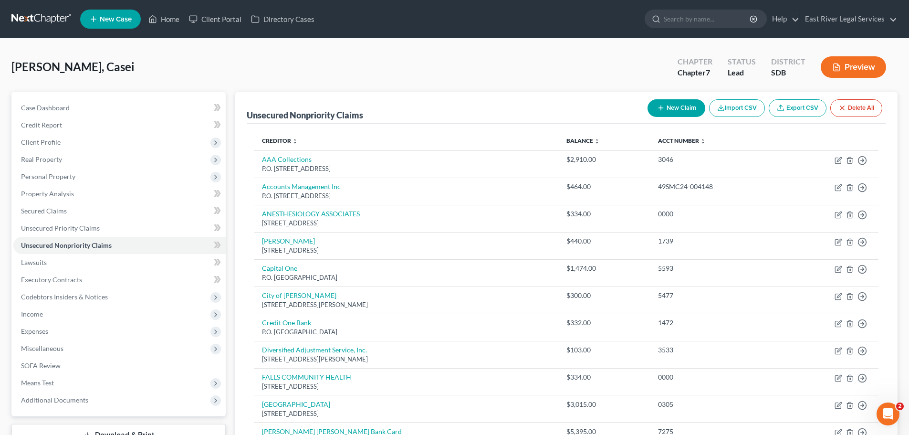
click at [668, 107] on button "New Claim" at bounding box center [677, 108] width 58 height 18
select select "0"
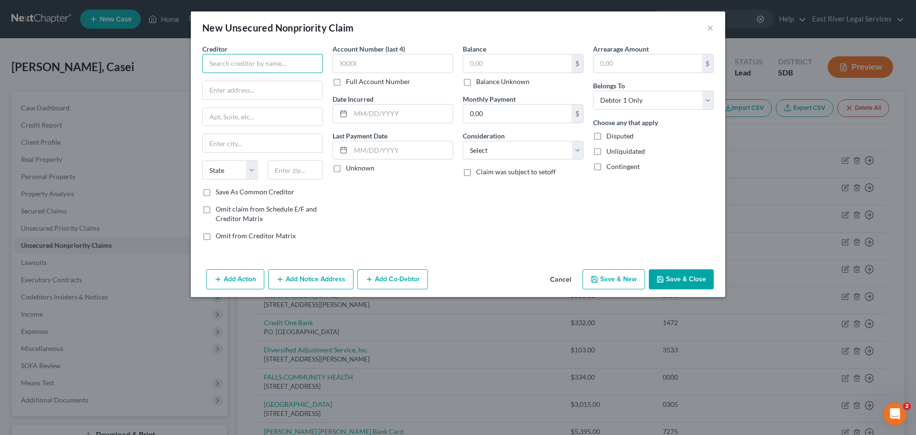
click at [242, 61] on input "text" at bounding box center [262, 63] width 121 height 19
type input "Bank West"
type input "P.O. Box 998"
type input "57501"
type input "Pierre"
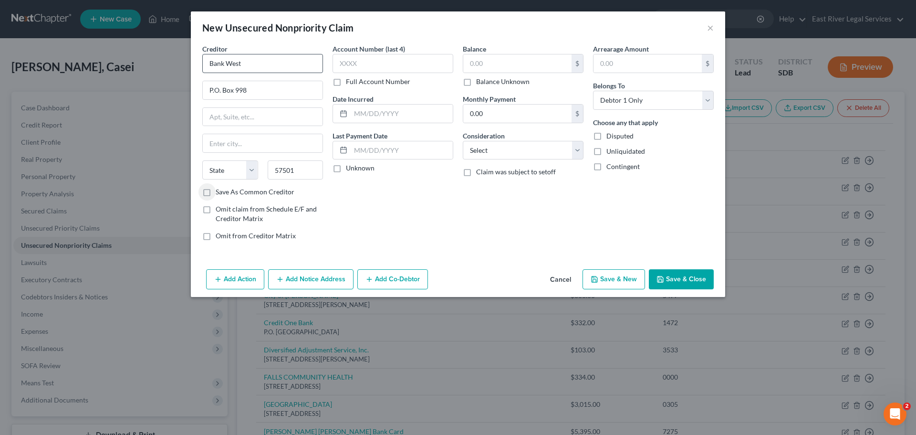
select select "43"
click at [365, 66] on input "text" at bounding box center [393, 63] width 121 height 19
type input "1311"
click at [485, 66] on input "text" at bounding box center [517, 63] width 108 height 18
type input "29,206."
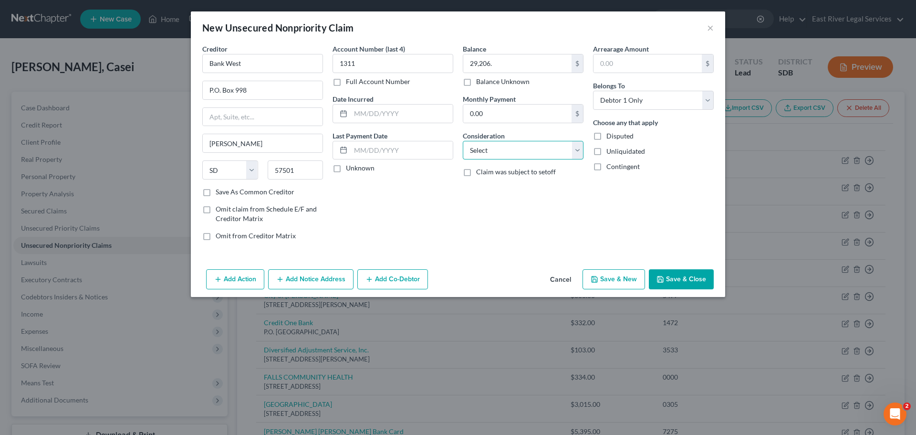
click at [485, 153] on select "Select Cable / Satellite Services Collection Agency Credit Card Debt Debt Couns…" at bounding box center [523, 150] width 121 height 19
select select "11"
click at [463, 141] on select "Select Cable / Satellite Services Collection Agency Credit Card Debt Debt Couns…" at bounding box center [523, 150] width 121 height 19
click at [677, 280] on button "Save & Close" at bounding box center [681, 279] width 65 height 20
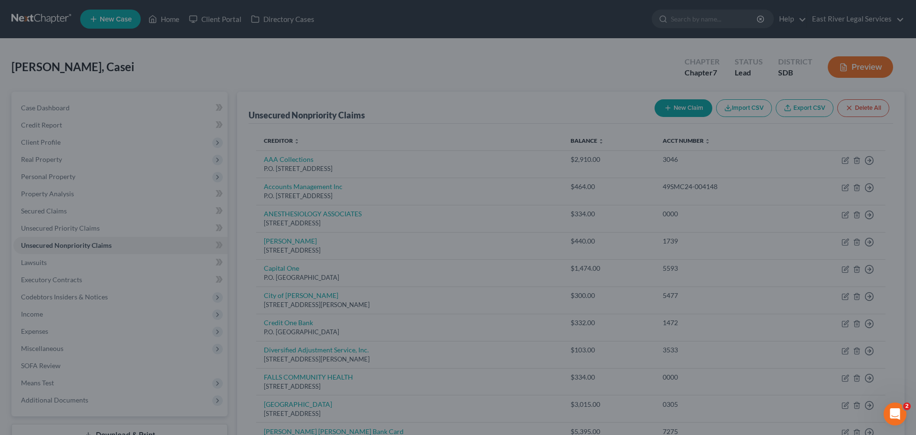
type input "29,206.00"
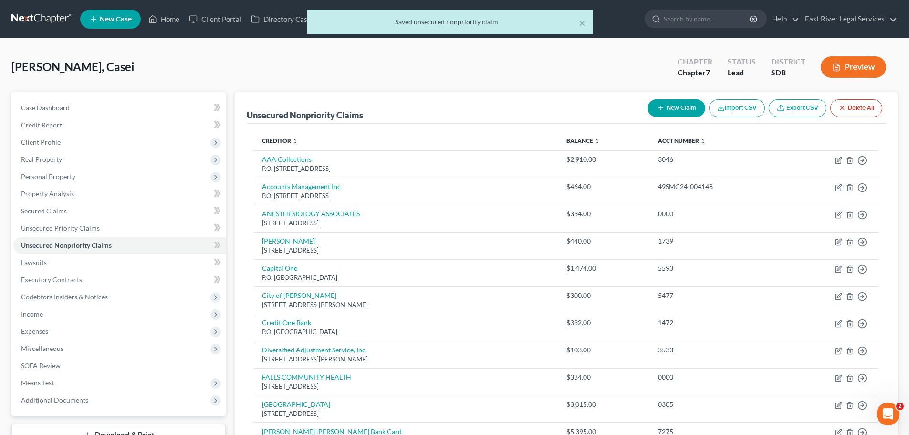
click at [680, 108] on button "New Claim" at bounding box center [677, 108] width 58 height 18
select select "0"
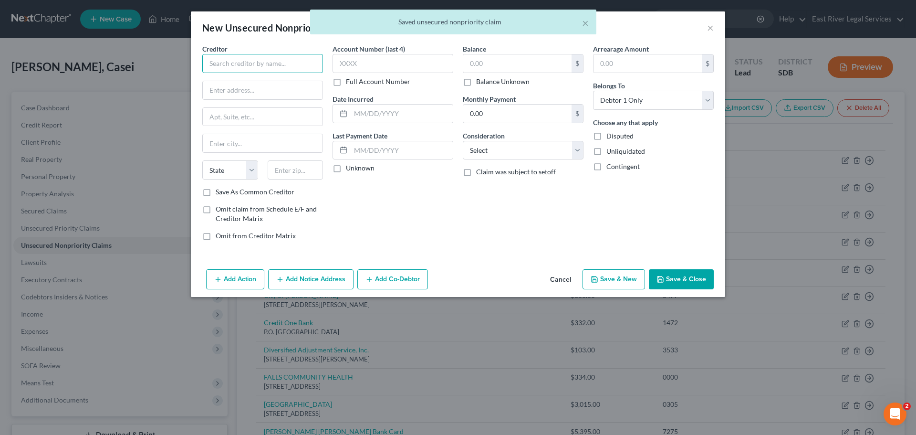
click at [222, 65] on input "text" at bounding box center [262, 63] width 121 height 19
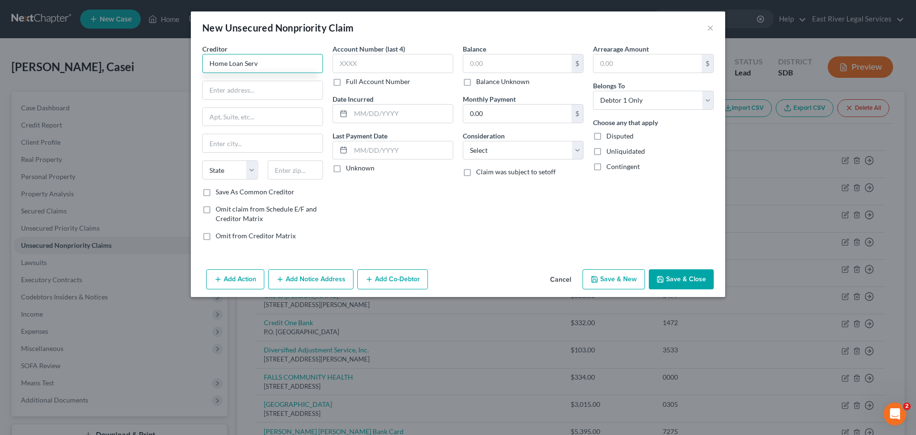
type input "Home Loan Serv"
type input "83702"
type input "Boise"
select select "13"
click at [226, 88] on input "text" at bounding box center [263, 90] width 120 height 18
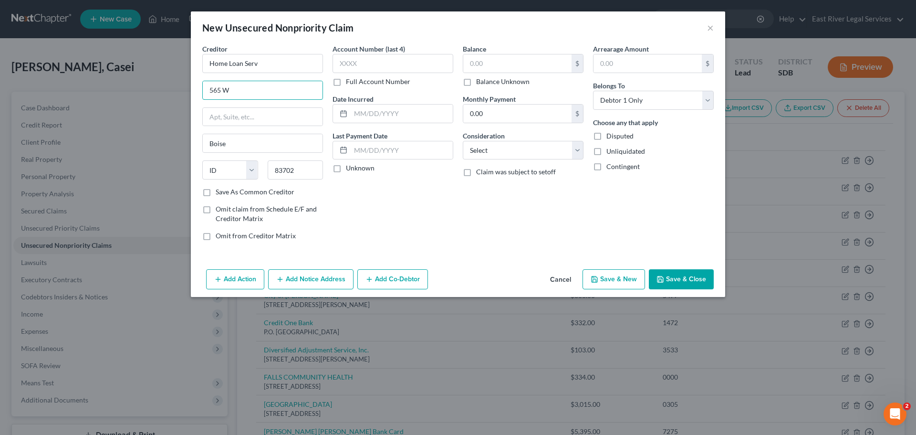
type input "565 W Myrtle St"
click at [347, 64] on input "text" at bounding box center [393, 63] width 121 height 19
type input "0845"
click at [493, 63] on input "text" at bounding box center [517, 63] width 108 height 18
type input "98,000"
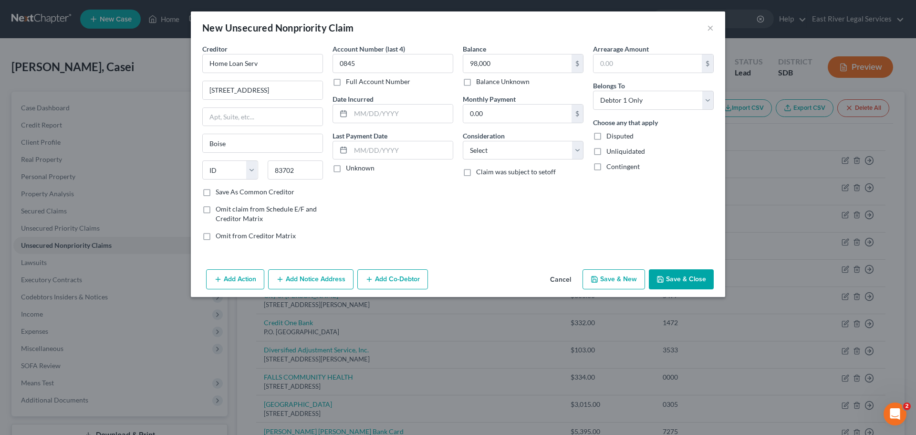
click at [423, 184] on div "Account Number (last 4) 0845 Full Account Number Date Incurred Last Payment Dat…" at bounding box center [393, 146] width 130 height 204
click at [499, 150] on select "Select Cable / Satellite Services Collection Agency Credit Card Debt Debt Couns…" at bounding box center [523, 150] width 121 height 19
select select "11"
click at [463, 141] on select "Select Cable / Satellite Services Collection Agency Credit Card Debt Debt Couns…" at bounding box center [523, 150] width 121 height 19
click at [605, 283] on button "Save & New" at bounding box center [614, 279] width 63 height 20
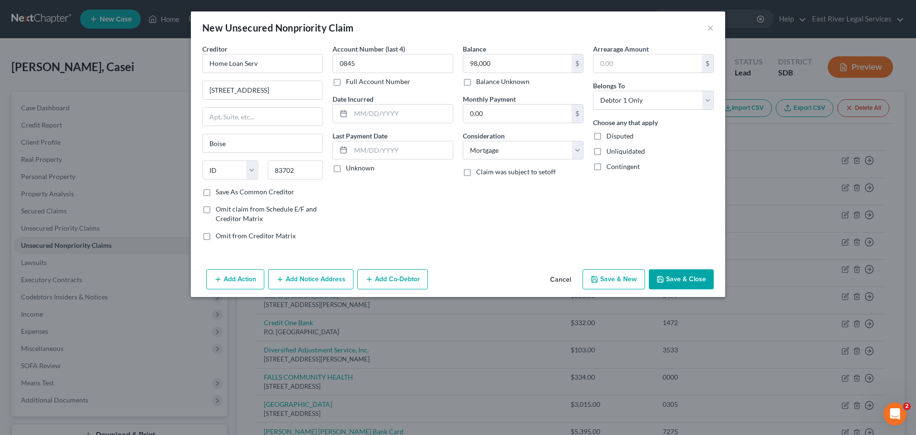
select select "0"
type input "98,000.00"
click at [228, 64] on input "text" at bounding box center [262, 63] width 121 height 19
type input "Idaho Housing"
type input "P.O. Box 7899"
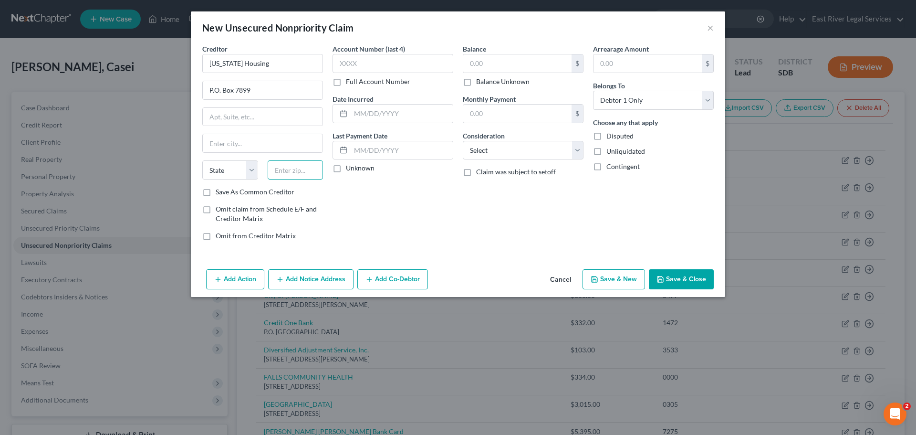
click at [283, 172] on input "text" at bounding box center [296, 169] width 56 height 19
type input "3"
type input "83707"
type input "Boise"
select select "13"
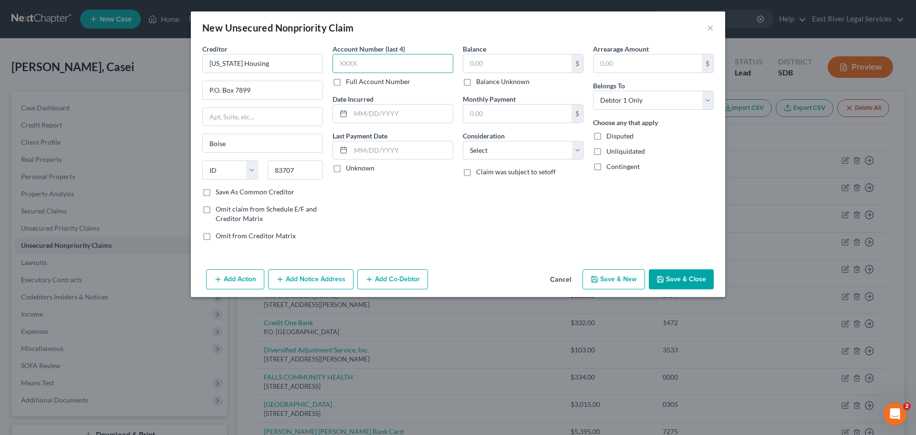
click at [352, 70] on input "text" at bounding box center [393, 63] width 121 height 19
click at [350, 72] on input "text" at bounding box center [393, 63] width 121 height 19
click at [349, 67] on input "text" at bounding box center [393, 63] width 121 height 19
type input "0848"
click at [487, 60] on input "text" at bounding box center [517, 63] width 108 height 18
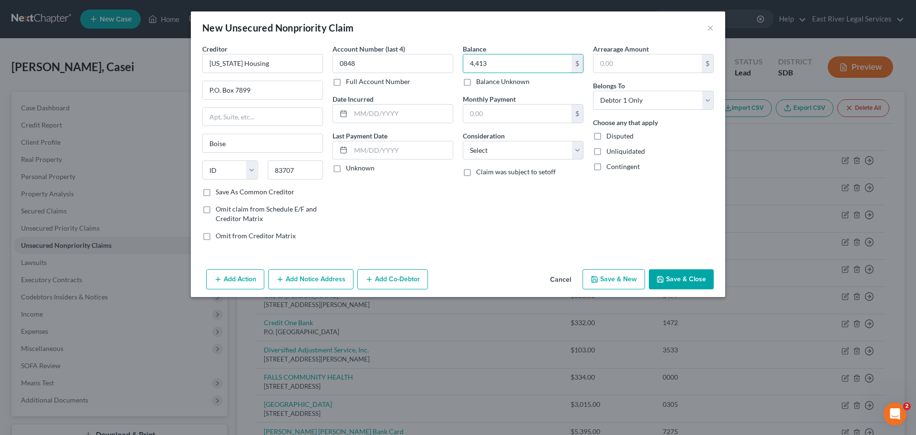
type input "4,413"
click at [457, 203] on div "Account Number (last 4) 0848 Full Account Number Date Incurred Last Payment Dat…" at bounding box center [393, 146] width 130 height 204
click at [494, 150] on select "Select Cable / Satellite Services Collection Agency Credit Card Debt Debt Couns…" at bounding box center [523, 150] width 121 height 19
select select "11"
click at [463, 141] on select "Select Cable / Satellite Services Collection Agency Credit Card Debt Debt Couns…" at bounding box center [523, 150] width 121 height 19
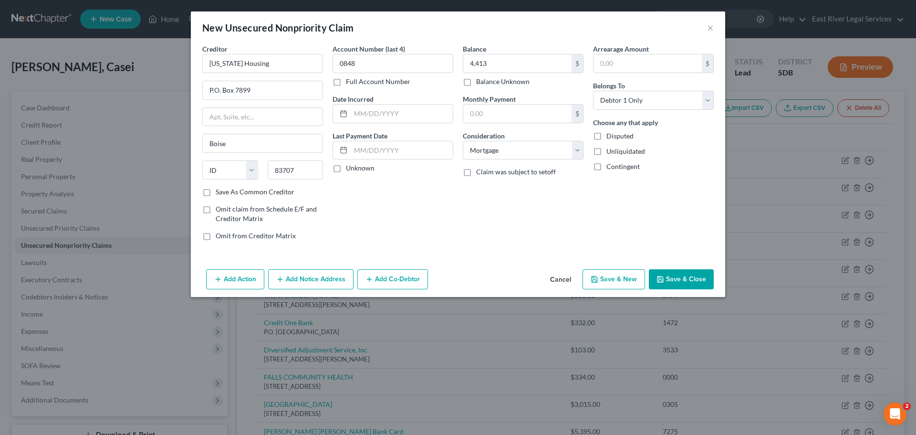
click at [677, 282] on button "Save & Close" at bounding box center [681, 279] width 65 height 20
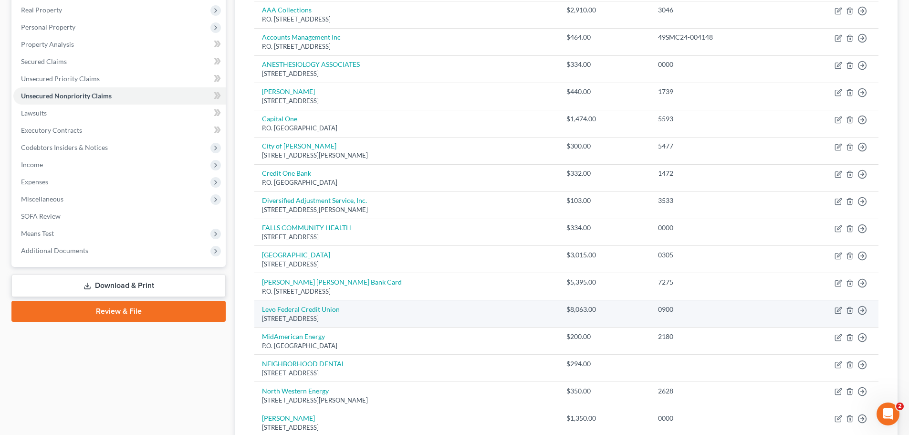
scroll to position [363, 0]
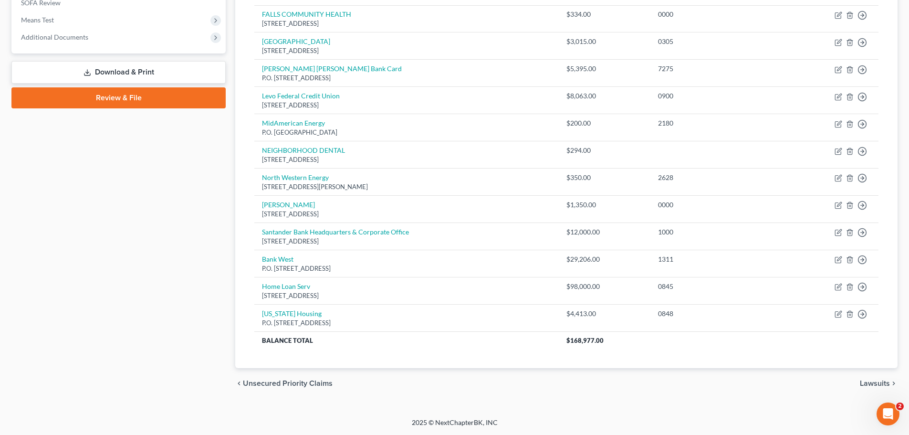
click at [867, 383] on span "Lawsuits" at bounding box center [875, 383] width 30 height 8
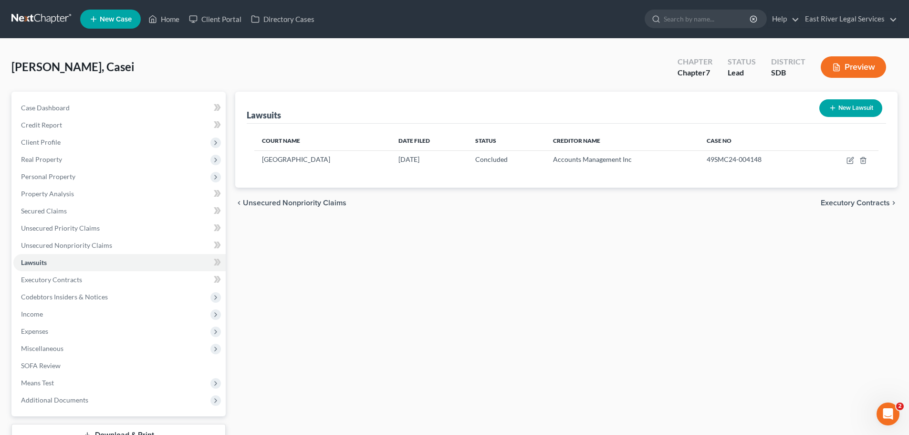
click at [852, 200] on span "Executory Contracts" at bounding box center [855, 203] width 69 height 8
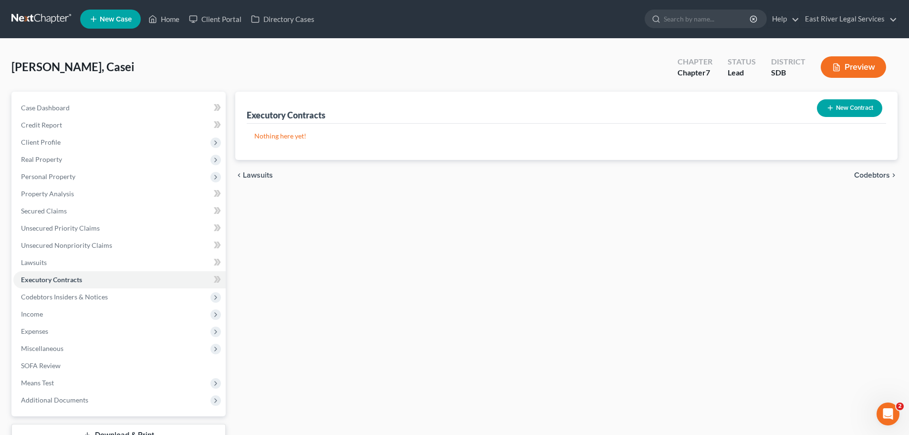
click at [871, 173] on span "Codebtors" at bounding box center [872, 175] width 36 height 8
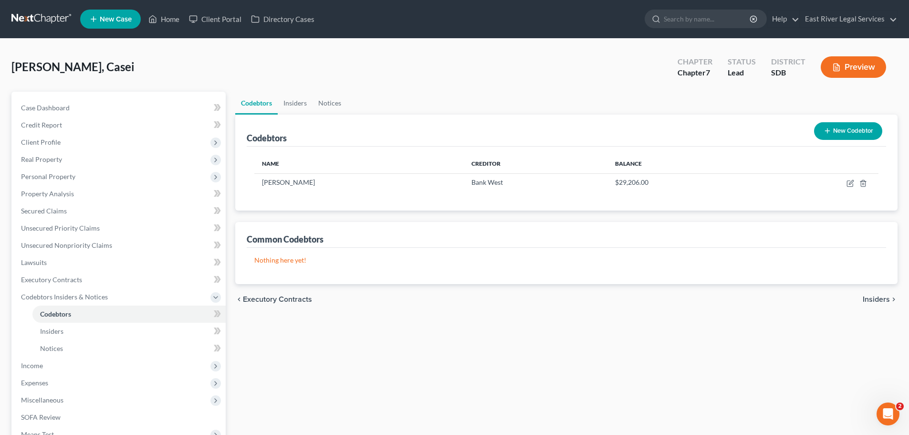
click at [880, 302] on span "Insiders" at bounding box center [876, 299] width 27 height 8
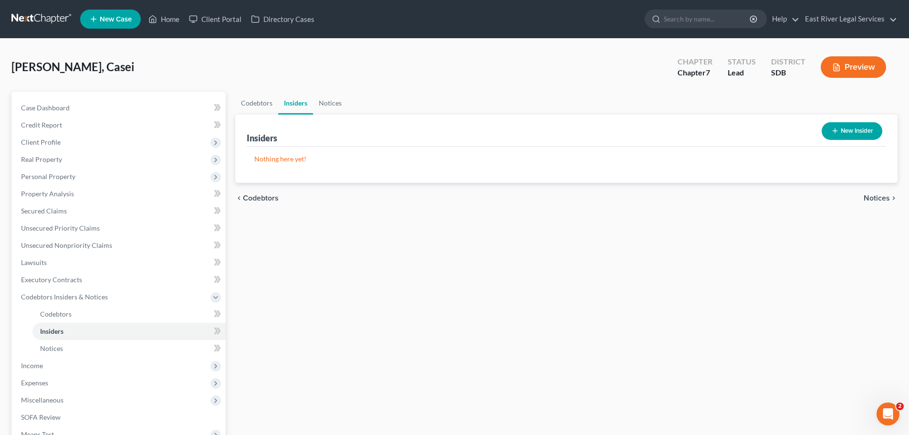
click at [879, 200] on span "Notices" at bounding box center [877, 198] width 26 height 8
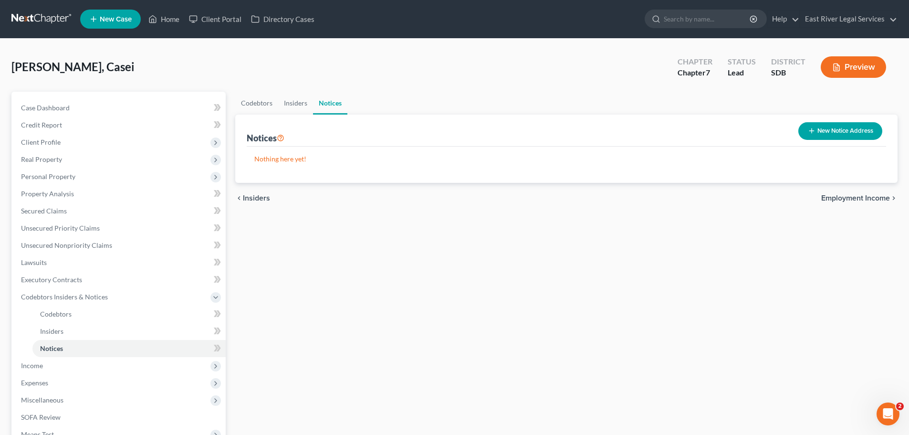
click at [863, 201] on span "Employment Income" at bounding box center [855, 198] width 69 height 8
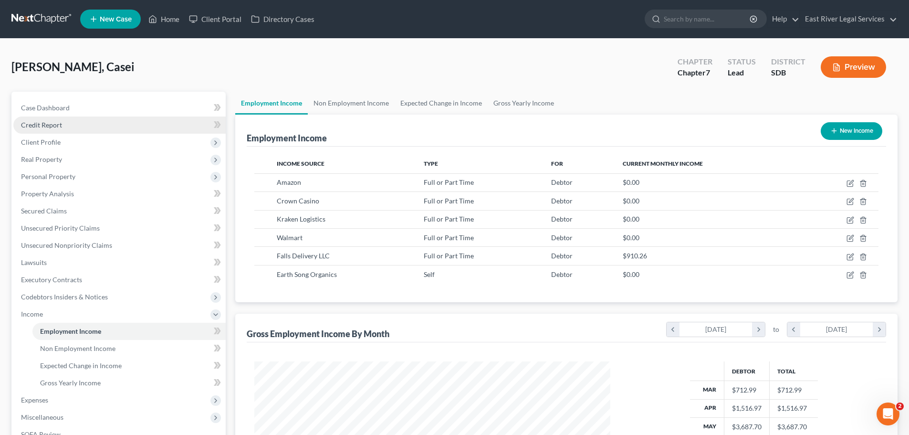
click at [47, 126] on span "Credit Report" at bounding box center [41, 125] width 41 height 8
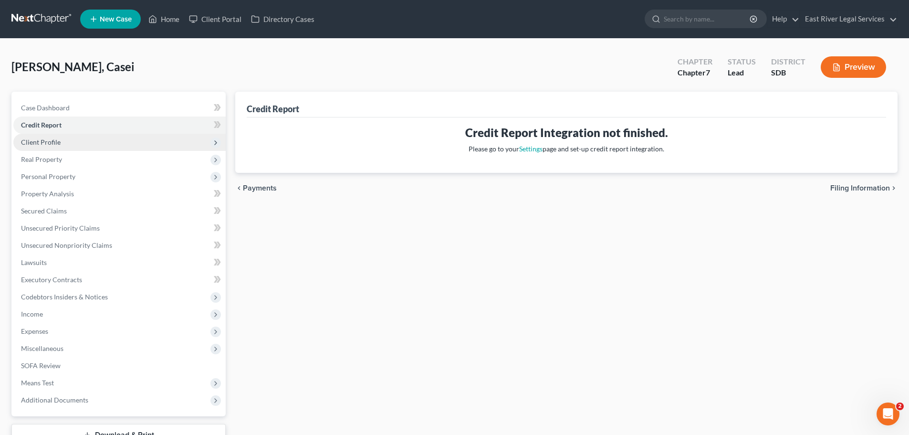
click at [45, 145] on span "Client Profile" at bounding box center [41, 142] width 40 height 8
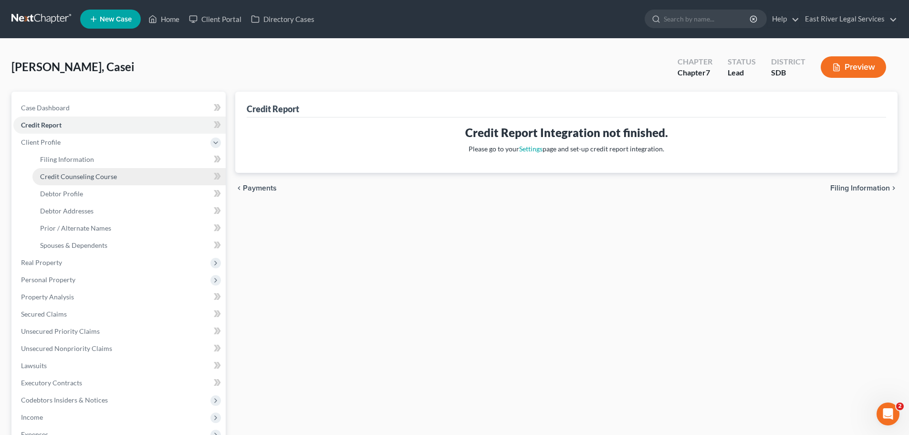
click at [105, 178] on span "Credit Counseling Course" at bounding box center [78, 176] width 77 height 8
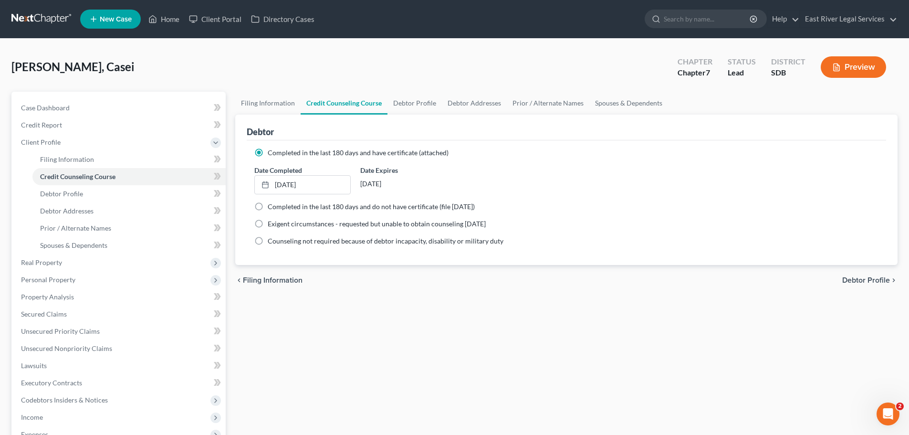
click at [440, 185] on div "9/15/2025" at bounding box center [408, 183] width 96 height 17
click at [427, 184] on div "9/15/2025" at bounding box center [408, 183] width 96 height 17
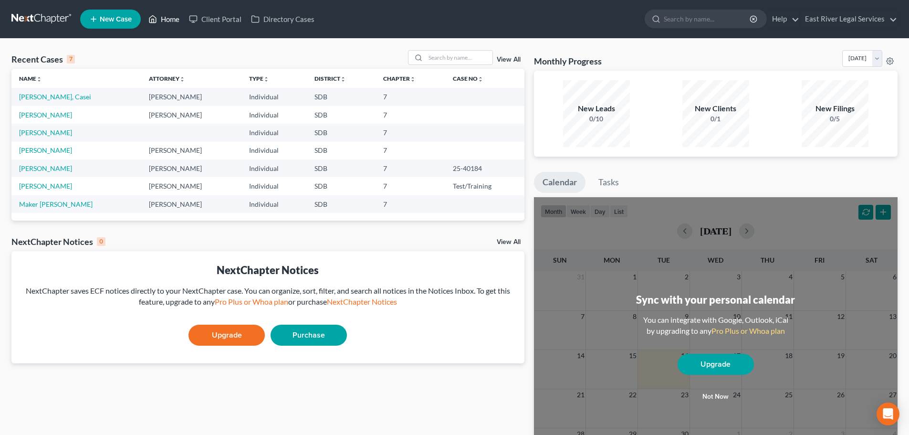
click at [164, 17] on link "Home" at bounding box center [164, 18] width 41 height 17
click at [508, 58] on link "View All" at bounding box center [509, 59] width 24 height 7
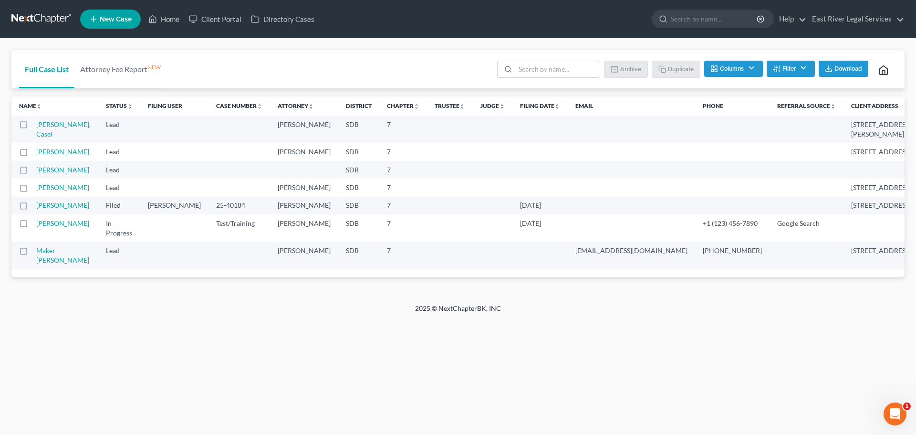
click at [791, 68] on button "Filter" at bounding box center [791, 69] width 48 height 16
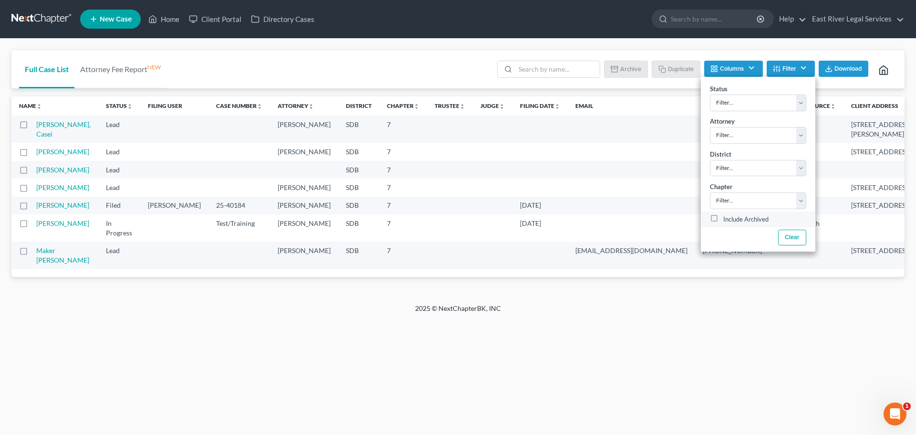
click at [733, 218] on label "Include Archived" at bounding box center [745, 219] width 45 height 11
click at [733, 218] on input "Include Archived" at bounding box center [730, 217] width 6 height 6
checkbox input "true"
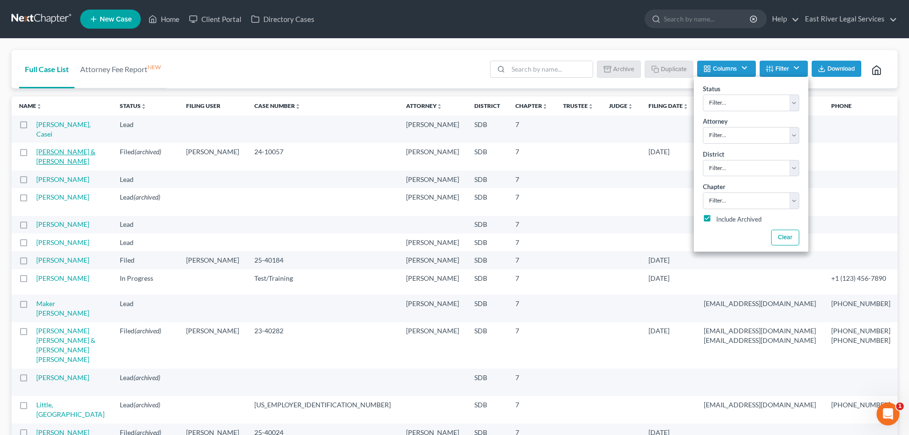
click at [50, 165] on link "[PERSON_NAME] & [PERSON_NAME]" at bounding box center [65, 156] width 59 height 18
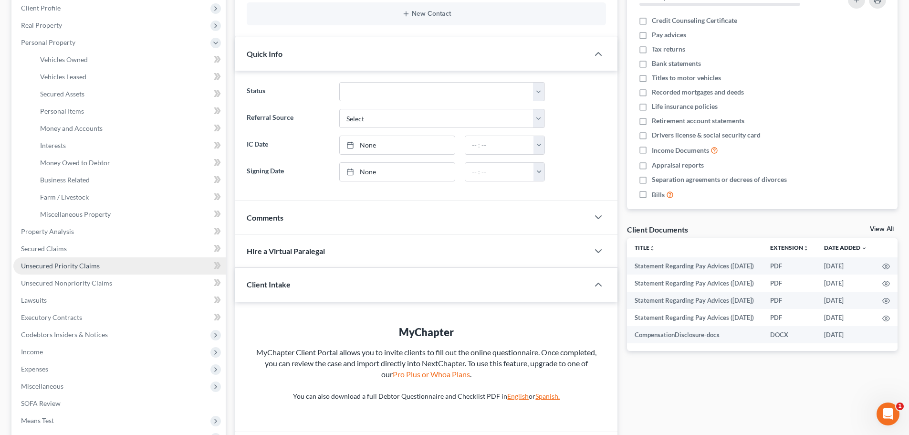
scroll to position [191, 0]
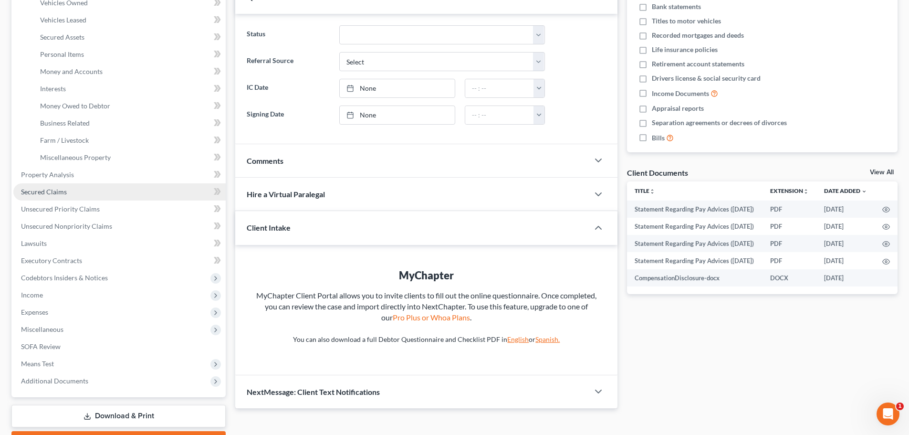
click at [54, 192] on span "Secured Claims" at bounding box center [44, 192] width 46 height 8
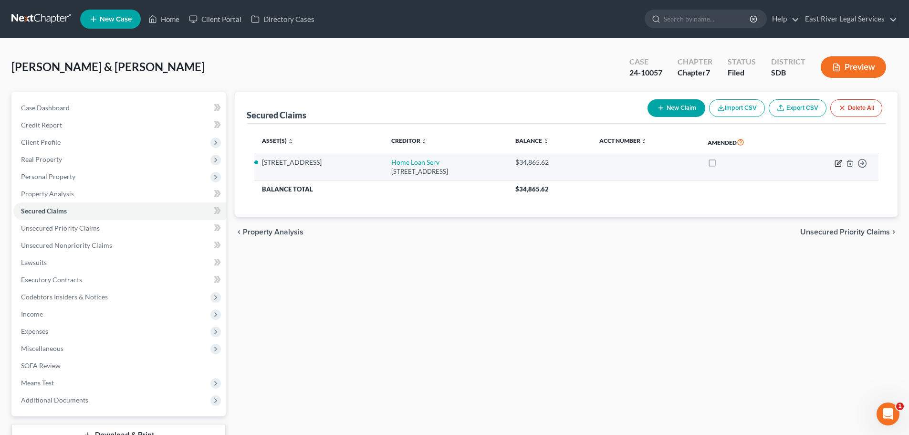
click at [839, 164] on icon "button" at bounding box center [839, 163] width 8 height 8
select select "13"
select select "4"
select select "2"
select select "0"
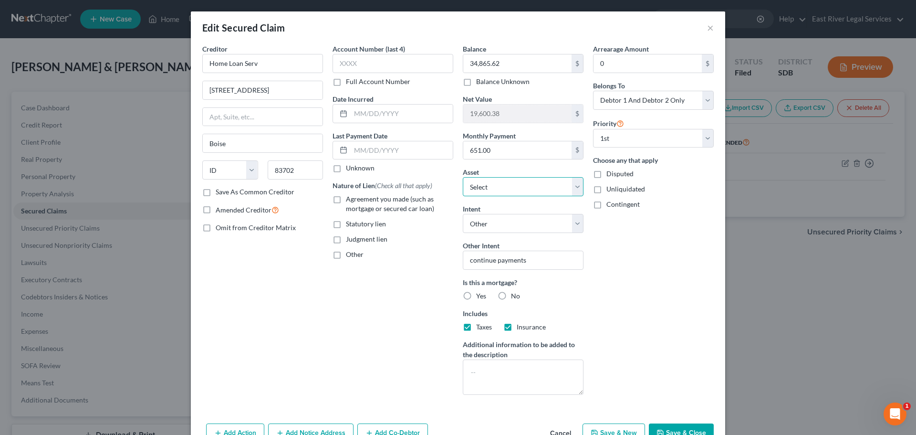
click at [576, 186] on select "Select Other Multiple Assets Jewelry - Wedding ring - $50.0 Clothing - Damion, …" at bounding box center [523, 186] width 121 height 19
click at [524, 163] on div "Balance 34,865.62 $ Balance Unknown Balance Undetermined 34,865.62 $ Balance Un…" at bounding box center [523, 223] width 130 height 358
click at [271, 88] on input "565 W Myrtle St" at bounding box center [263, 90] width 120 height 18
click at [707, 30] on button "×" at bounding box center [710, 27] width 7 height 11
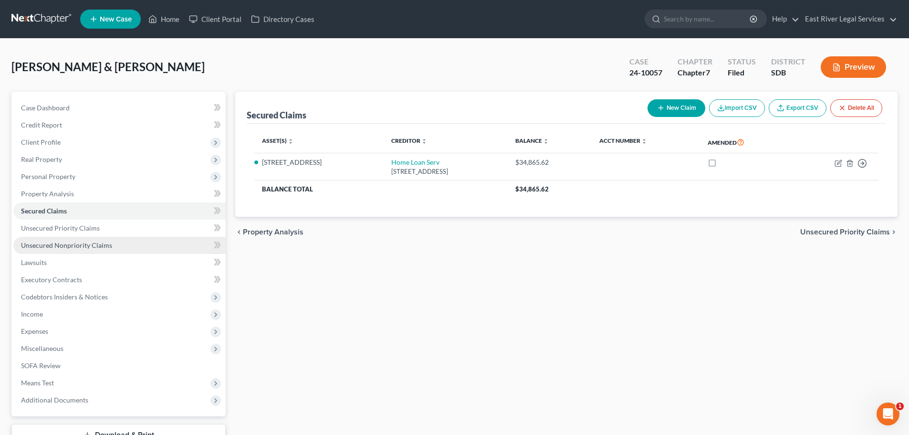
click at [61, 242] on span "Unsecured Nonpriority Claims" at bounding box center [66, 245] width 91 height 8
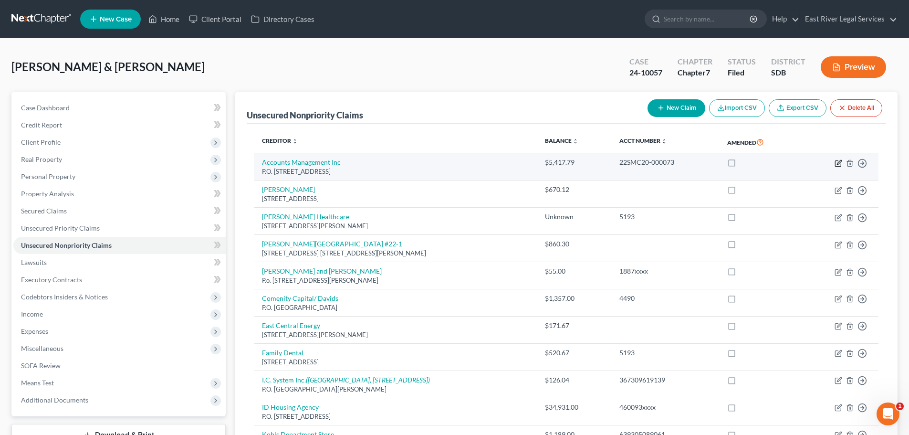
click at [836, 164] on icon "button" at bounding box center [839, 163] width 8 height 8
select select "43"
select select "8"
select select "2"
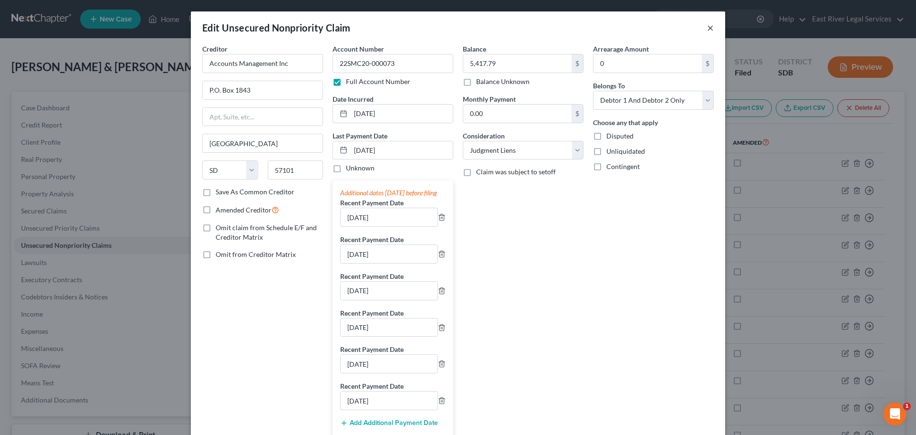
click at [707, 25] on button "×" at bounding box center [710, 27] width 7 height 11
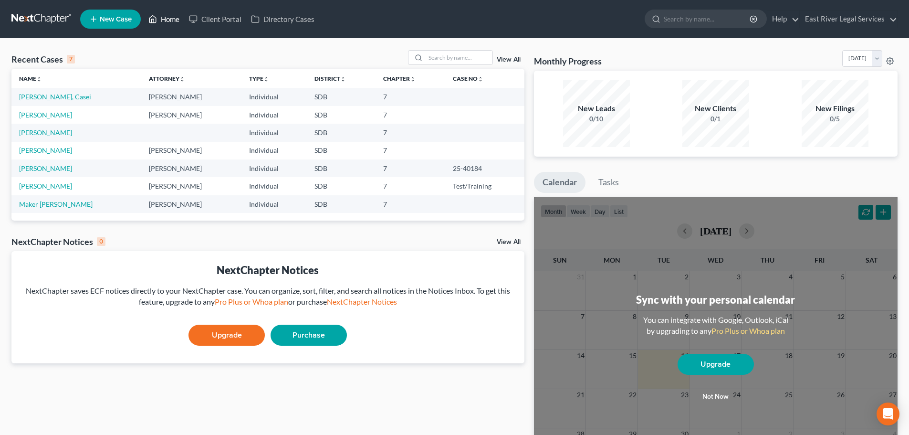
click at [160, 19] on link "Home" at bounding box center [164, 18] width 41 height 17
click at [513, 60] on link "View All" at bounding box center [509, 59] width 24 height 7
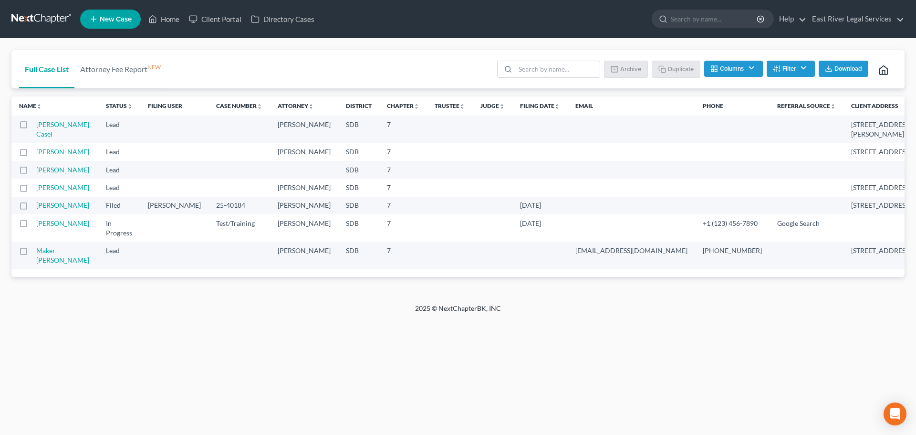
click at [805, 70] on button "Filter" at bounding box center [791, 69] width 48 height 16
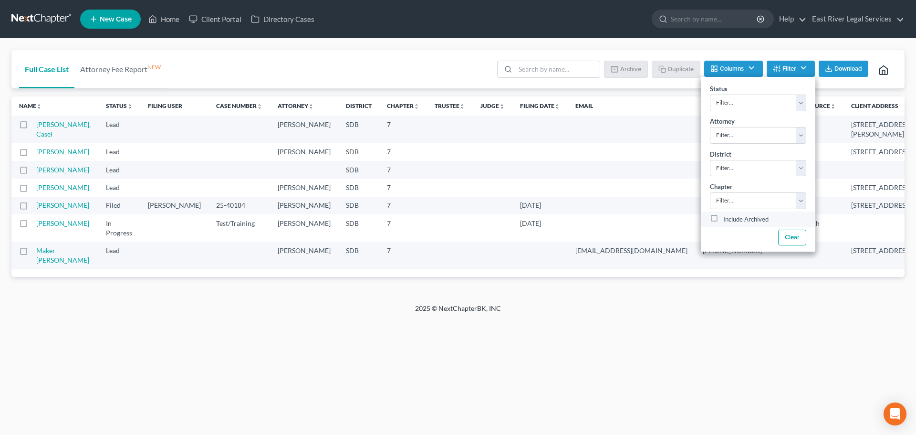
click at [727, 219] on label "Include Archived" at bounding box center [745, 219] width 45 height 11
click at [727, 219] on input "Include Archived" at bounding box center [730, 217] width 6 height 6
checkbox input "true"
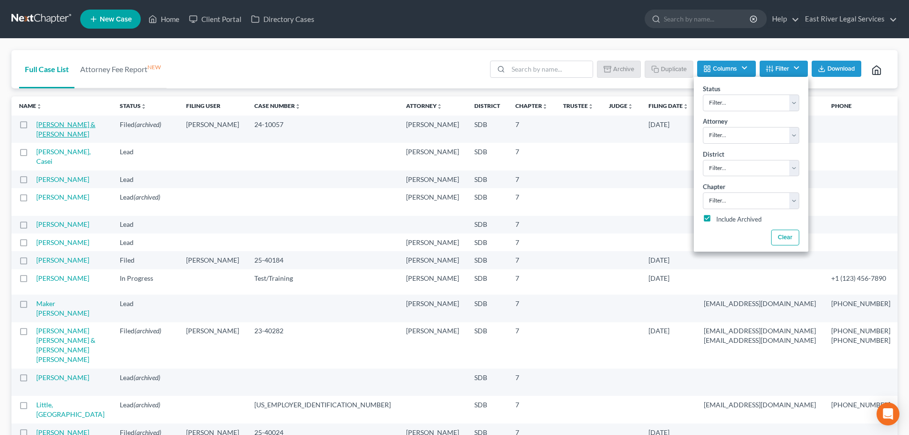
click at [47, 136] on link "[PERSON_NAME] & [PERSON_NAME]" at bounding box center [65, 129] width 59 height 18
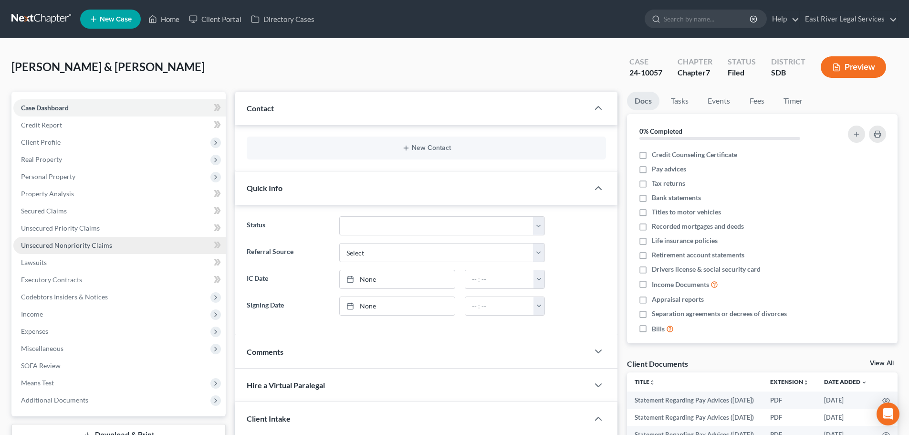
click at [55, 248] on span "Unsecured Nonpriority Claims" at bounding box center [66, 245] width 91 height 8
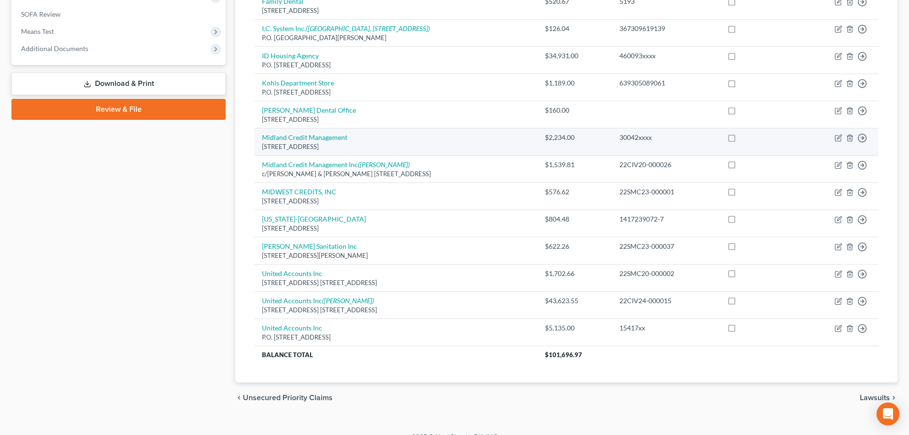
scroll to position [366, 0]
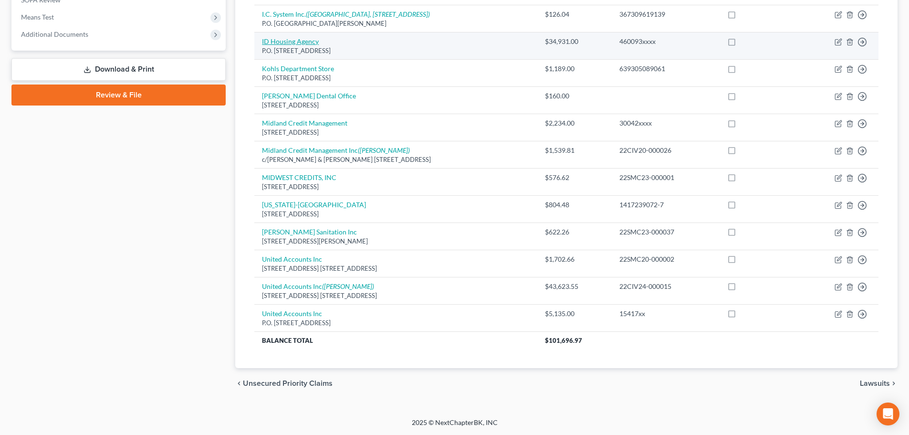
click at [304, 40] on link "ID Housing Agency" at bounding box center [290, 41] width 57 height 8
select select "13"
select select "11"
select select "2"
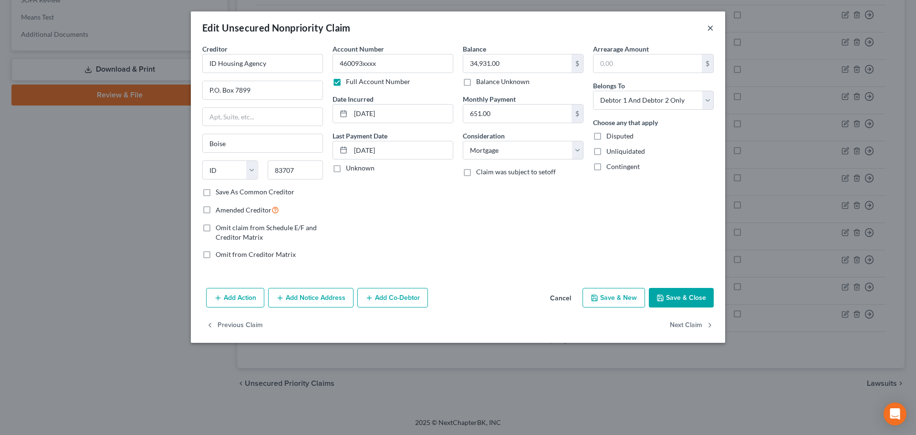
click at [712, 30] on button "×" at bounding box center [710, 27] width 7 height 11
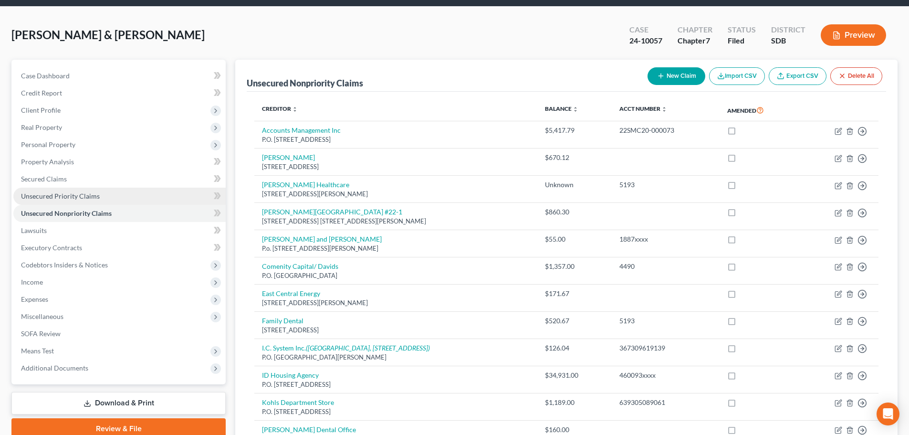
scroll to position [31, 0]
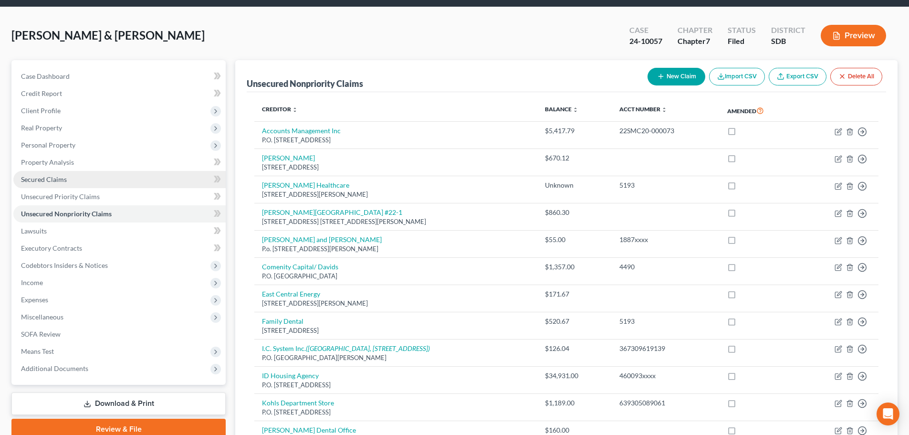
click at [43, 176] on span "Secured Claims" at bounding box center [44, 179] width 46 height 8
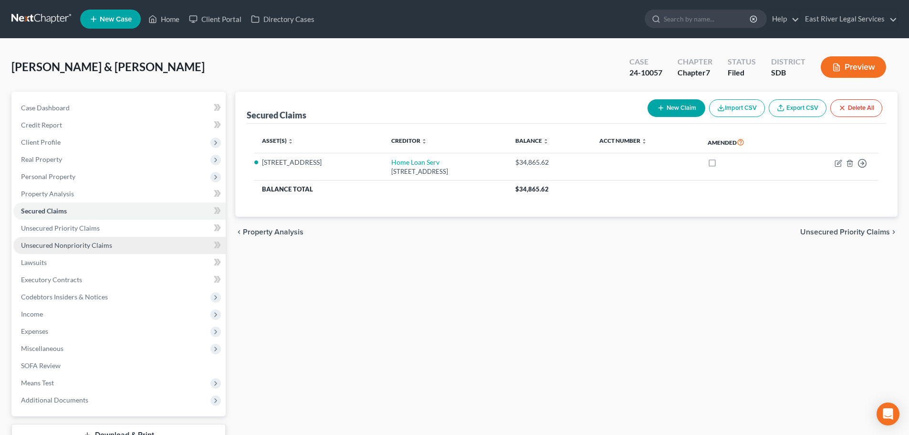
click at [38, 248] on span "Unsecured Nonpriority Claims" at bounding box center [66, 245] width 91 height 8
